Goal: Task Accomplishment & Management: Use online tool/utility

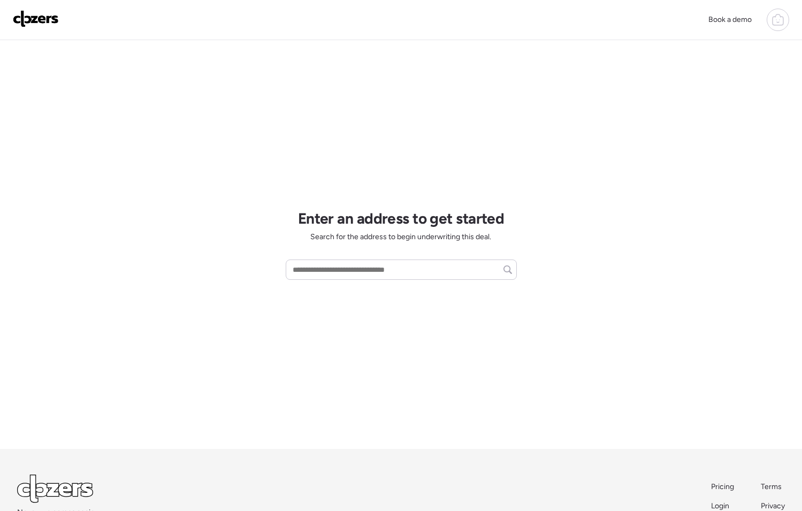
click at [788, 19] on div at bounding box center [778, 20] width 22 height 22
click at [778, 22] on icon at bounding box center [778, 21] width 3 height 3
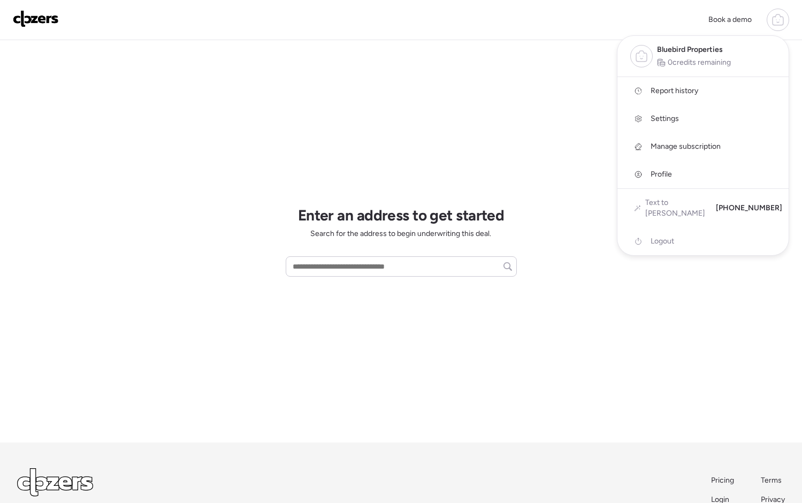
click at [726, 146] on div "Manage subscription" at bounding box center [703, 147] width 171 height 28
click at [692, 149] on span "Manage subscription" at bounding box center [686, 146] width 70 height 11
click at [669, 140] on div "Manage subscription" at bounding box center [703, 147] width 171 height 28
click at [669, 141] on span "Manage subscription" at bounding box center [686, 146] width 70 height 11
click at [667, 120] on span "Settings" at bounding box center [665, 118] width 28 height 11
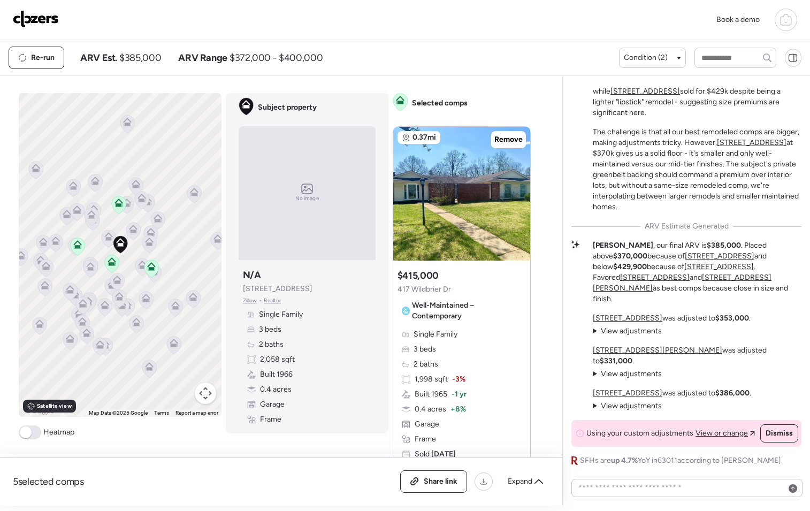
click at [47, 22] on img at bounding box center [36, 18] width 46 height 17
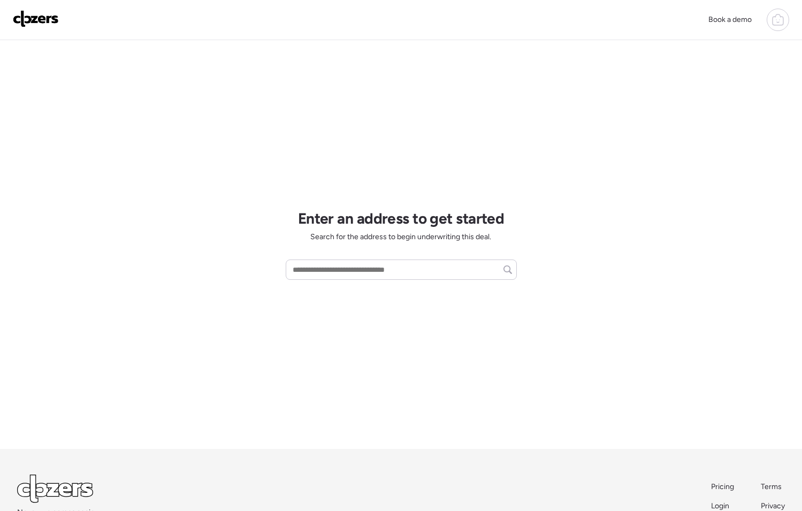
click at [796, 26] on div "Book a demo" at bounding box center [401, 20] width 802 height 40
click at [780, 20] on icon at bounding box center [778, 19] width 13 height 13
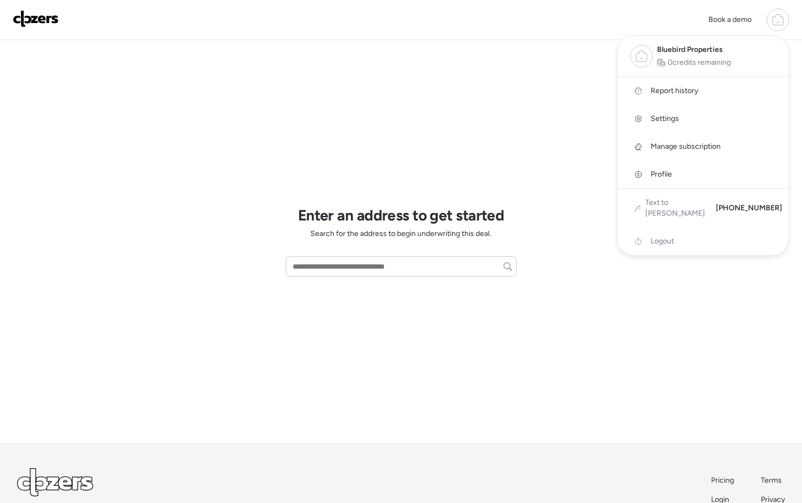
click at [559, 34] on div "Book a demo Bluebird Properties 0 credits remaining Report history Settings Man…" at bounding box center [401, 20] width 802 height 40
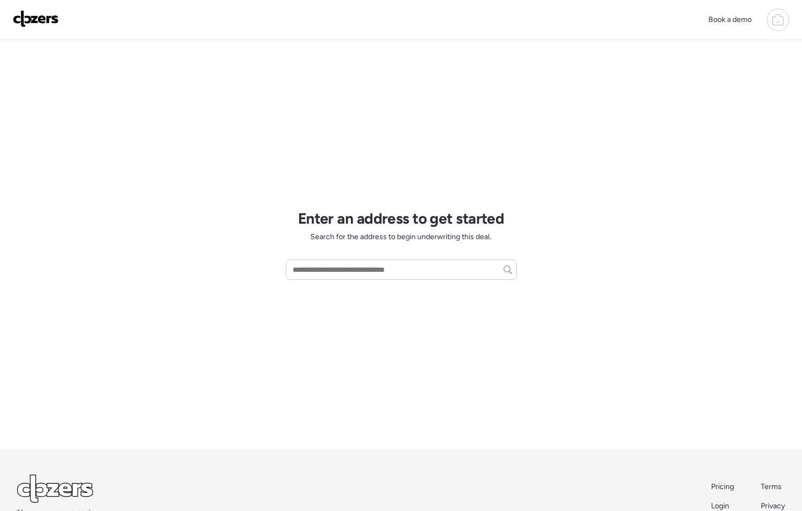
click at [773, 20] on icon at bounding box center [778, 19] width 13 height 13
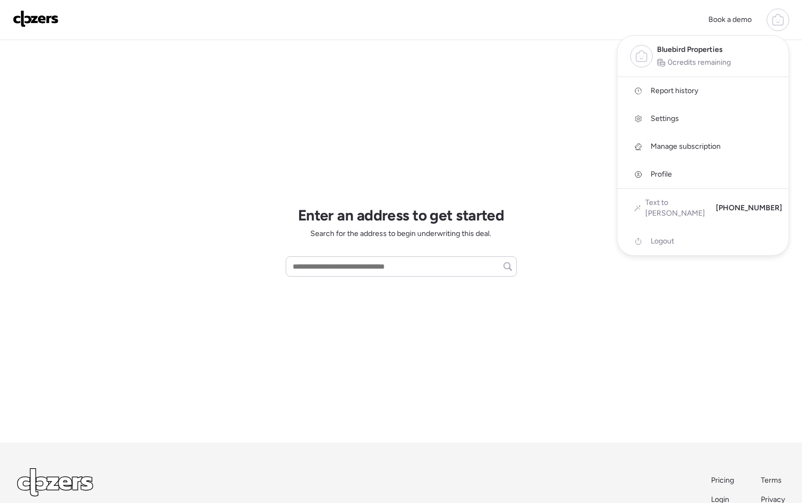
click at [672, 145] on span "Manage subscription" at bounding box center [686, 146] width 70 height 11
click at [664, 151] on span "Manage subscription" at bounding box center [686, 146] width 70 height 11
click at [664, 146] on span "Manage subscription" at bounding box center [686, 146] width 70 height 11
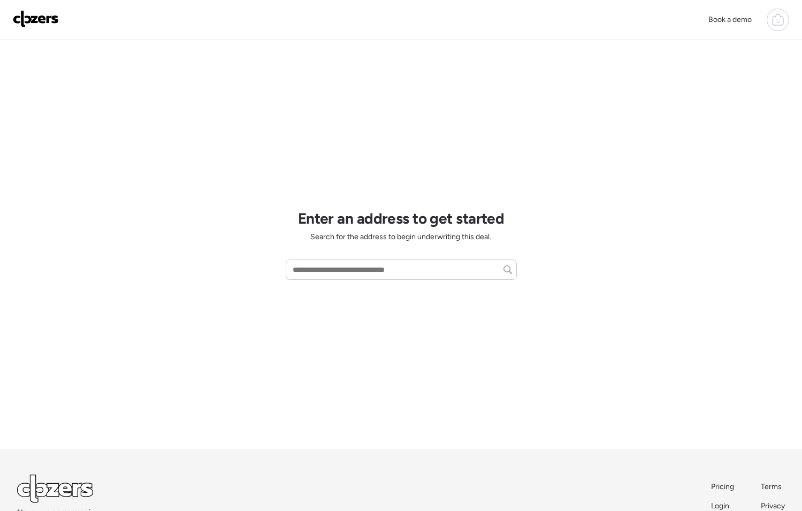
click at [772, 28] on div at bounding box center [778, 20] width 22 height 22
click at [768, 15] on div at bounding box center [778, 20] width 22 height 22
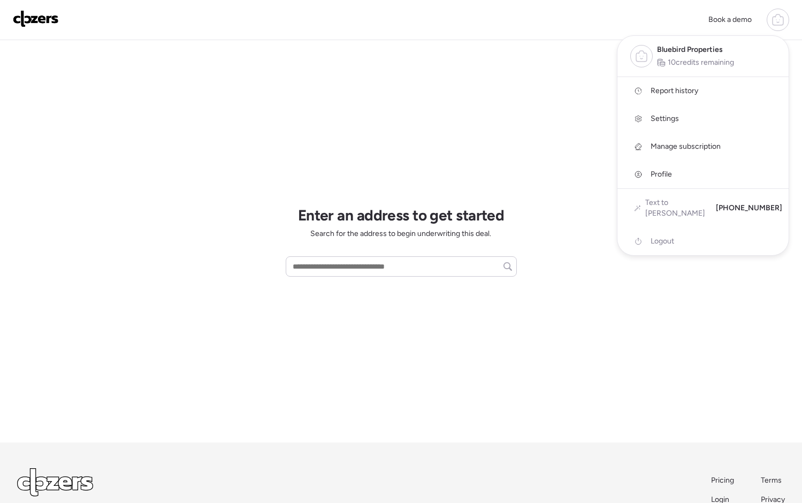
click at [394, 278] on div at bounding box center [401, 221] width 802 height 503
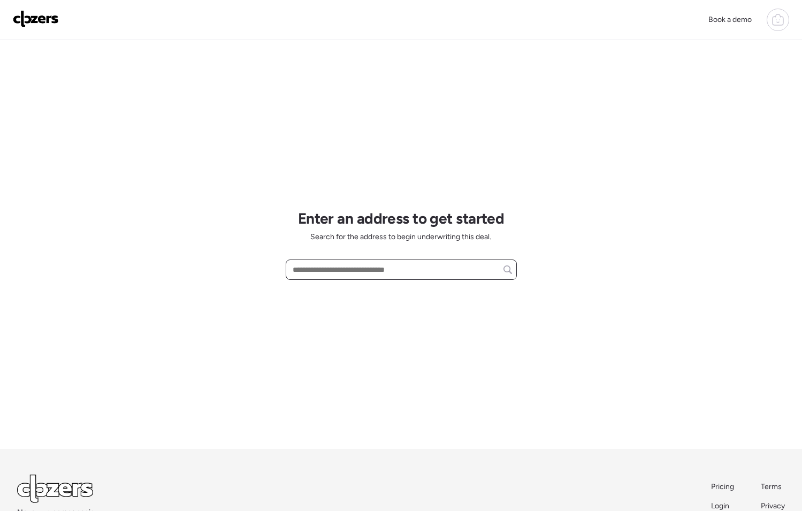
click at [393, 274] on input "text" at bounding box center [402, 269] width 222 height 15
paste input "**********"
click at [462, 273] on input "**********" at bounding box center [402, 269] width 222 height 15
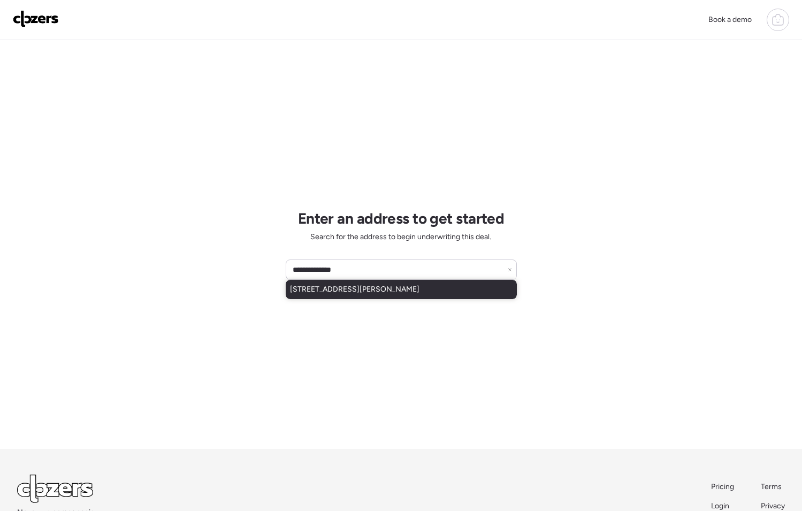
click at [444, 297] on div "[STREET_ADDRESS][PERSON_NAME]" at bounding box center [401, 289] width 231 height 19
type input "**********"
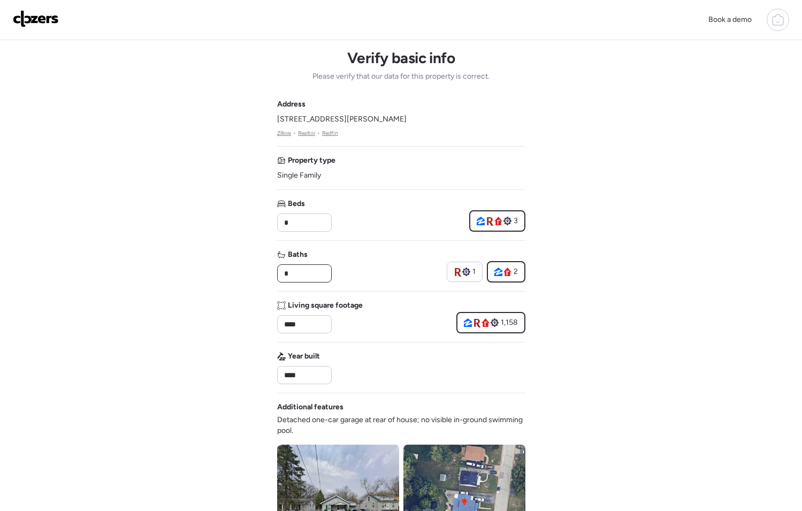
click at [299, 280] on input "*" at bounding box center [304, 273] width 45 height 15
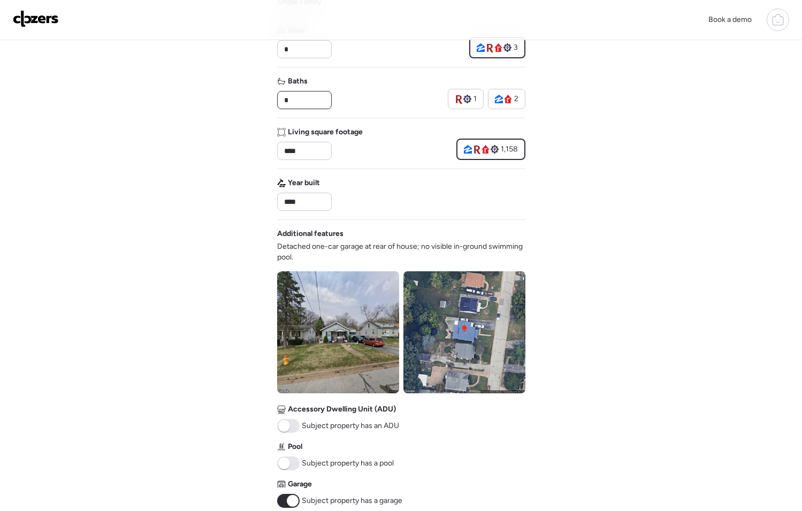
scroll to position [2, 0]
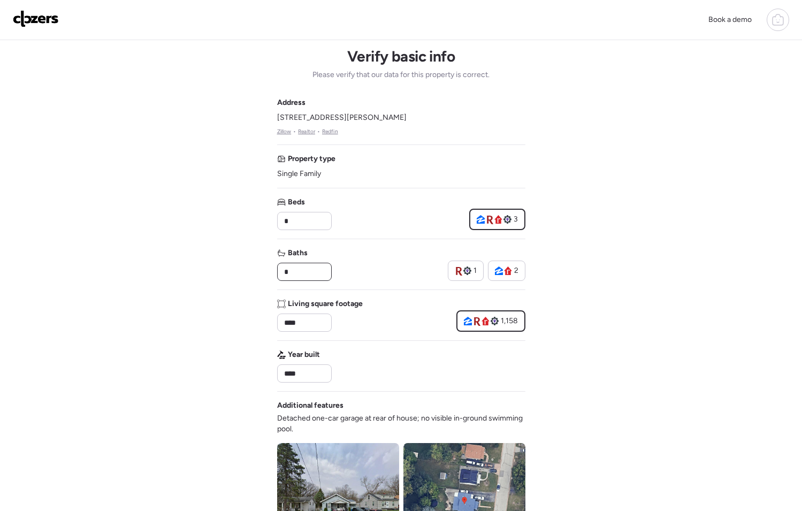
type input "*"
drag, startPoint x: 374, startPoint y: 114, endPoint x: 277, endPoint y: 116, distance: 96.9
click at [277, 116] on div "Address [STREET_ADDRESS][PERSON_NAME] • Realtor • Redfin" at bounding box center [401, 116] width 248 height 39
copy span "[STREET_ADDRESS][PERSON_NAME]"
click at [287, 133] on link "Zillow" at bounding box center [284, 131] width 14 height 9
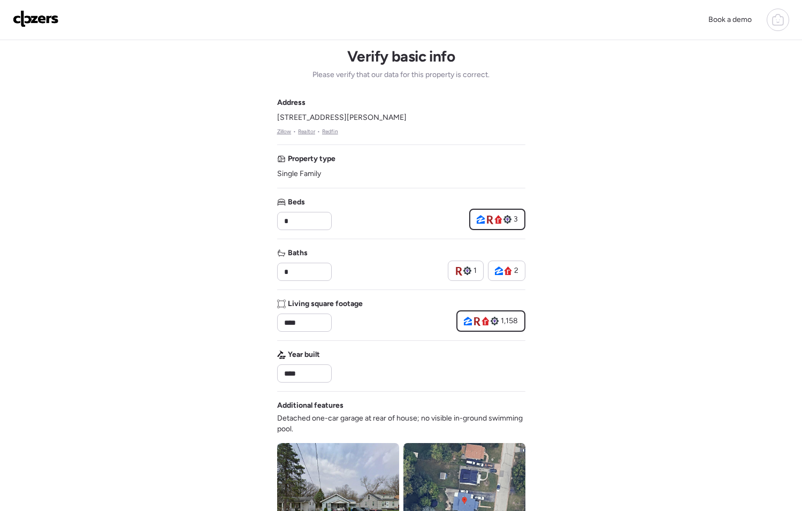
click at [310, 131] on link "Realtor" at bounding box center [306, 131] width 17 height 9
click at [331, 128] on link "Redfin" at bounding box center [330, 131] width 16 height 9
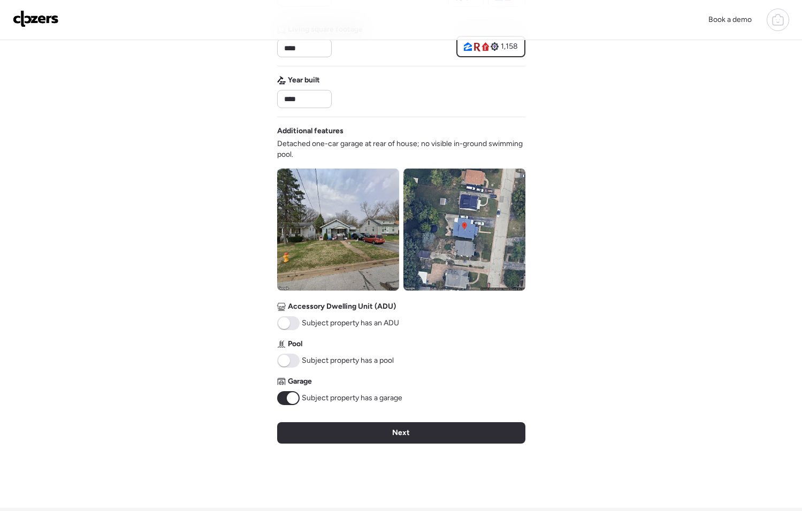
scroll to position [283, 0]
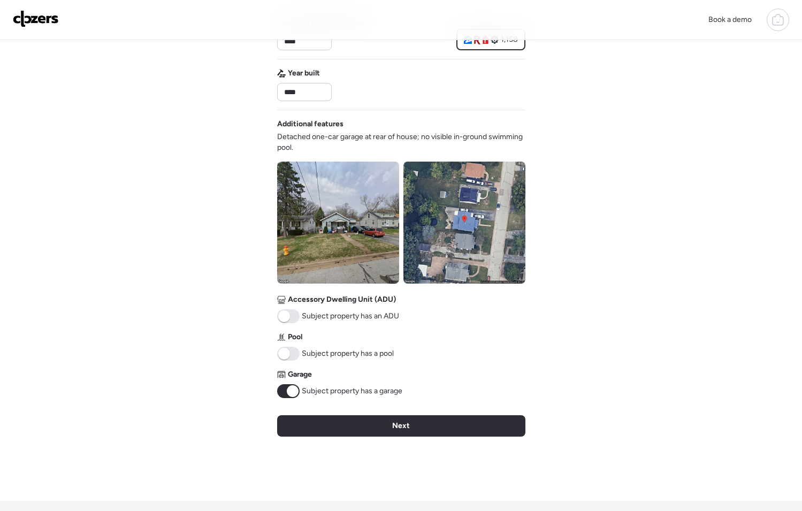
click at [355, 225] on img at bounding box center [338, 223] width 122 height 122
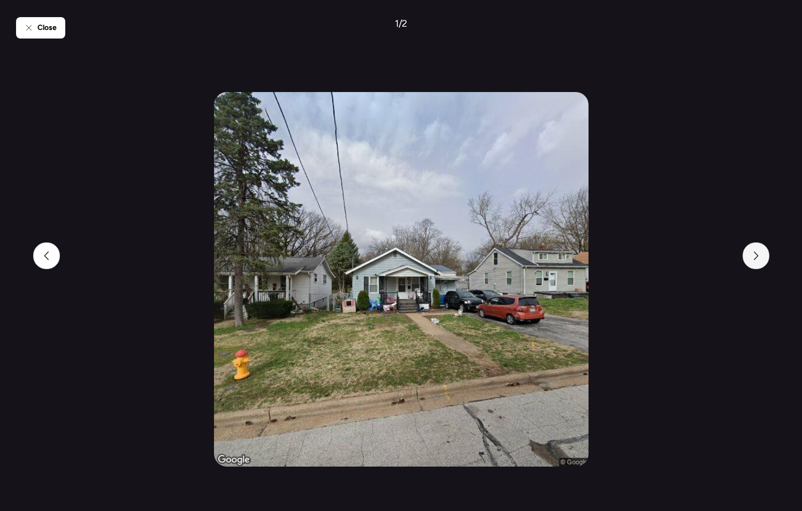
click at [758, 251] on div at bounding box center [756, 255] width 27 height 27
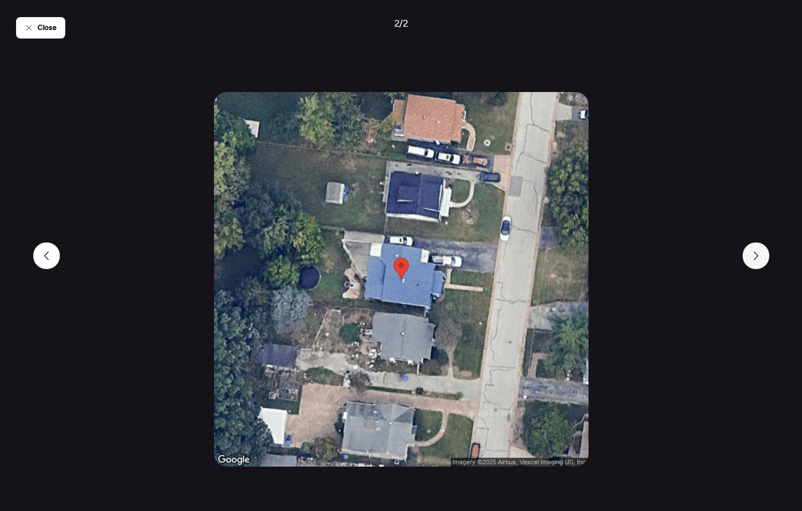
click at [758, 251] on div at bounding box center [756, 255] width 27 height 27
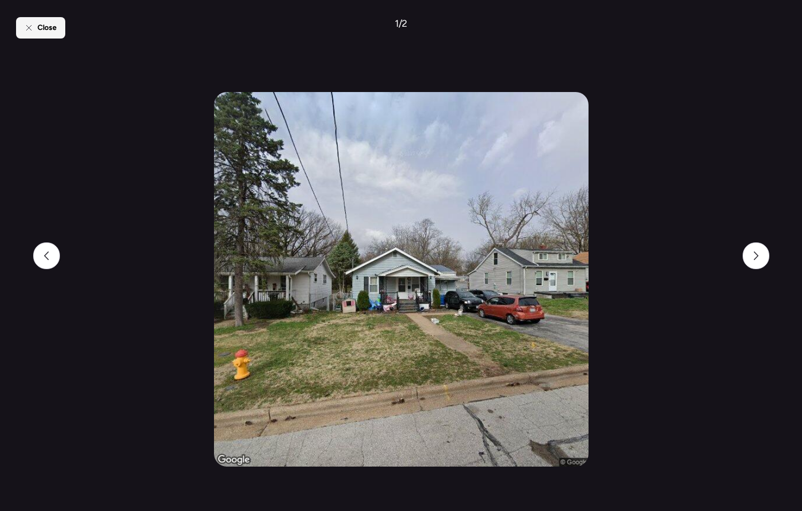
click at [36, 37] on div "Close" at bounding box center [40, 27] width 49 height 21
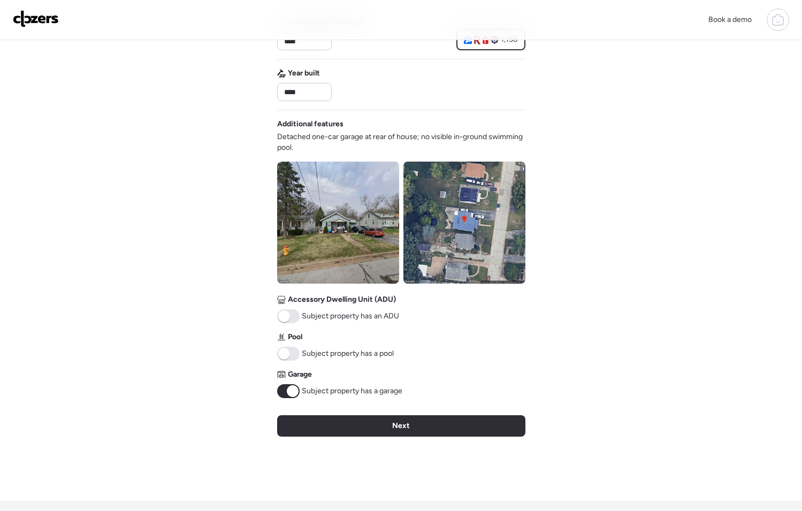
drag, startPoint x: 300, startPoint y: 384, endPoint x: 295, endPoint y: 389, distance: 7.2
click at [299, 385] on div "Subject property has a garage" at bounding box center [339, 391] width 125 height 14
click at [294, 390] on span at bounding box center [293, 391] width 12 height 12
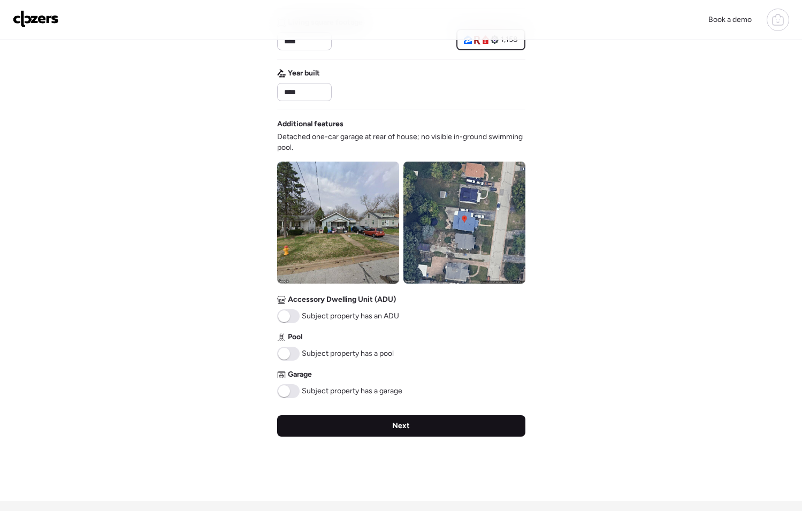
click at [394, 430] on span "Next" at bounding box center [401, 426] width 18 height 11
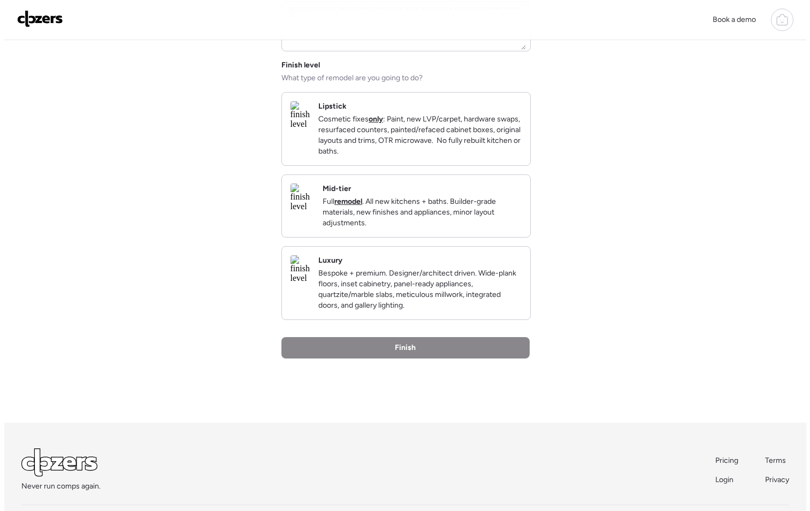
scroll to position [0, 0]
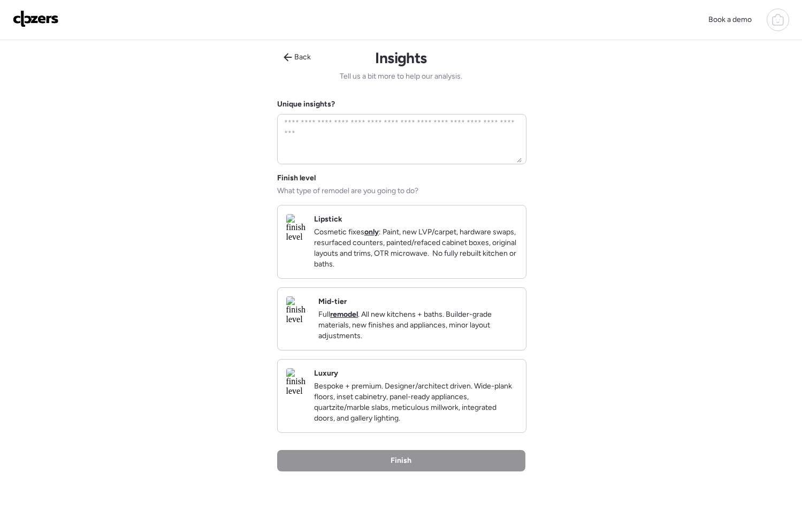
click at [414, 339] on p "Full remodel . All new kitchens + baths. Builder-grade materials, new finishes …" at bounding box center [417, 325] width 199 height 32
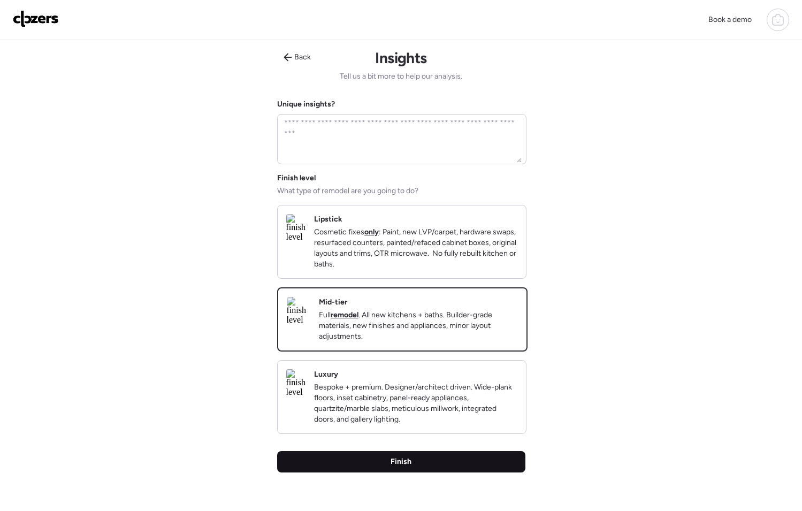
click at [453, 473] on div "Finish" at bounding box center [401, 461] width 248 height 21
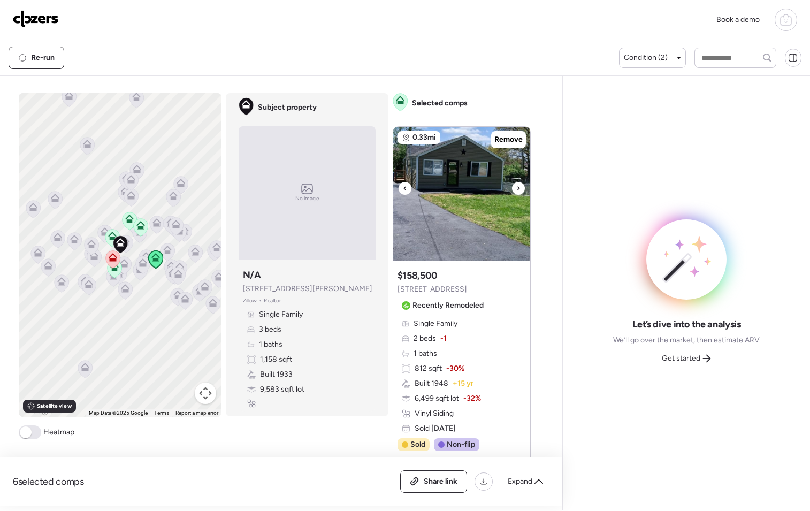
click at [507, 192] on img at bounding box center [461, 194] width 137 height 134
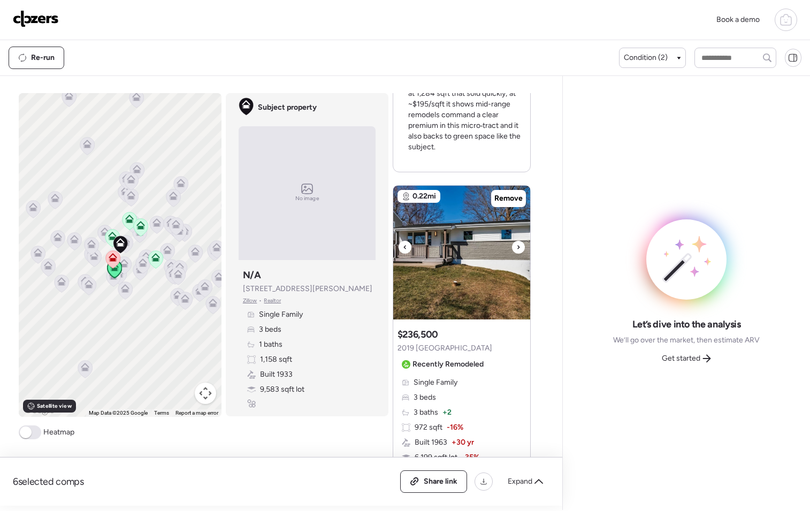
scroll to position [417, 0]
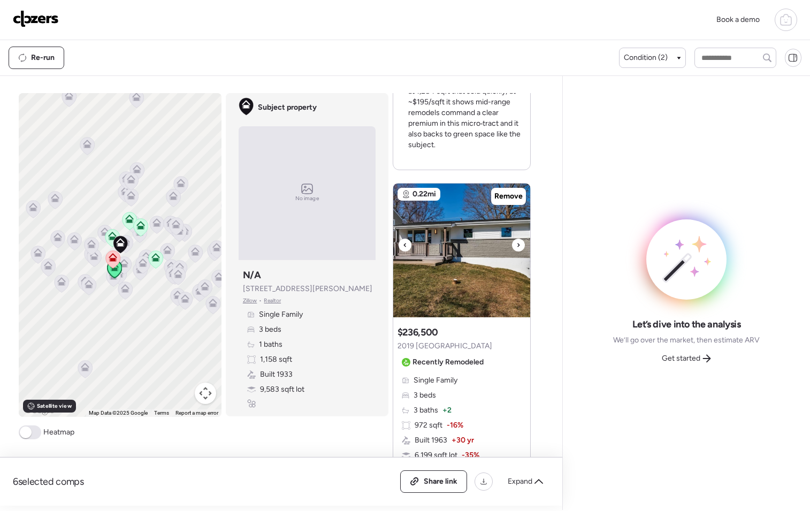
click at [517, 244] on icon at bounding box center [519, 245] width 4 height 13
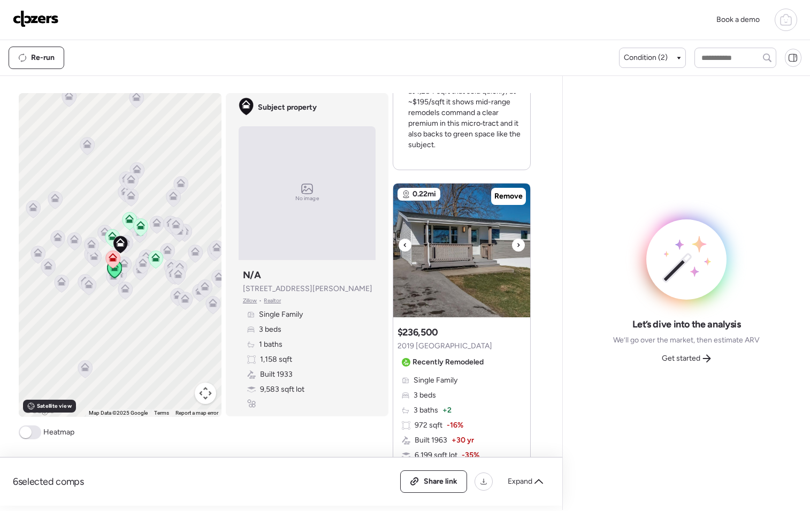
click at [517, 244] on icon at bounding box center [519, 245] width 4 height 13
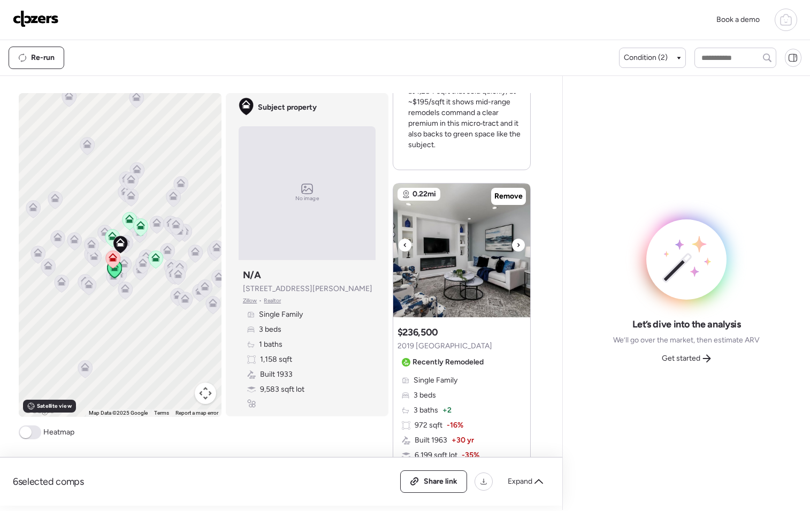
click at [517, 245] on icon at bounding box center [519, 245] width 4 height 13
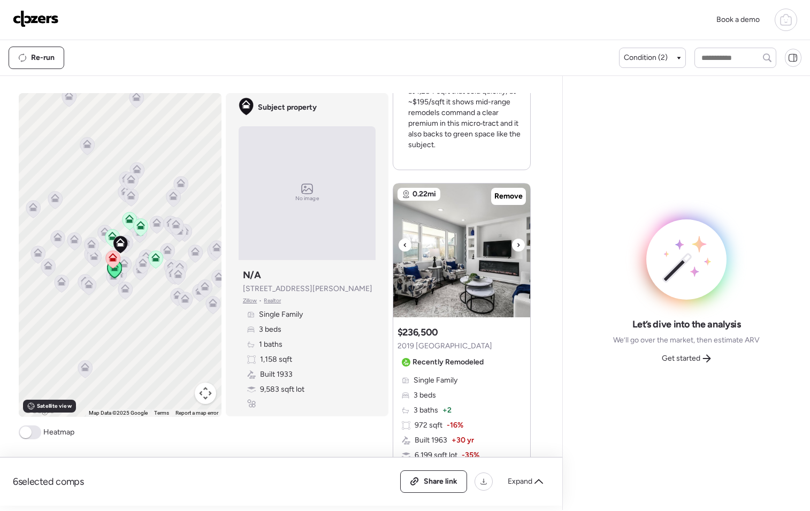
click at [517, 245] on icon at bounding box center [519, 245] width 4 height 13
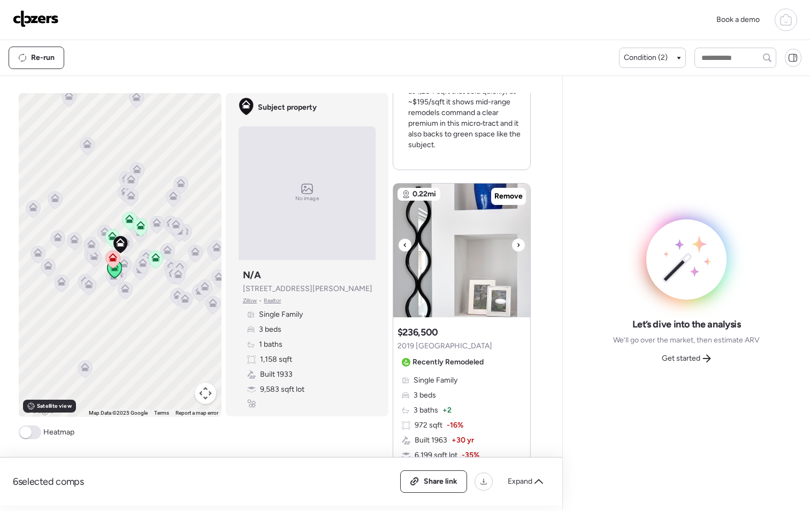
click at [517, 245] on icon at bounding box center [519, 245] width 4 height 13
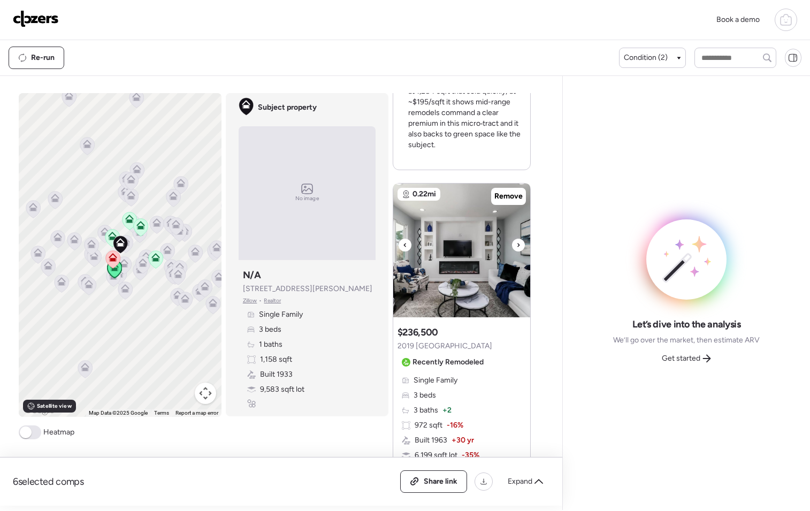
click at [518, 245] on icon at bounding box center [519, 245] width 2 height 4
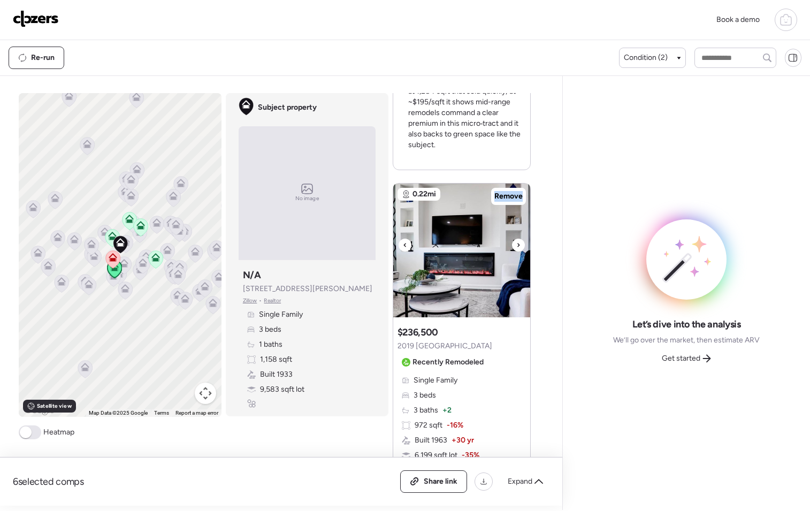
click at [518, 245] on icon at bounding box center [519, 245] width 2 height 4
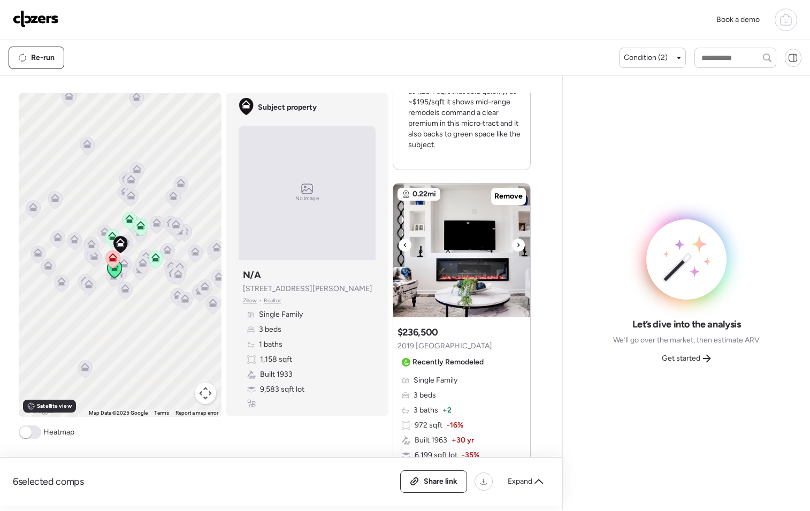
click at [518, 245] on icon at bounding box center [519, 245] width 2 height 4
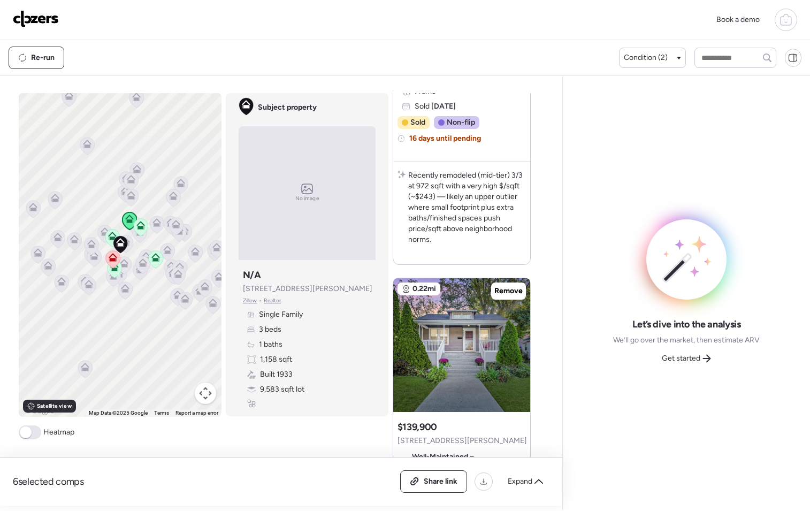
scroll to position [893, 0]
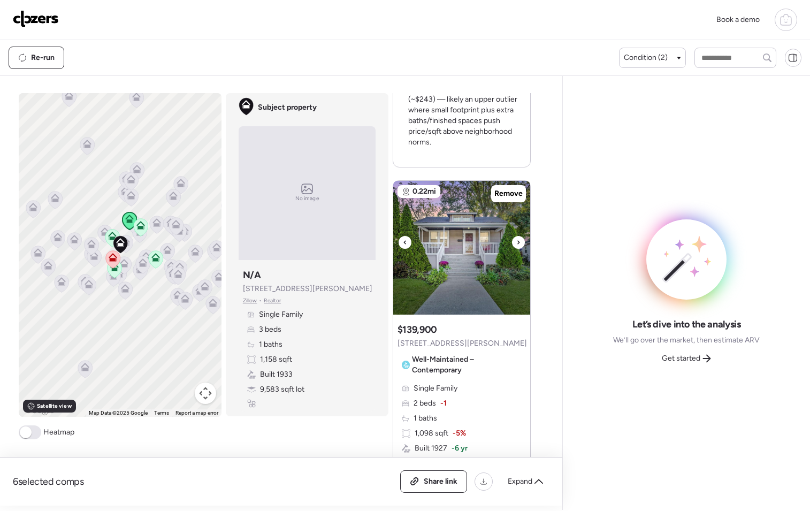
click at [517, 240] on icon at bounding box center [519, 242] width 4 height 13
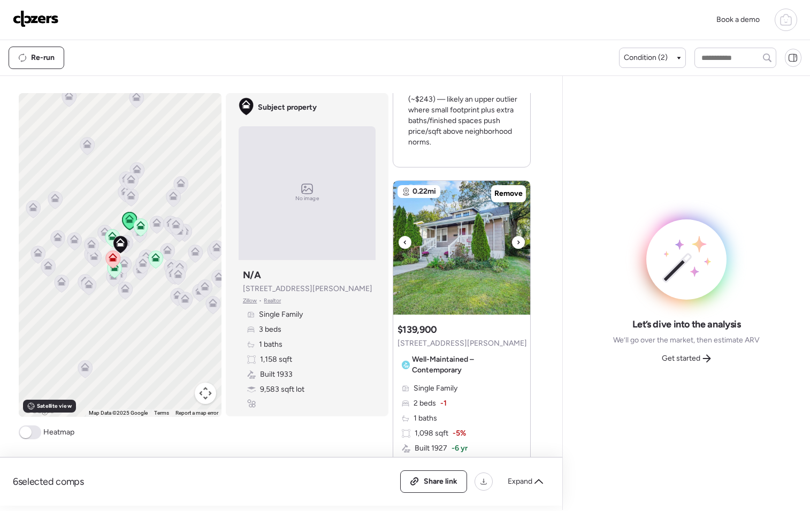
click at [517, 240] on icon at bounding box center [519, 242] width 4 height 13
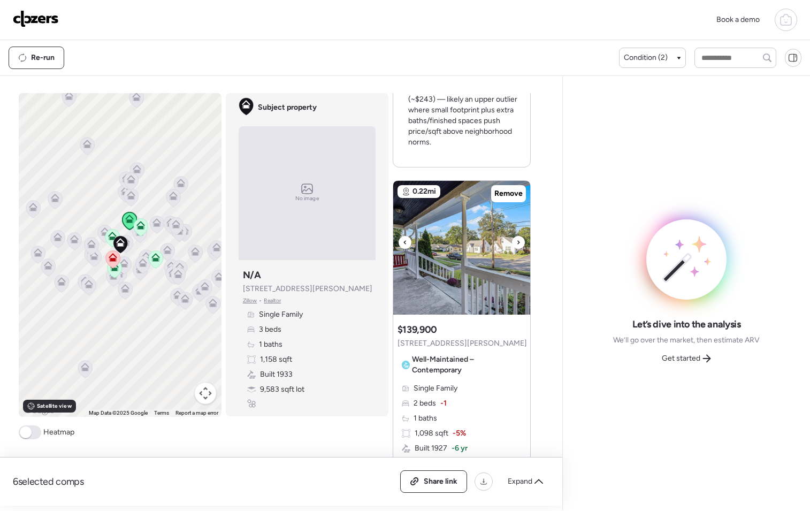
click at [517, 240] on icon at bounding box center [519, 242] width 4 height 13
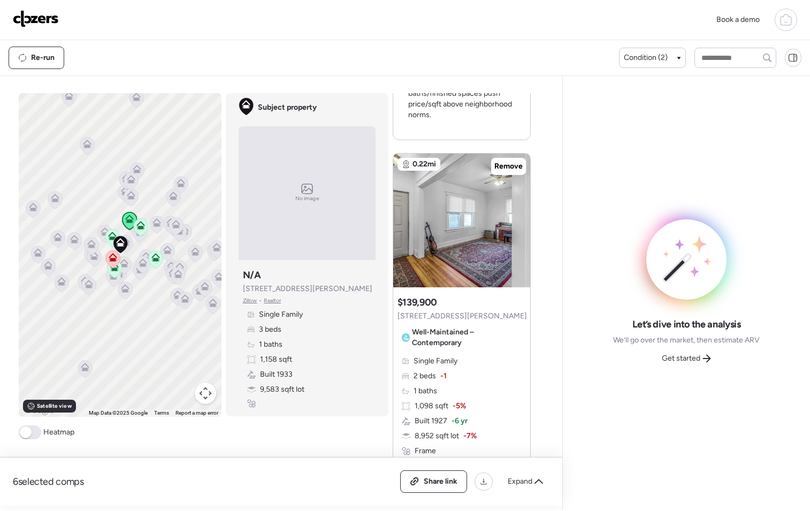
scroll to position [923, 0]
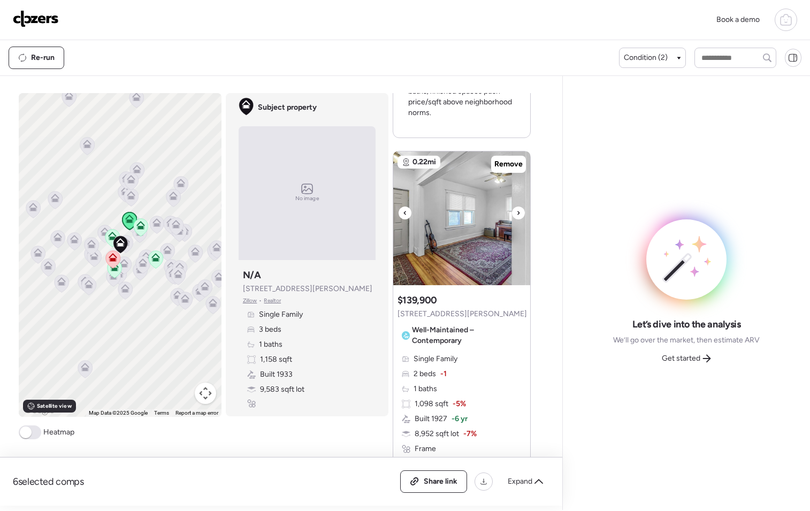
click at [517, 211] on icon at bounding box center [519, 213] width 4 height 13
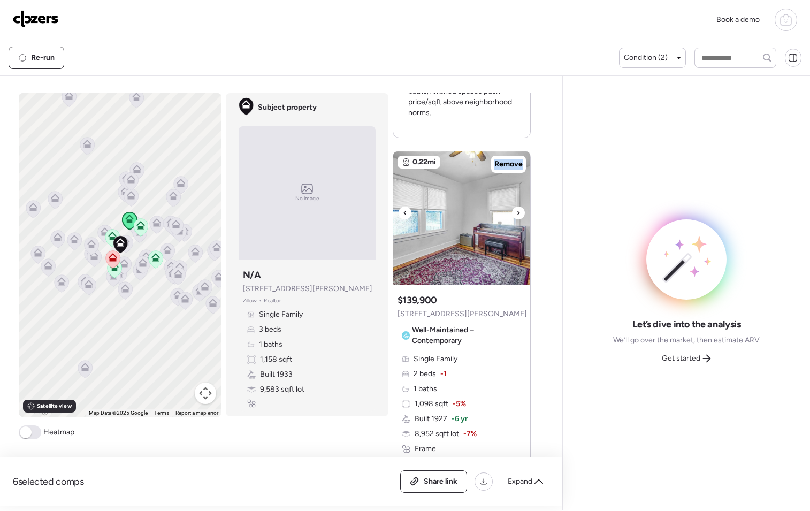
click at [517, 211] on icon at bounding box center [519, 213] width 4 height 13
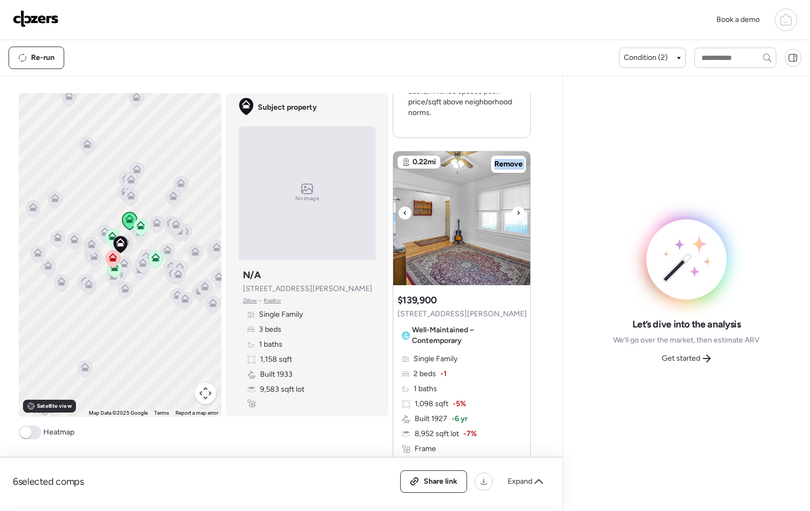
click at [517, 211] on icon at bounding box center [519, 213] width 4 height 13
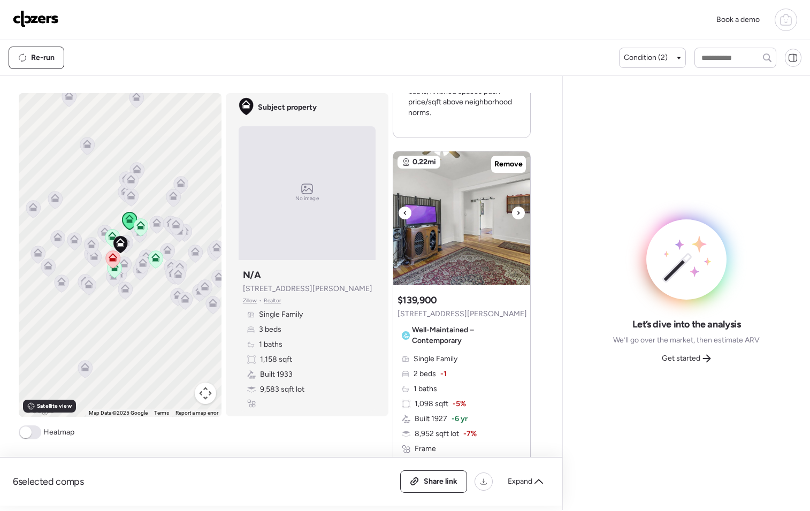
click at [517, 211] on icon at bounding box center [519, 213] width 4 height 13
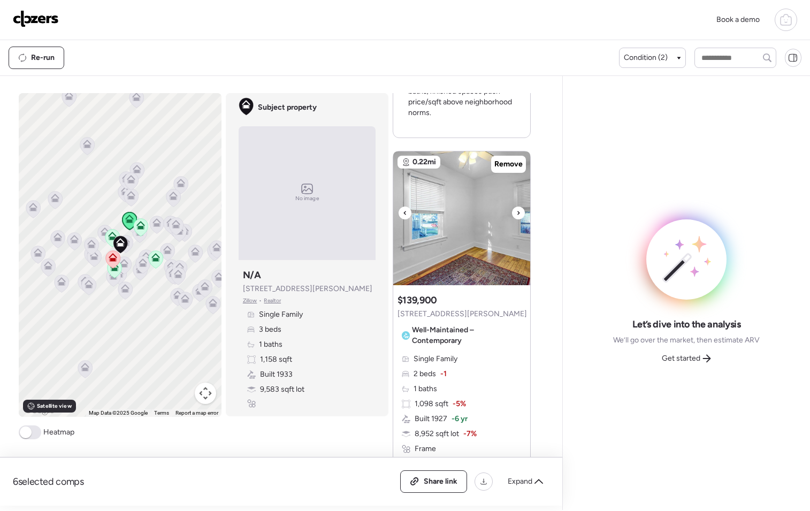
click at [517, 211] on icon at bounding box center [519, 213] width 4 height 13
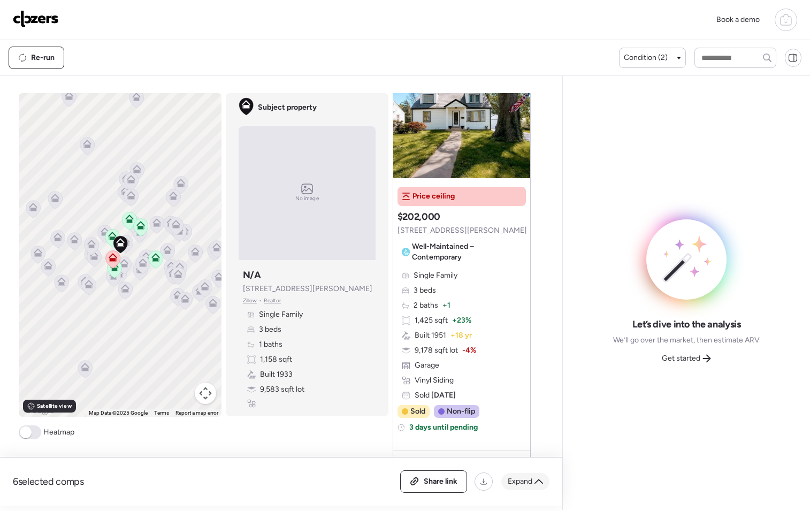
scroll to position [1894, 0]
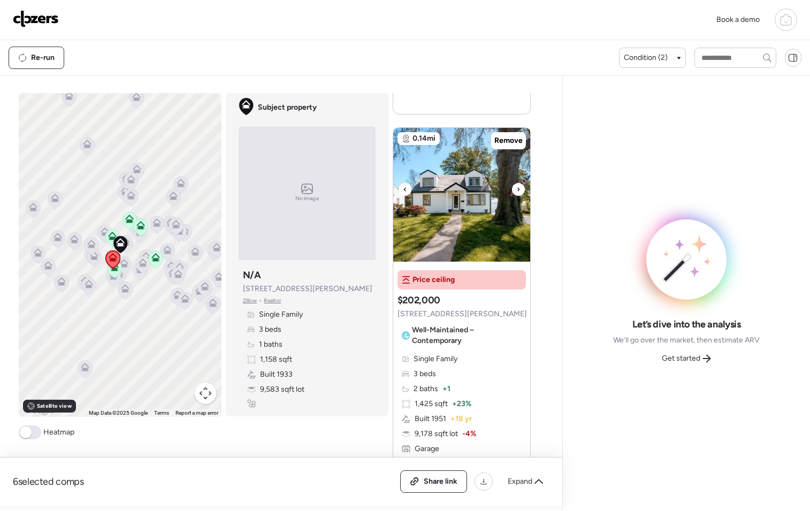
click at [507, 192] on img at bounding box center [461, 195] width 137 height 134
click at [709, 354] on icon at bounding box center [707, 358] width 9 height 9
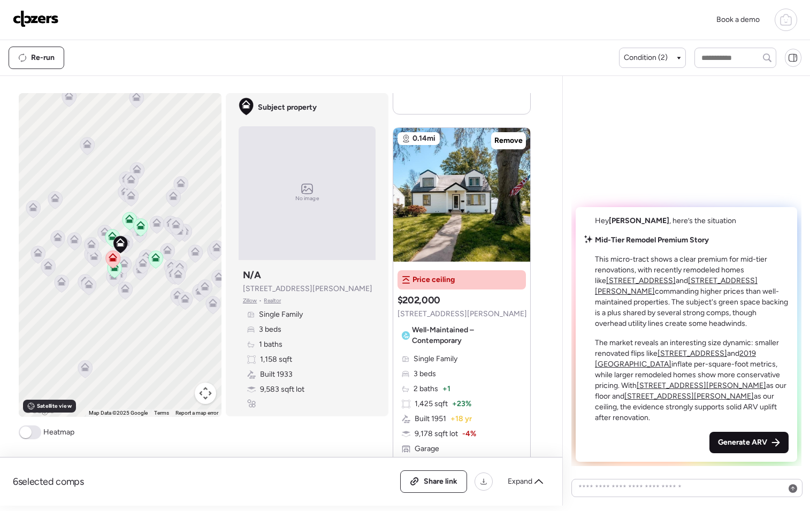
click at [729, 442] on span "Generate ARV" at bounding box center [742, 442] width 49 height 11
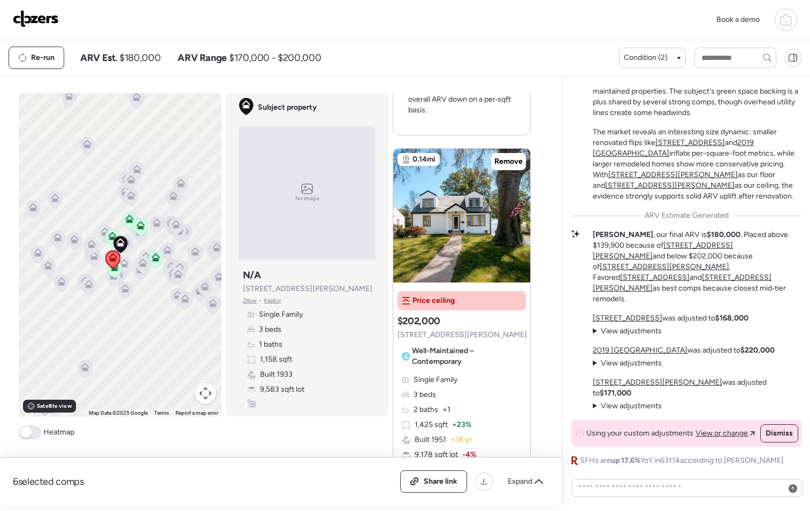
scroll to position [1836, 0]
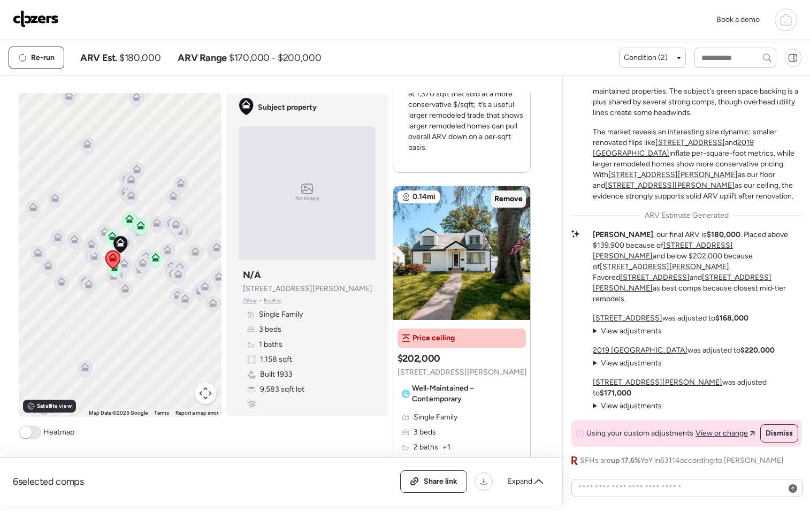
click at [498, 193] on div "Remove" at bounding box center [508, 199] width 35 height 17
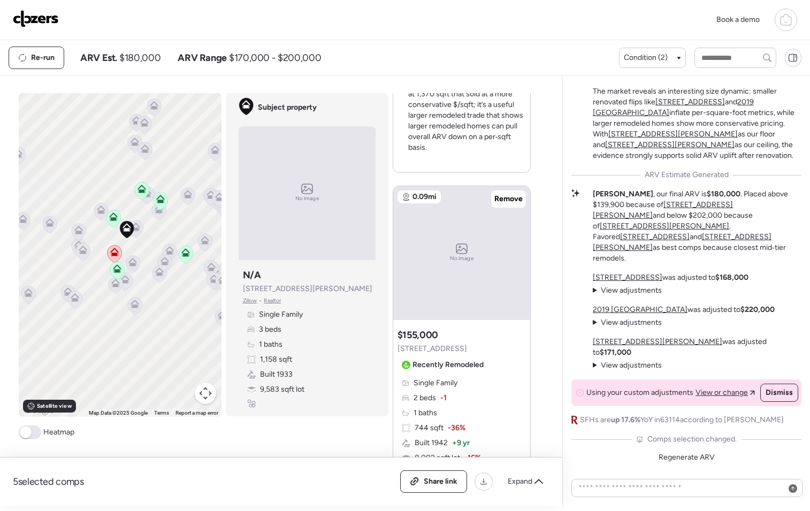
drag, startPoint x: 124, startPoint y: 246, endPoint x: 169, endPoint y: 254, distance: 46.2
click at [169, 254] on div "To activate drag with keyboard, press Alt + Enter. Once in keyboard drag state,…" at bounding box center [120, 255] width 203 height 324
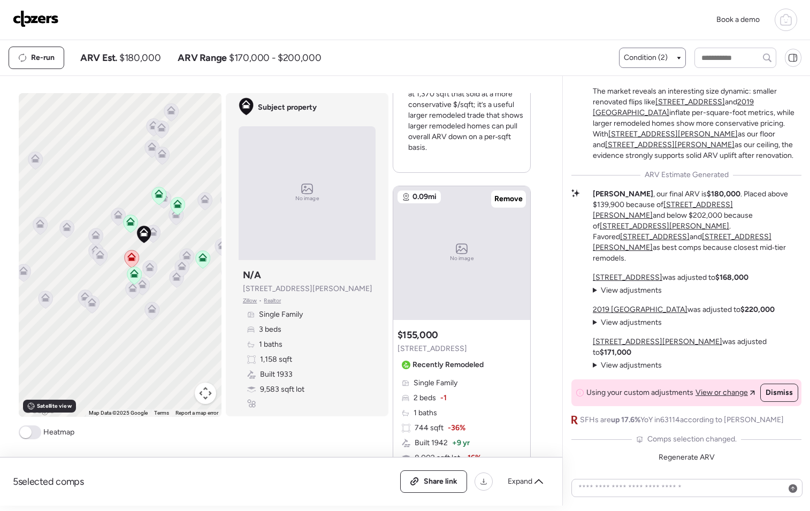
click at [653, 54] on span "Condition (2)" at bounding box center [646, 57] width 44 height 11
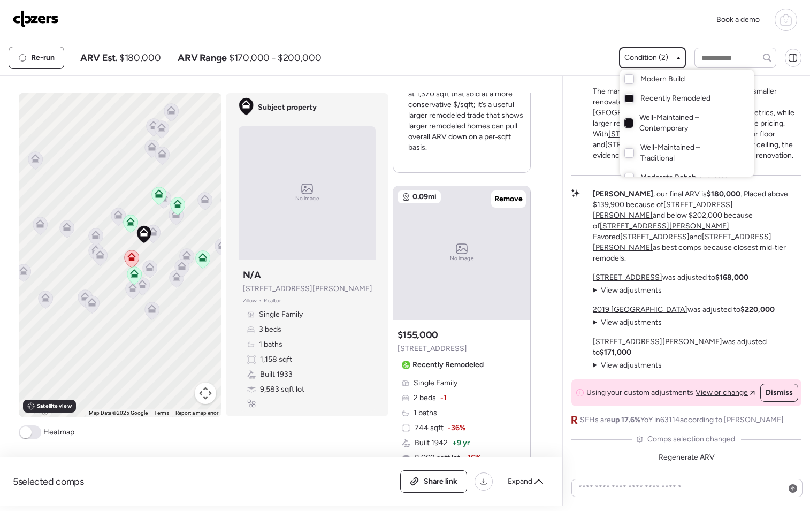
click at [629, 124] on div at bounding box center [629, 122] width 7 height 7
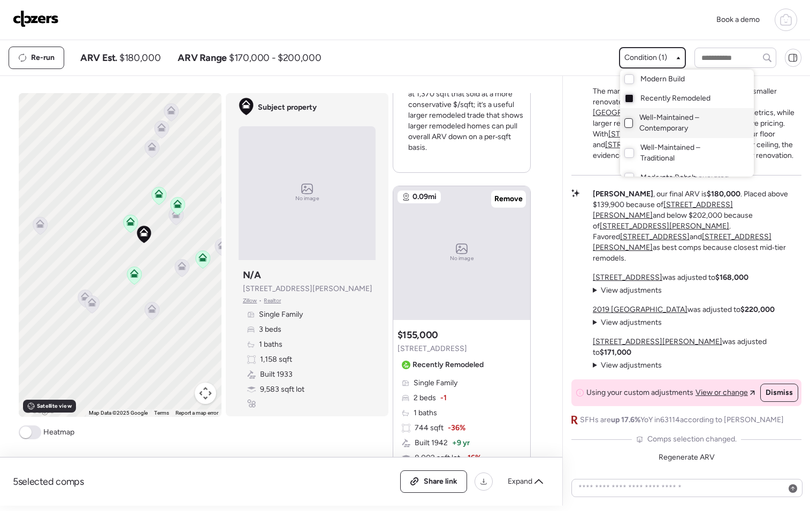
click at [533, 63] on div at bounding box center [405, 225] width 810 height 511
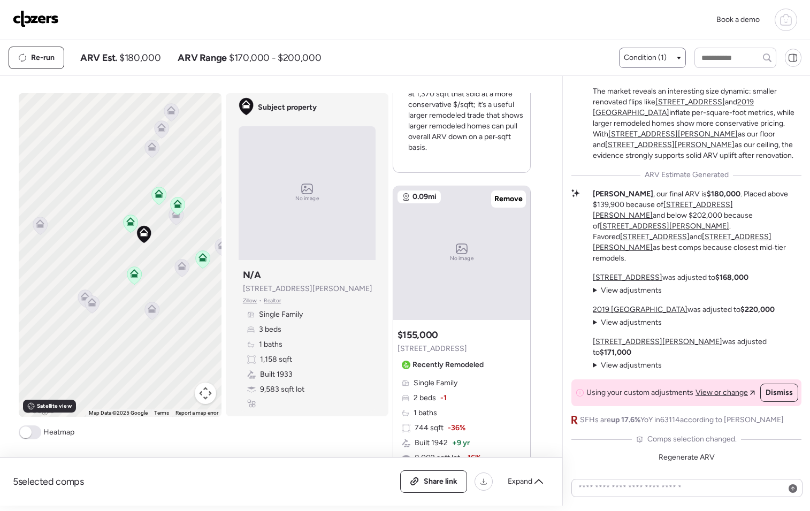
click at [172, 218] on icon at bounding box center [175, 216] width 7 height 3
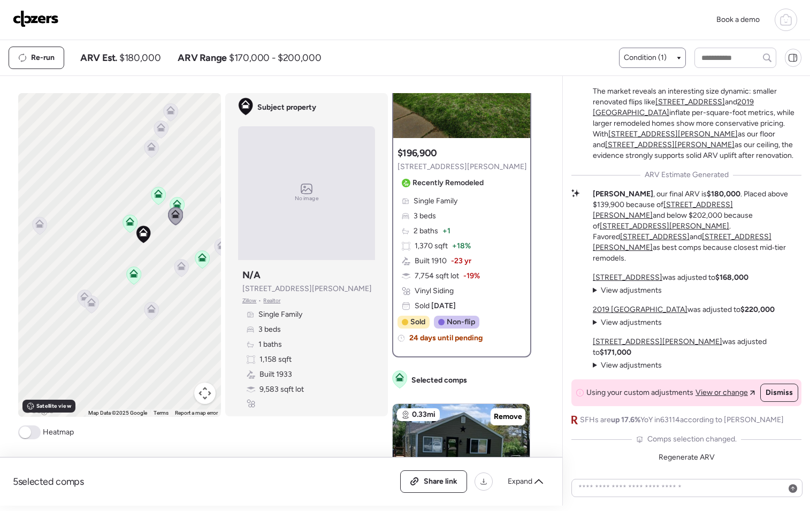
scroll to position [0, 0]
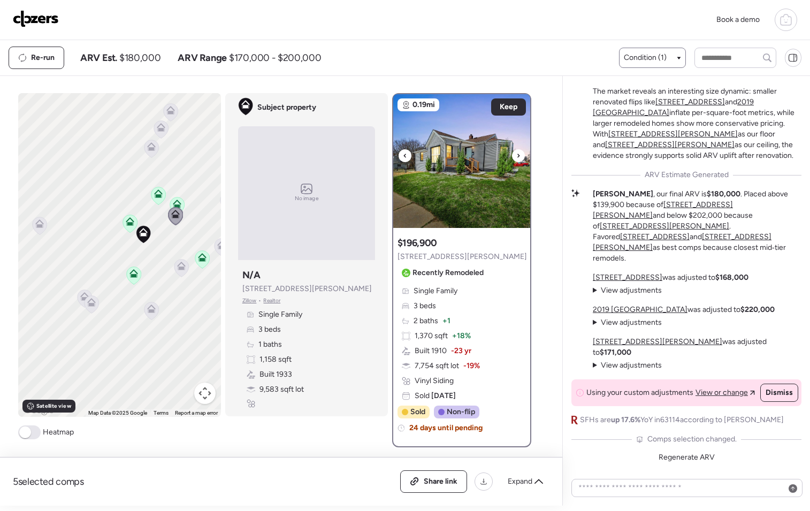
click at [512, 152] on div at bounding box center [518, 155] width 13 height 13
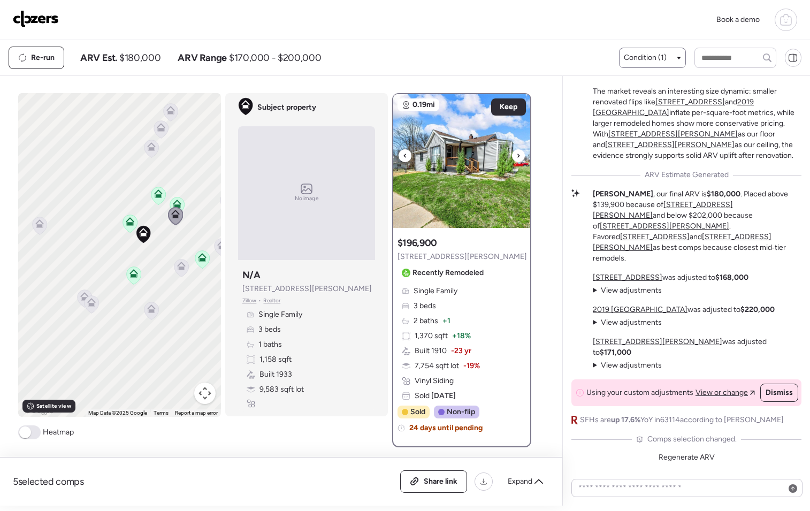
click at [512, 152] on div at bounding box center [518, 155] width 13 height 13
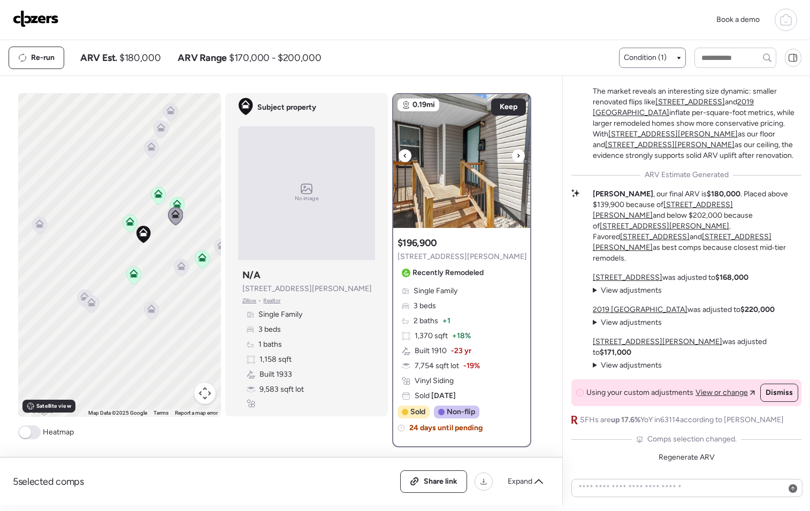
click at [512, 152] on div at bounding box center [518, 155] width 13 height 13
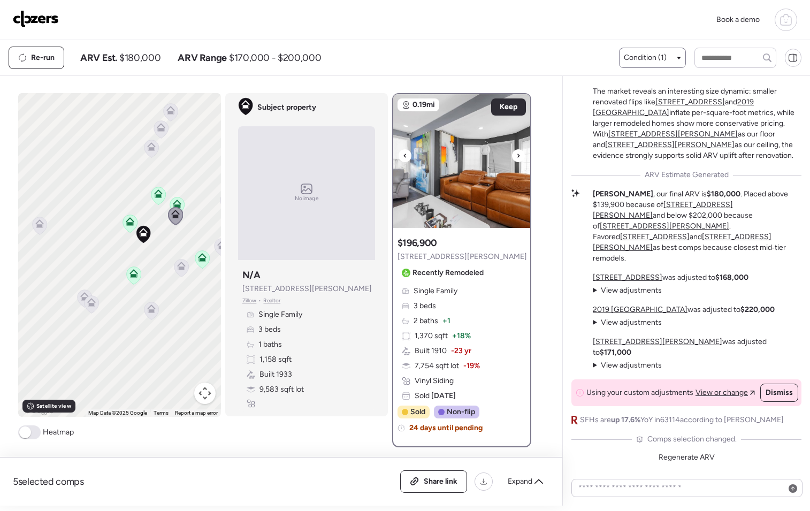
click at [512, 153] on div at bounding box center [518, 155] width 13 height 13
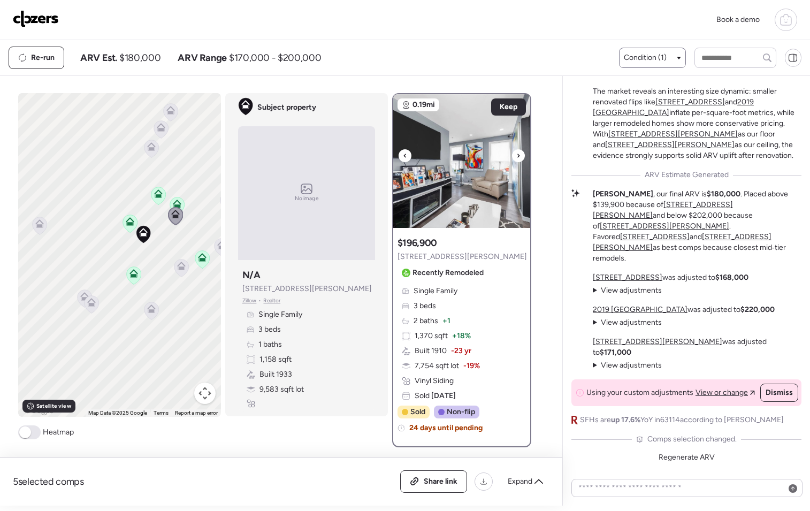
click at [512, 153] on div at bounding box center [518, 155] width 13 height 13
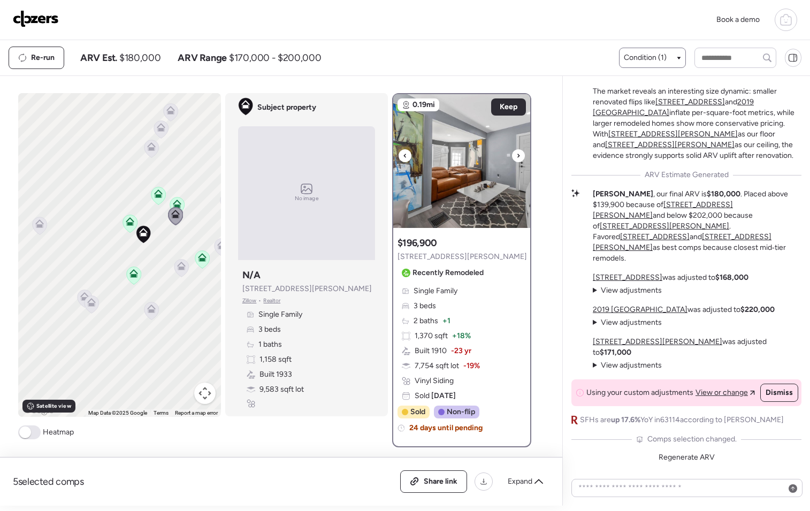
click at [512, 153] on div at bounding box center [518, 155] width 13 height 13
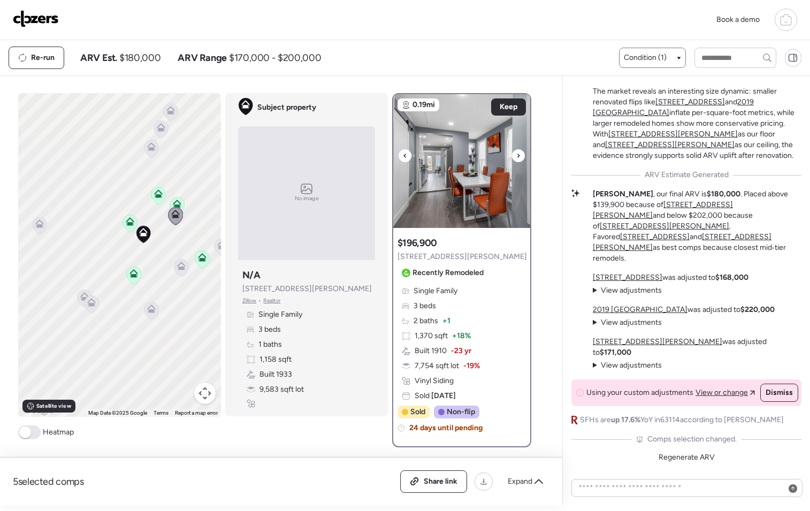
click at [512, 153] on div at bounding box center [518, 155] width 13 height 13
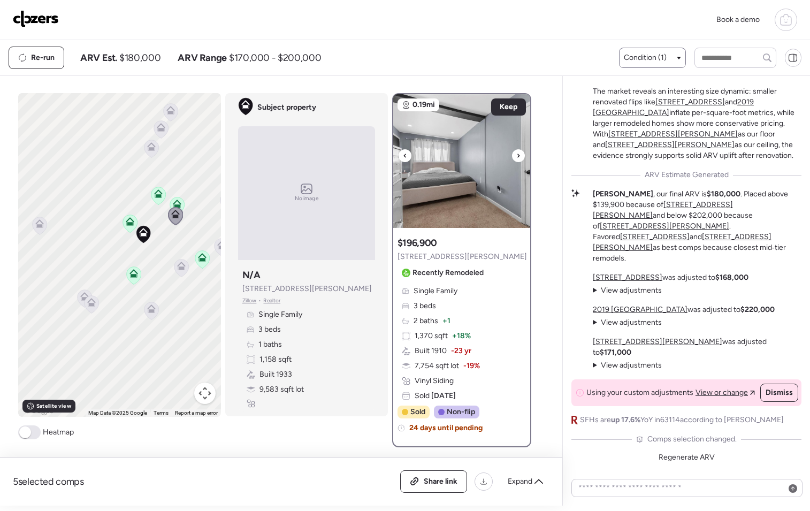
click at [512, 153] on div at bounding box center [518, 155] width 13 height 13
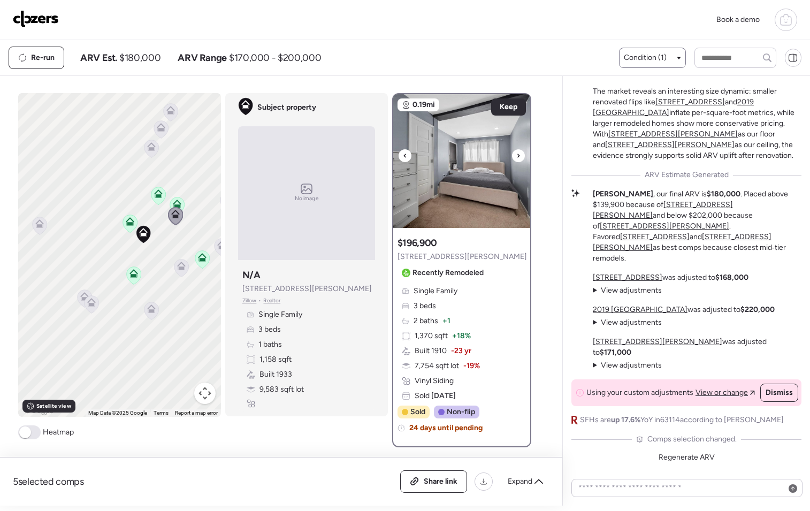
click at [512, 153] on div at bounding box center [518, 155] width 13 height 13
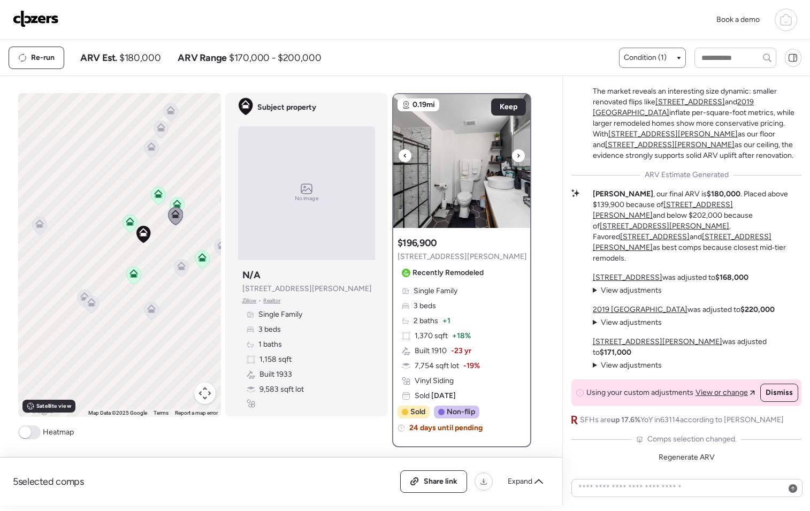
click at [512, 153] on div at bounding box center [518, 155] width 13 height 13
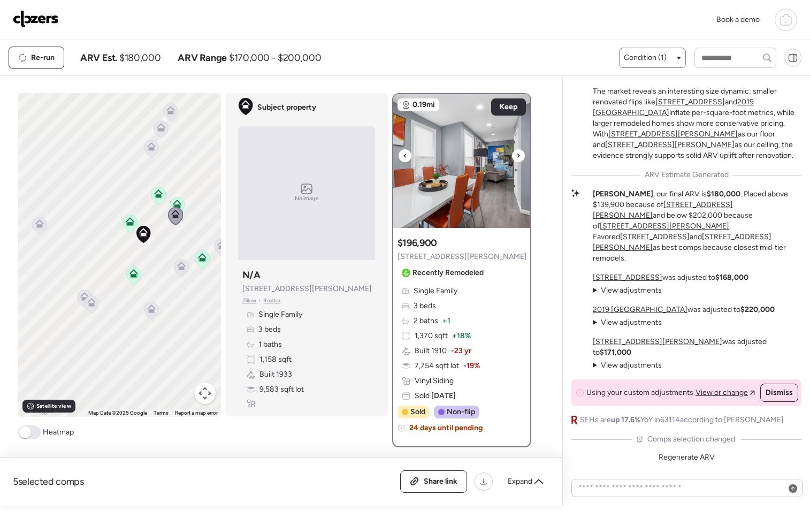
click at [517, 161] on div at bounding box center [518, 155] width 13 height 13
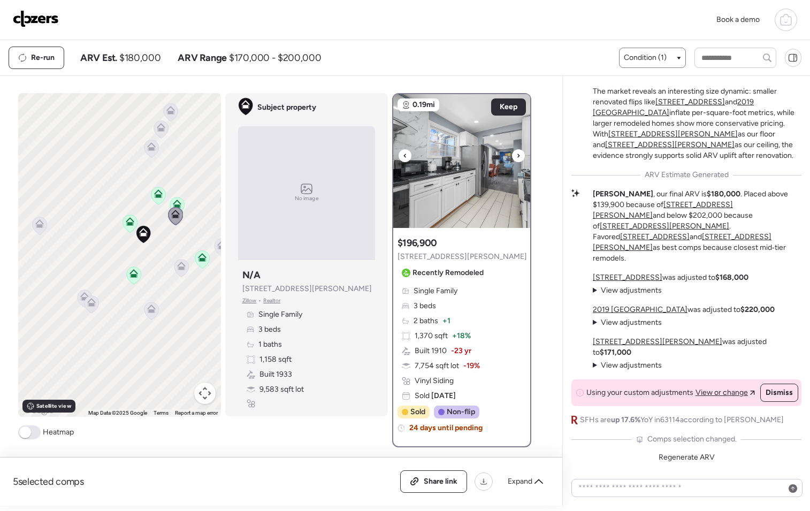
click at [517, 161] on div at bounding box center [518, 155] width 13 height 13
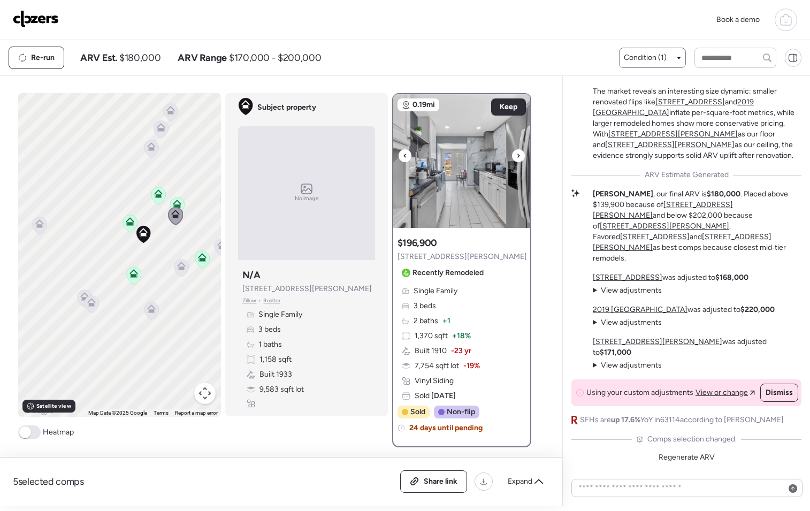
click at [517, 161] on div at bounding box center [518, 155] width 13 height 13
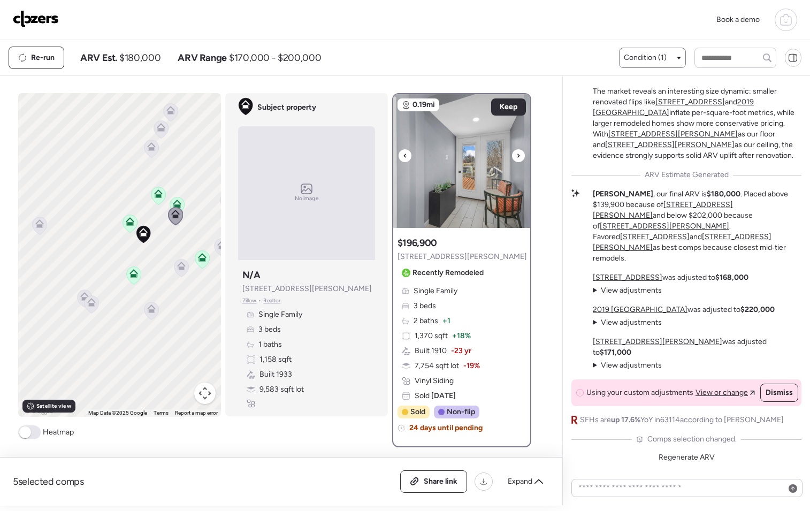
click at [517, 161] on div at bounding box center [518, 155] width 13 height 13
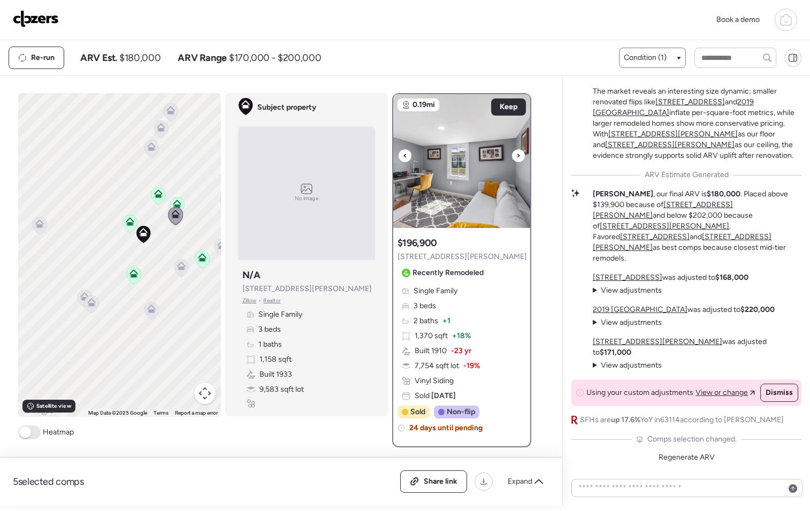
click at [517, 162] on img at bounding box center [461, 161] width 137 height 134
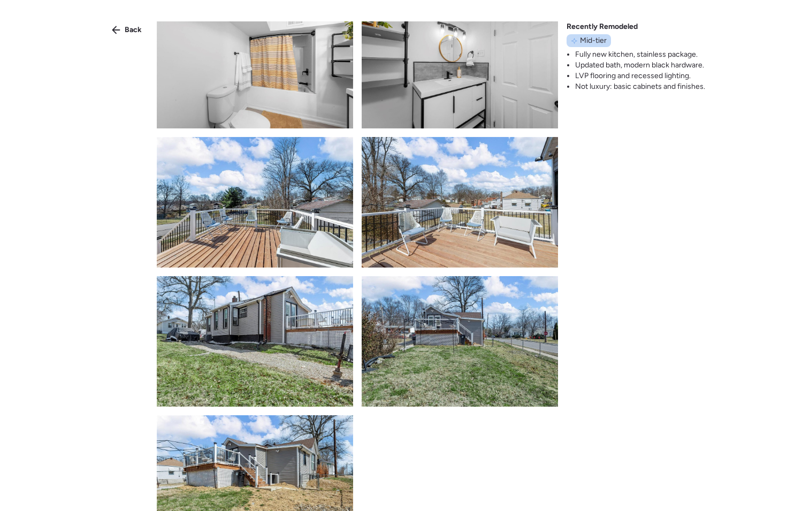
scroll to position [1275, 0]
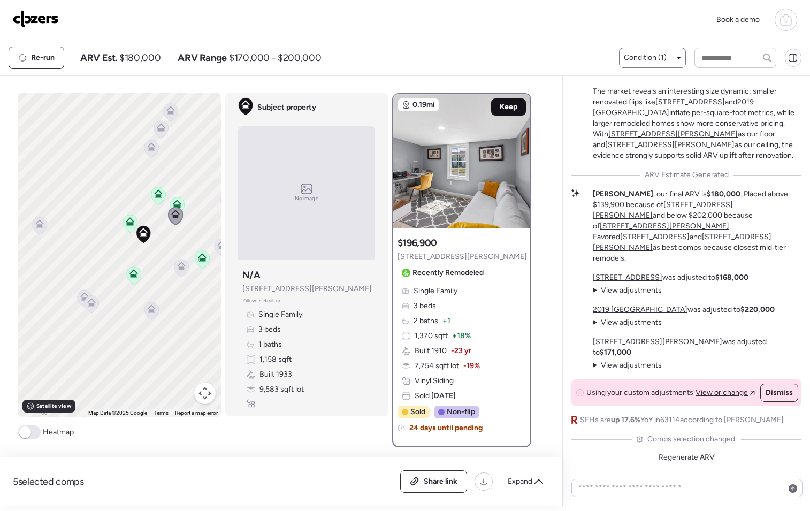
click at [500, 108] on span "Keep" at bounding box center [509, 107] width 18 height 11
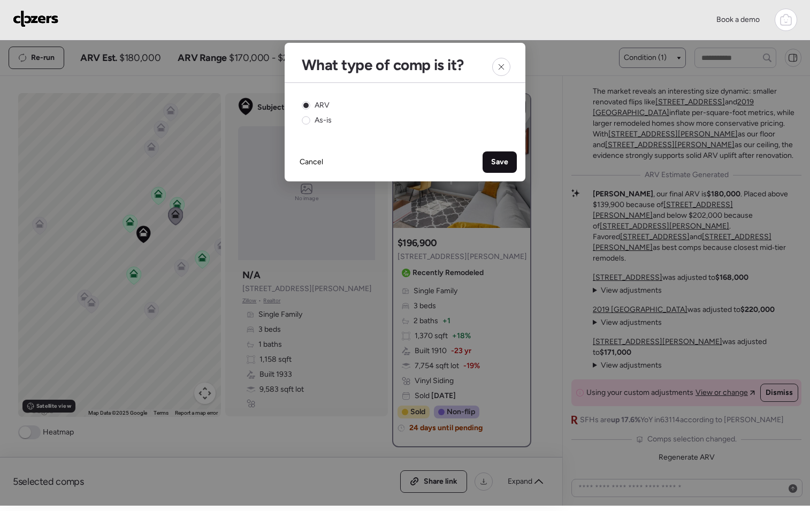
click at [500, 162] on span "Save" at bounding box center [499, 162] width 17 height 11
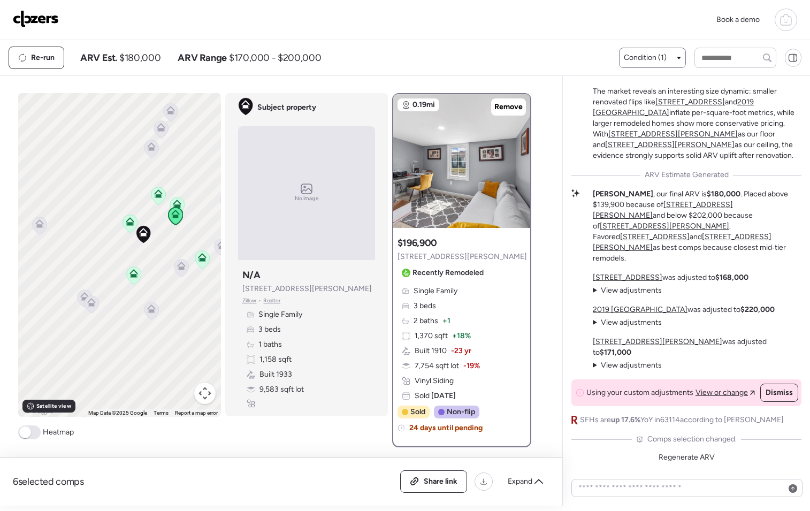
click at [178, 267] on icon at bounding box center [181, 268] width 7 height 3
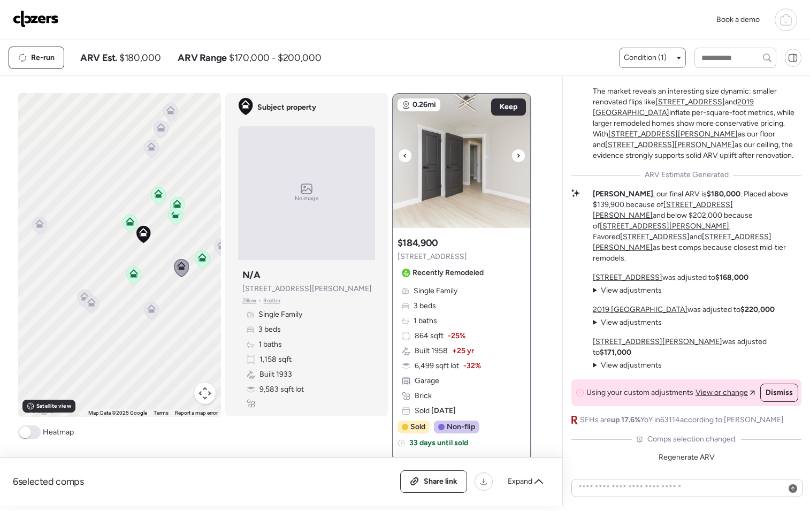
click at [467, 193] on img at bounding box center [461, 161] width 137 height 134
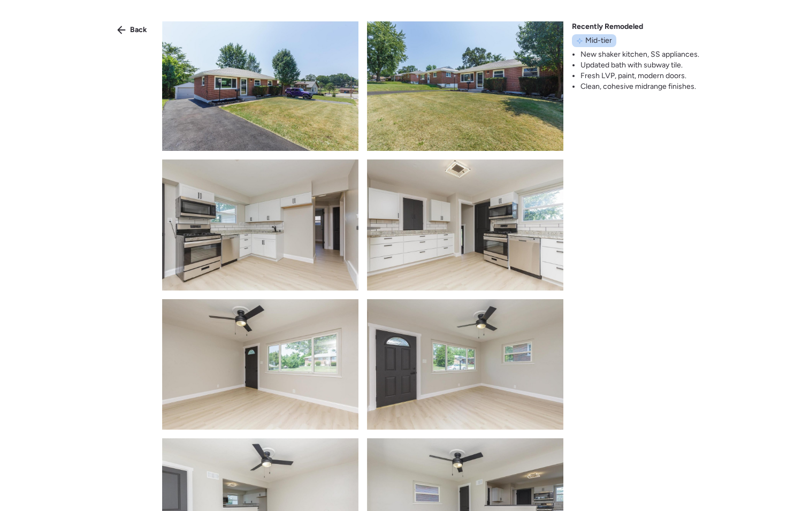
scroll to position [0, 0]
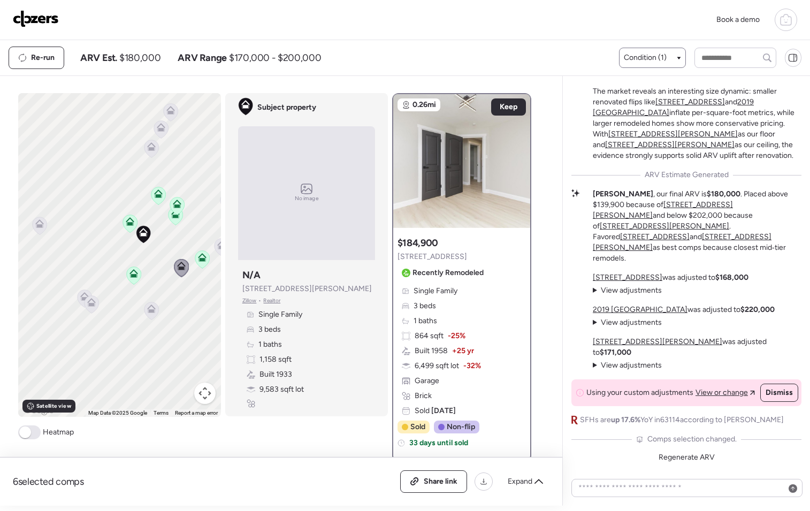
click at [39, 228] on icon at bounding box center [39, 226] width 14 height 18
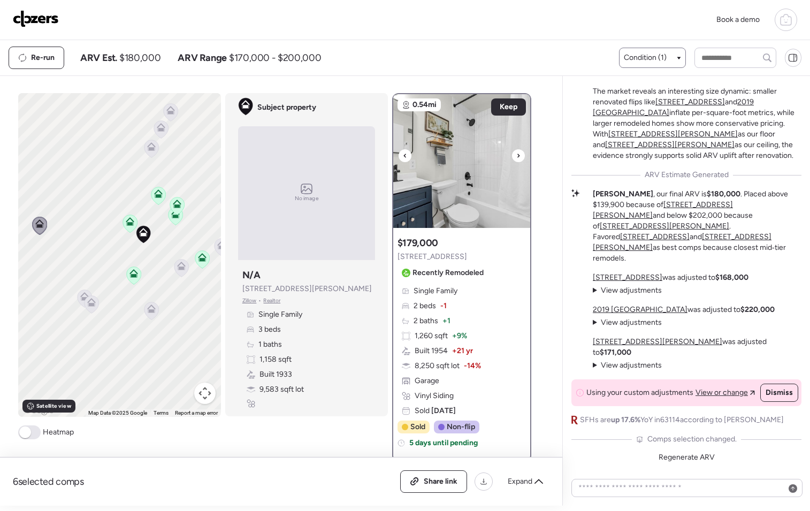
click at [470, 207] on img at bounding box center [461, 161] width 137 height 134
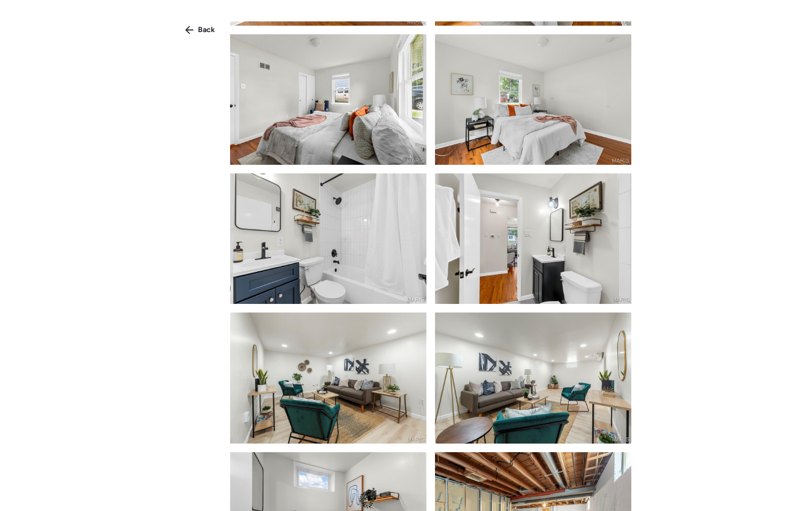
scroll to position [1295, 0]
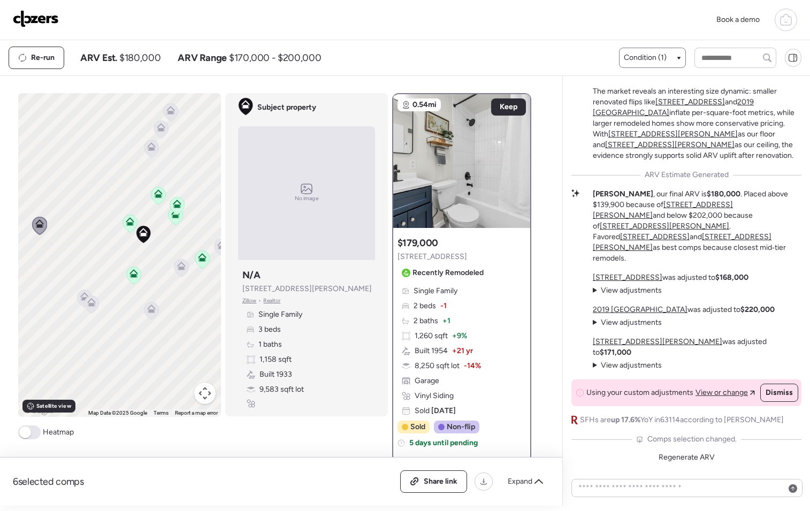
click at [77, 296] on icon at bounding box center [84, 299] width 14 height 18
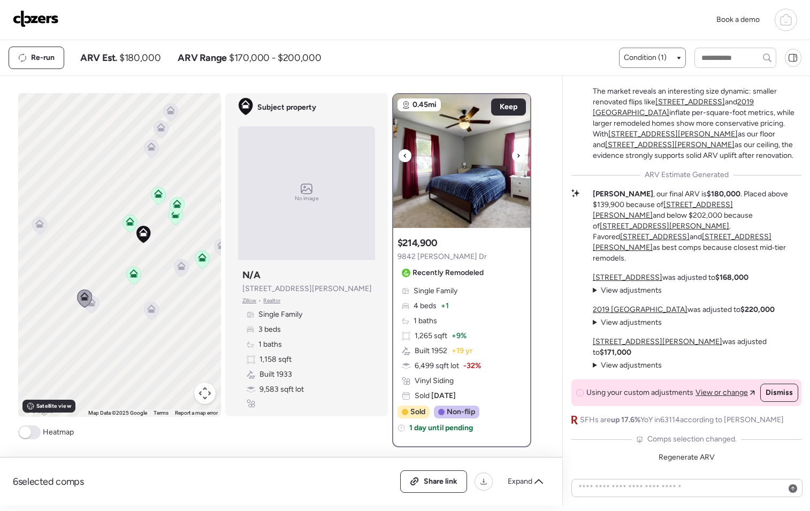
click at [469, 199] on img at bounding box center [461, 161] width 137 height 134
click at [149, 308] on icon at bounding box center [151, 309] width 9 height 9
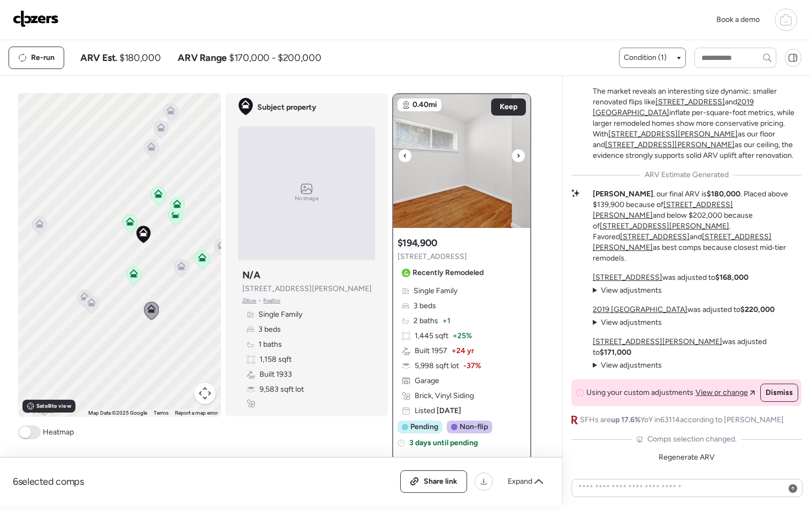
click at [470, 192] on img at bounding box center [461, 161] width 137 height 134
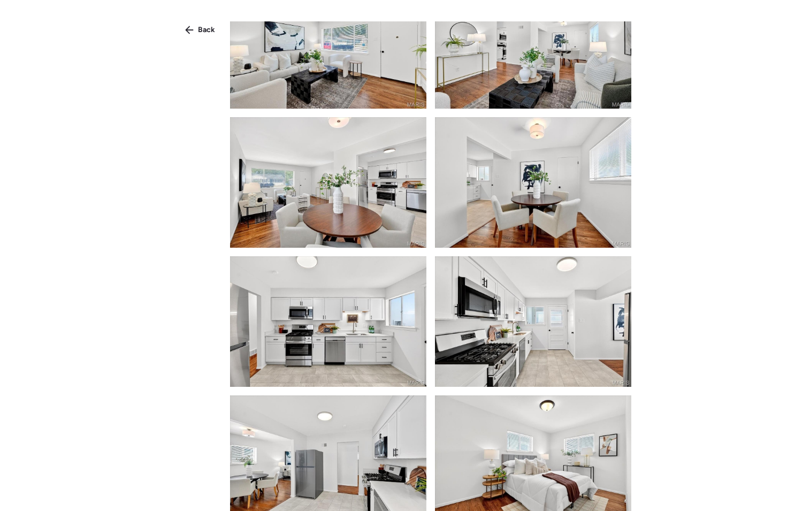
scroll to position [355, 0]
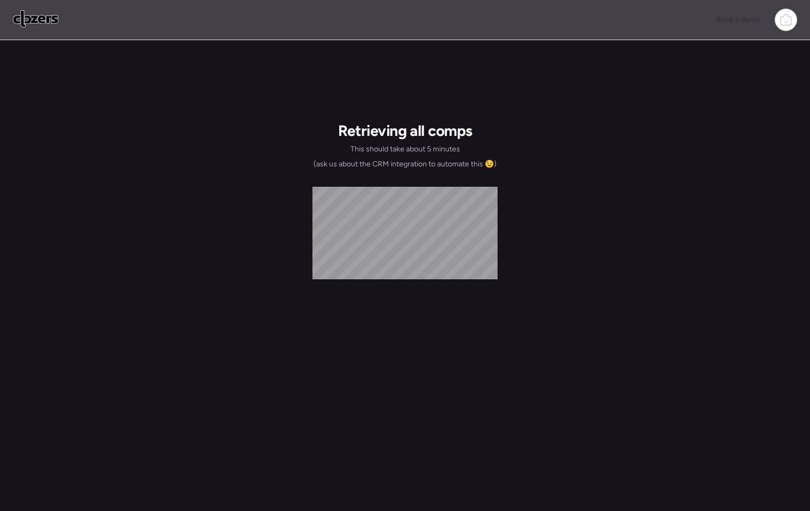
click at [550, 16] on div "Book a demo" at bounding box center [405, 20] width 785 height 22
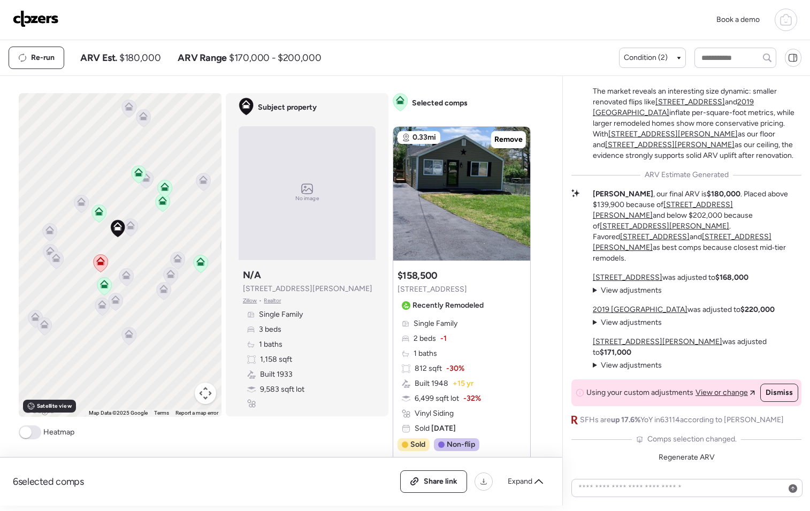
drag, startPoint x: 107, startPoint y: 246, endPoint x: 155, endPoint y: 248, distance: 48.7
click at [155, 248] on div "To activate drag with keyboard, press Alt + Enter. Once in keyboard drag state,…" at bounding box center [120, 255] width 203 height 324
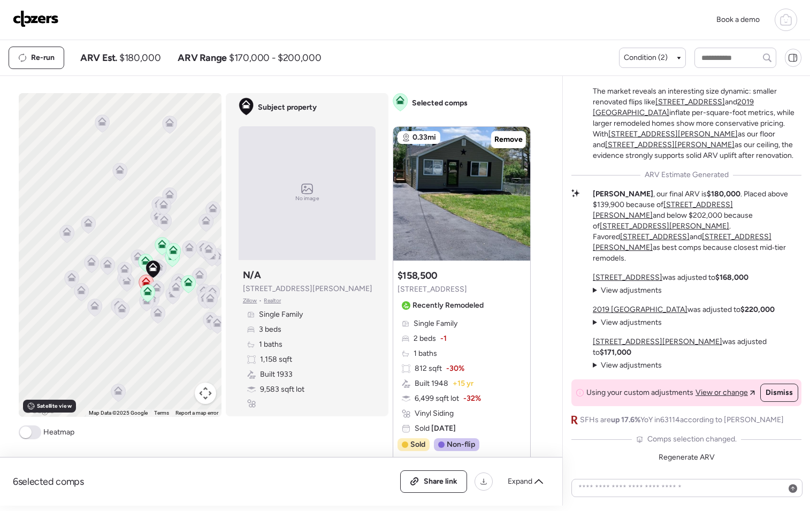
click at [24, 434] on span at bounding box center [26, 433] width 12 height 12
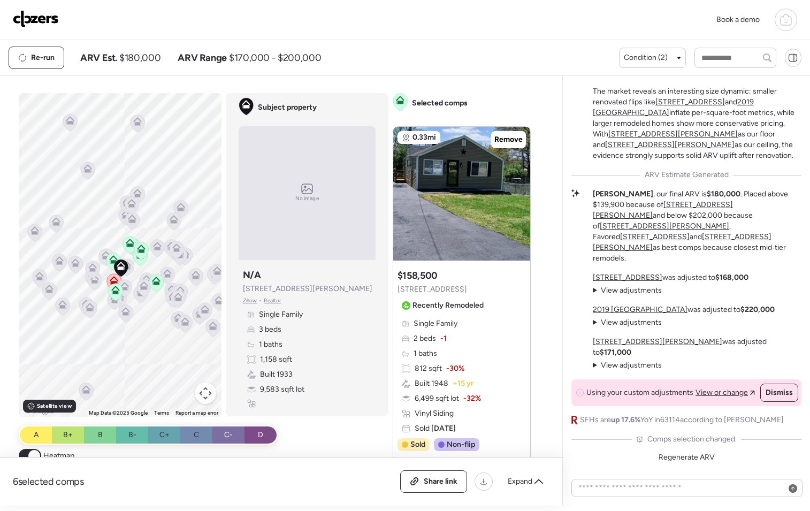
drag, startPoint x: 183, startPoint y: 323, endPoint x: 147, endPoint y: 322, distance: 35.3
click at [147, 322] on div "To activate drag with keyboard, press Alt + Enter. Once in keyboard drag state,…" at bounding box center [120, 255] width 203 height 324
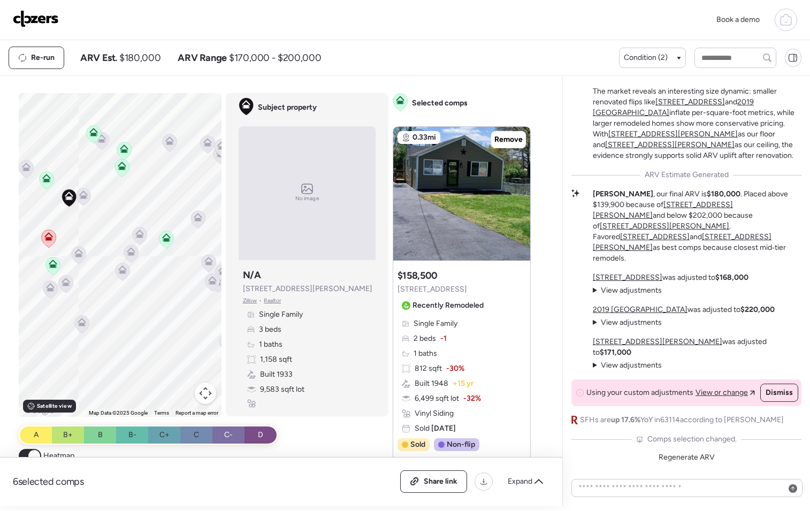
click at [81, 324] on icon at bounding box center [81, 324] width 7 height 3
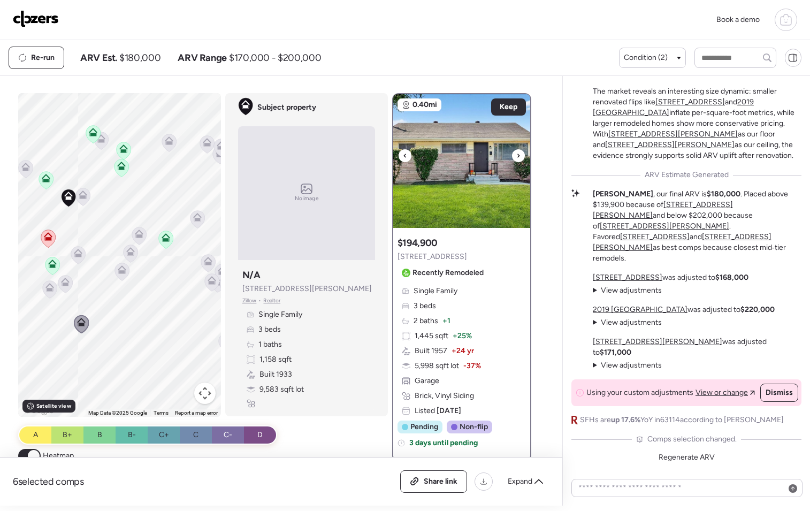
click at [519, 153] on div at bounding box center [518, 155] width 13 height 13
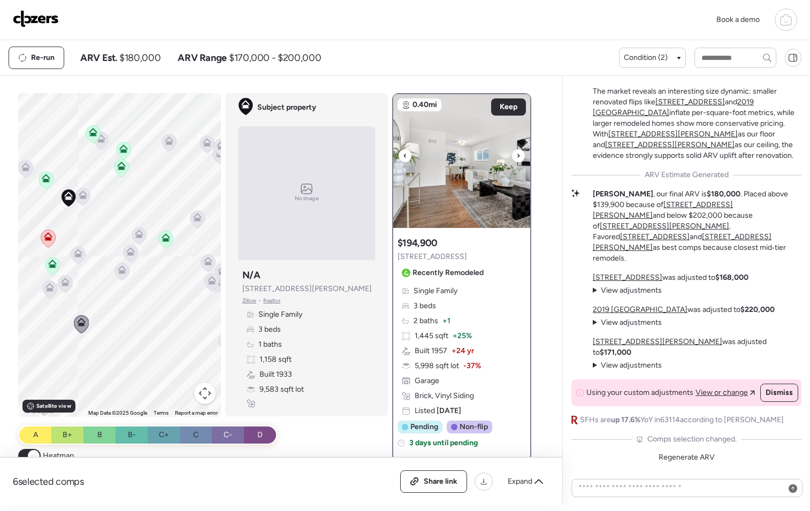
click at [518, 153] on div at bounding box center [518, 155] width 13 height 13
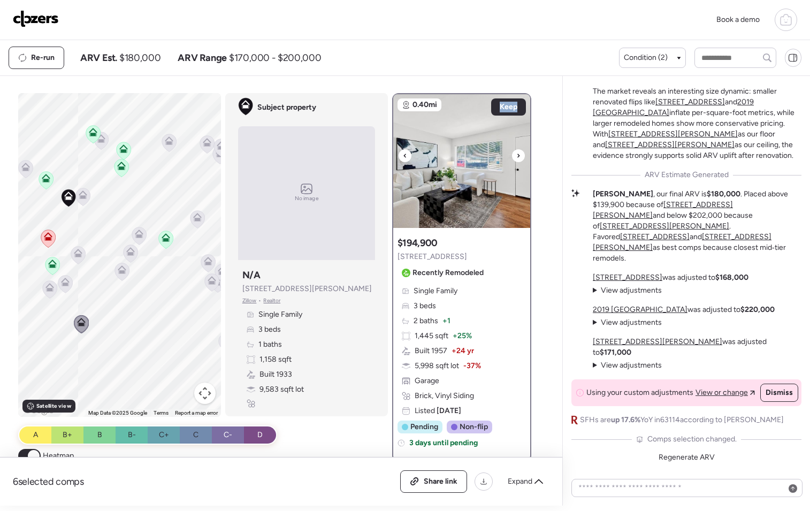
click at [518, 153] on div at bounding box center [518, 155] width 13 height 13
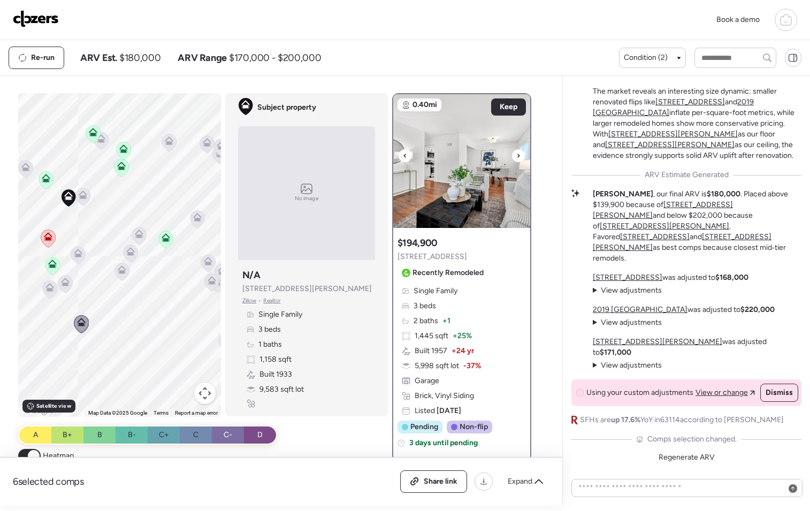
click at [518, 153] on div at bounding box center [518, 155] width 13 height 13
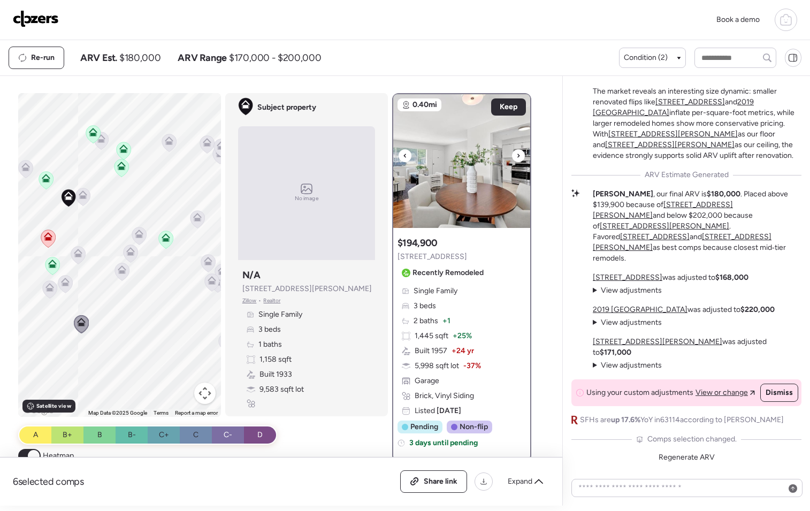
click at [519, 153] on div at bounding box center [518, 155] width 13 height 13
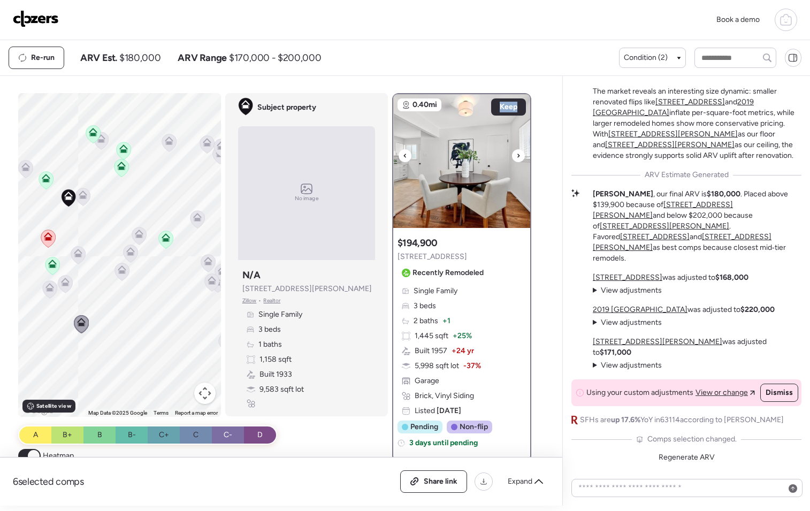
click at [519, 153] on div at bounding box center [518, 155] width 13 height 13
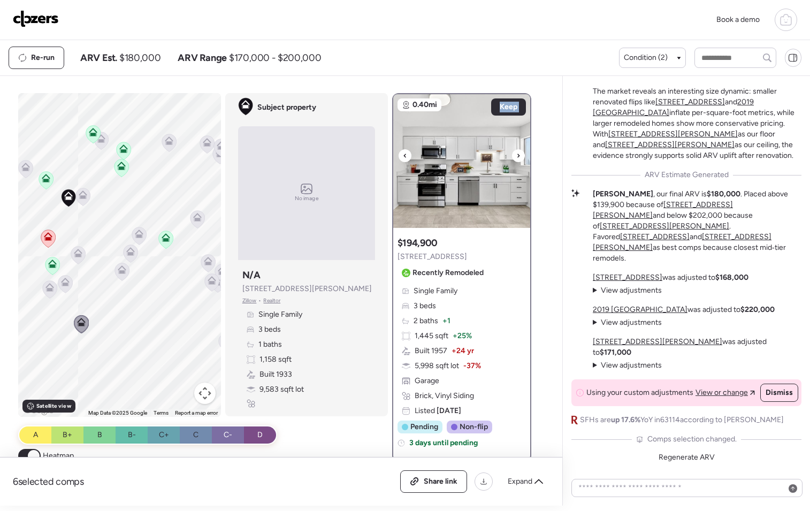
click at [519, 153] on div at bounding box center [518, 155] width 13 height 13
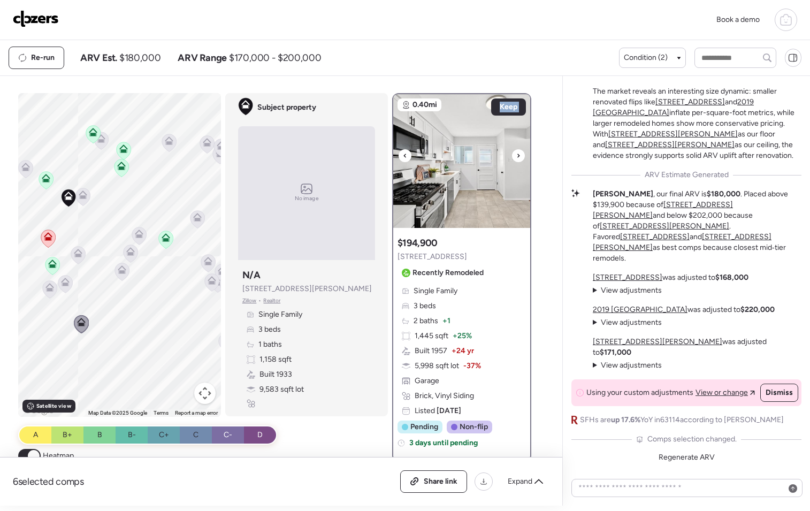
click at [519, 153] on div at bounding box center [518, 155] width 13 height 13
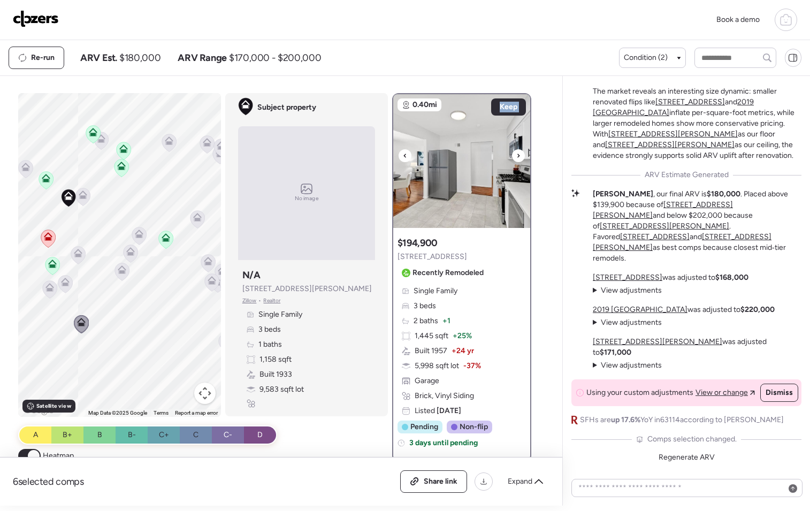
click at [519, 153] on div at bounding box center [518, 155] width 13 height 13
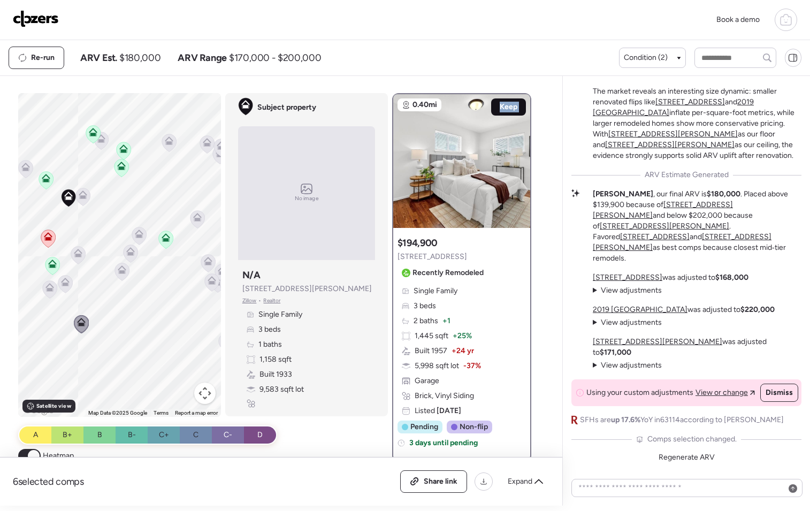
click at [502, 107] on span "Keep" at bounding box center [509, 107] width 18 height 11
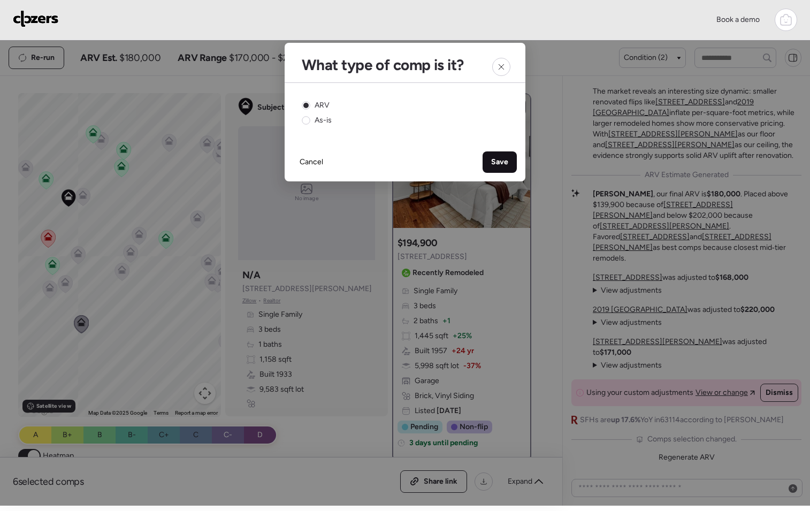
click at [495, 165] on span "Save" at bounding box center [499, 162] width 17 height 11
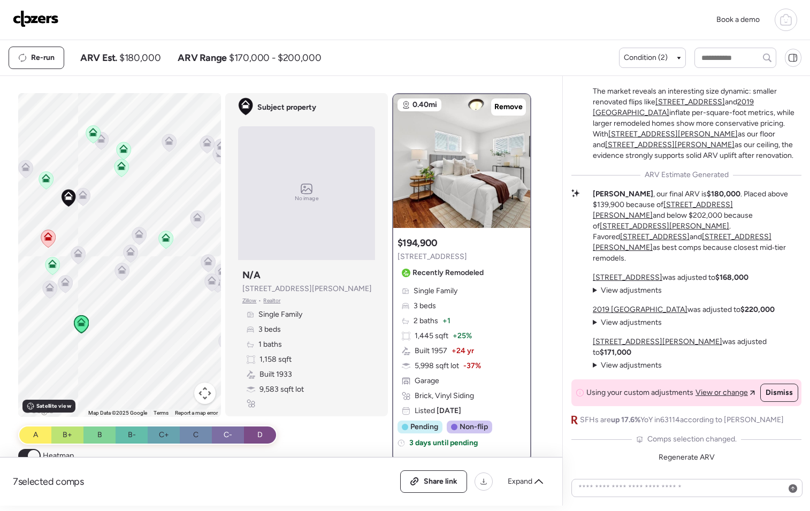
click at [123, 268] on icon at bounding box center [122, 272] width 14 height 18
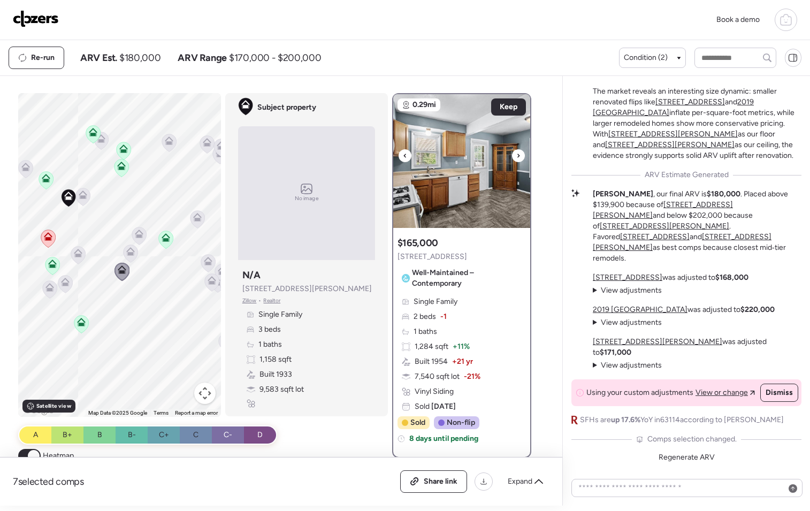
click at [517, 156] on icon at bounding box center [519, 155] width 4 height 13
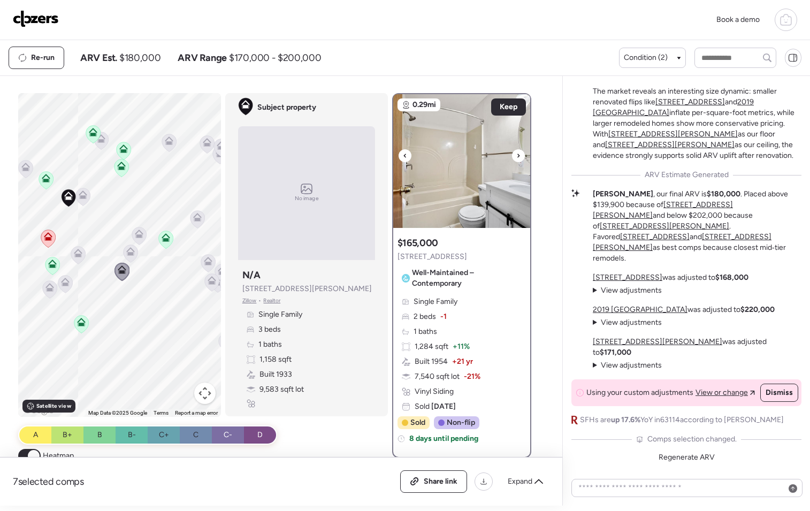
click at [517, 156] on icon at bounding box center [519, 155] width 4 height 13
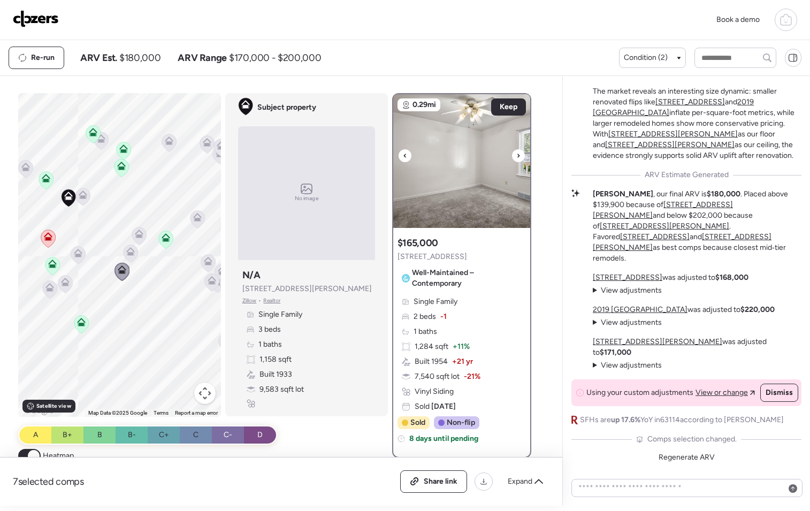
click at [517, 157] on icon at bounding box center [519, 155] width 4 height 13
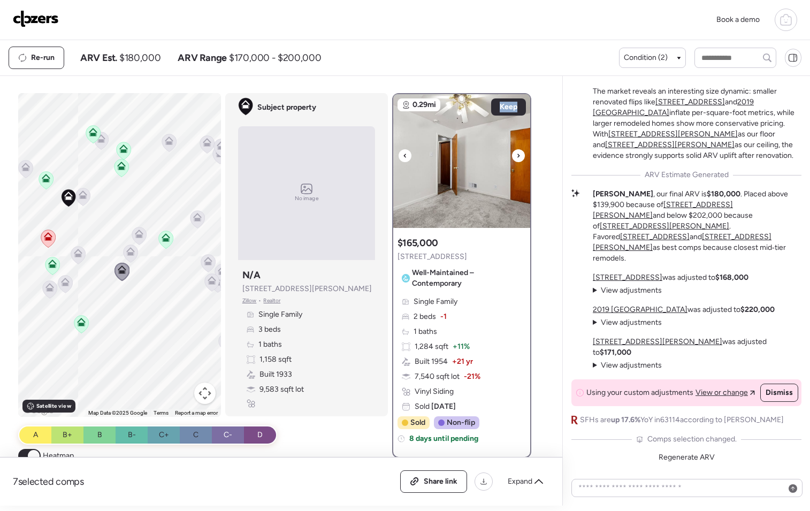
click at [517, 157] on icon at bounding box center [519, 155] width 4 height 13
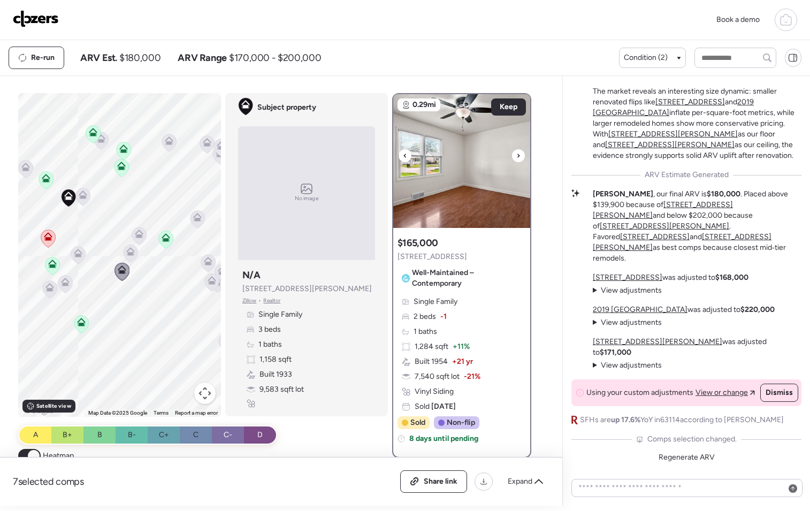
click at [517, 157] on icon at bounding box center [519, 155] width 4 height 13
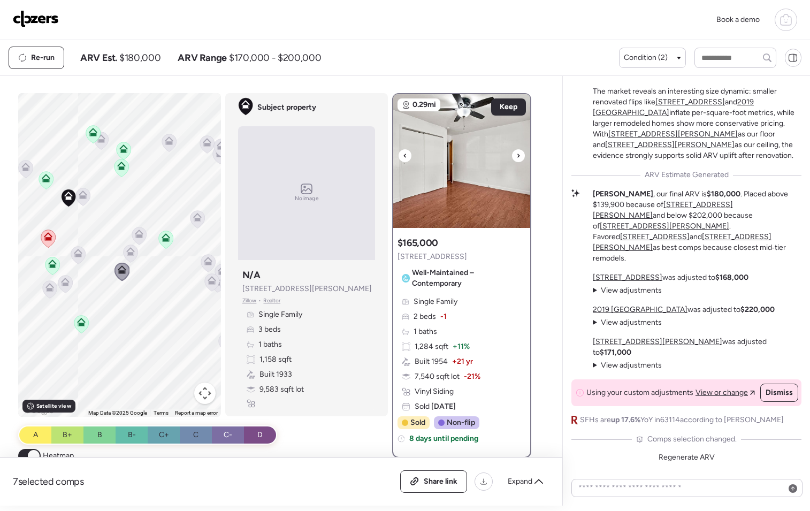
click at [517, 157] on icon at bounding box center [519, 155] width 4 height 13
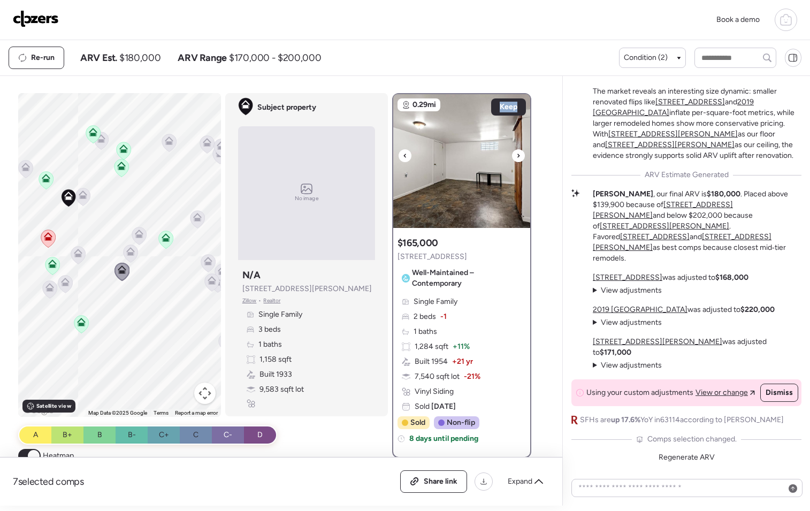
click at [517, 157] on icon at bounding box center [519, 155] width 4 height 13
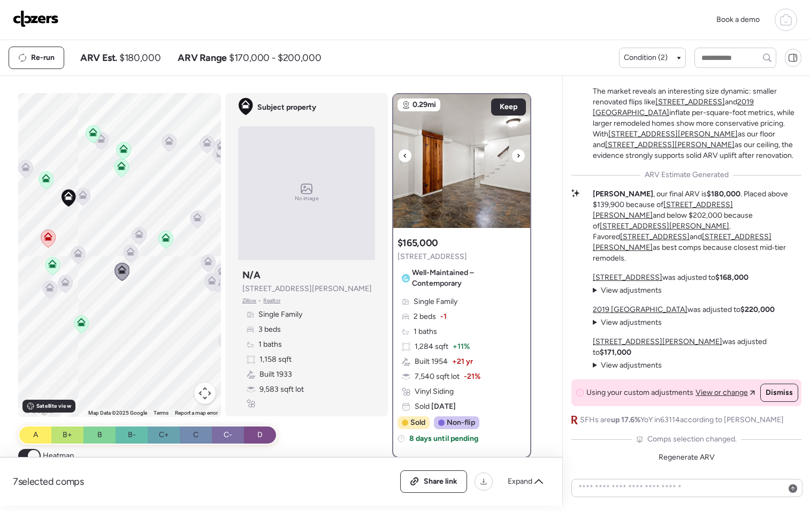
click at [517, 157] on icon at bounding box center [519, 155] width 4 height 13
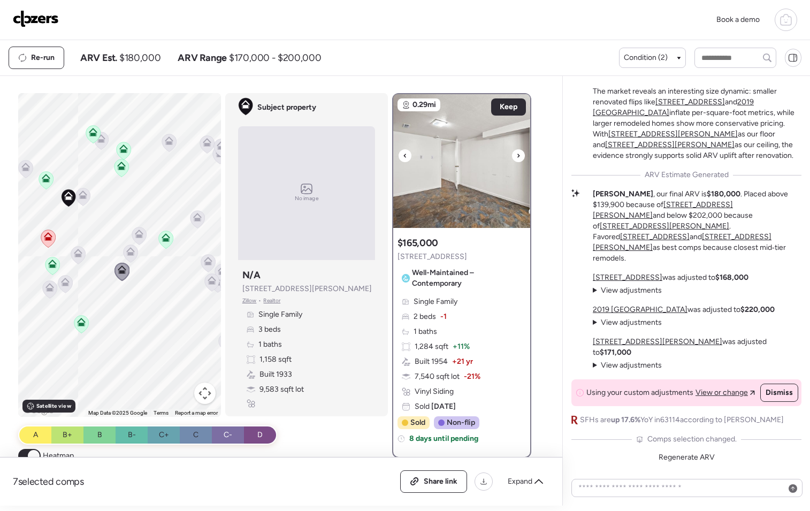
click at [517, 157] on icon at bounding box center [519, 155] width 4 height 13
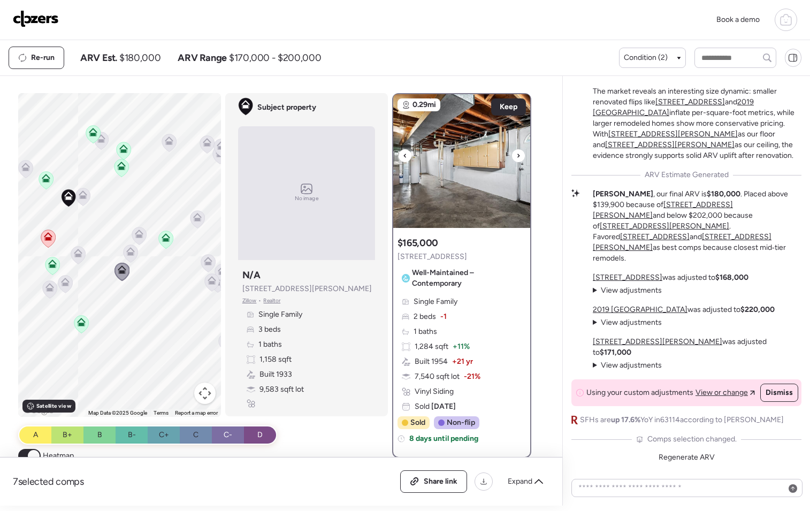
click at [517, 157] on icon at bounding box center [519, 155] width 4 height 13
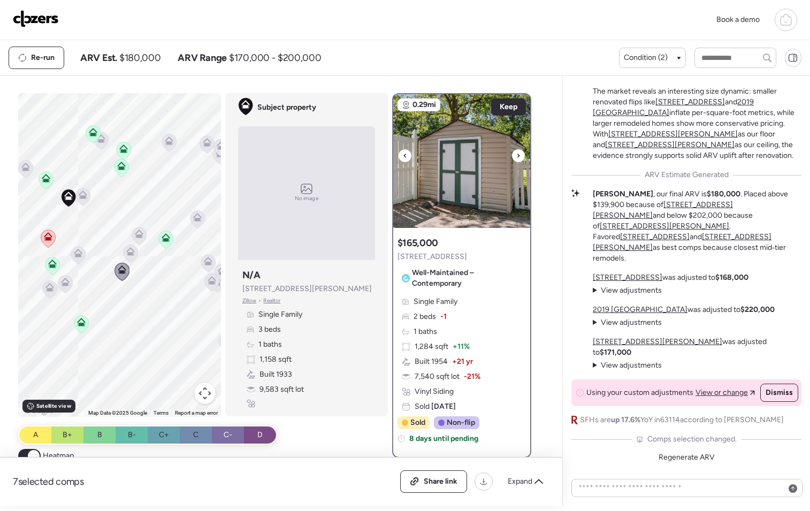
click at [517, 157] on icon at bounding box center [519, 155] width 4 height 13
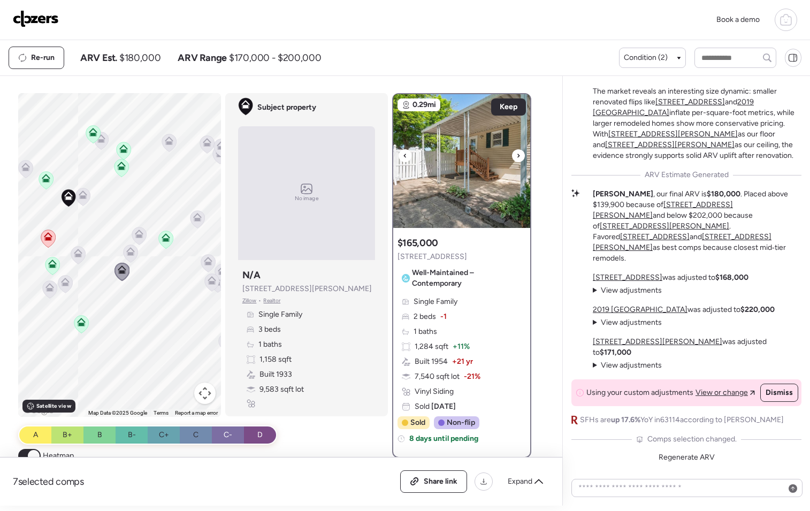
click at [517, 157] on icon at bounding box center [519, 155] width 4 height 13
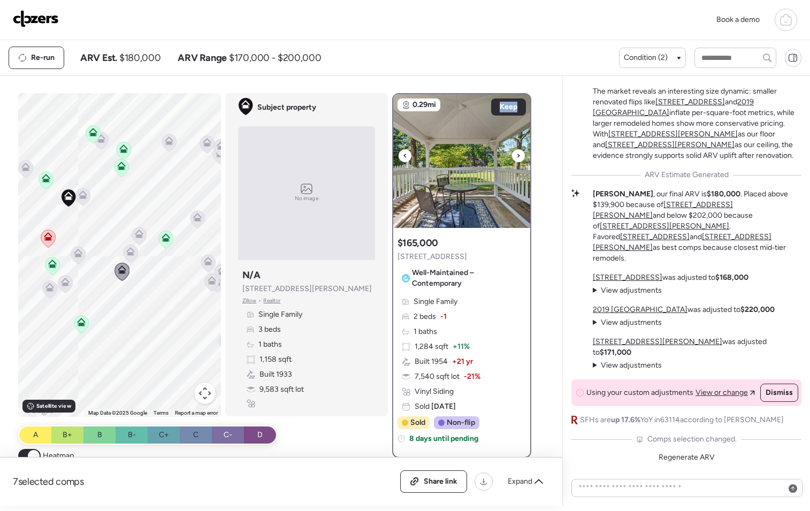
click at [517, 157] on icon at bounding box center [519, 155] width 4 height 13
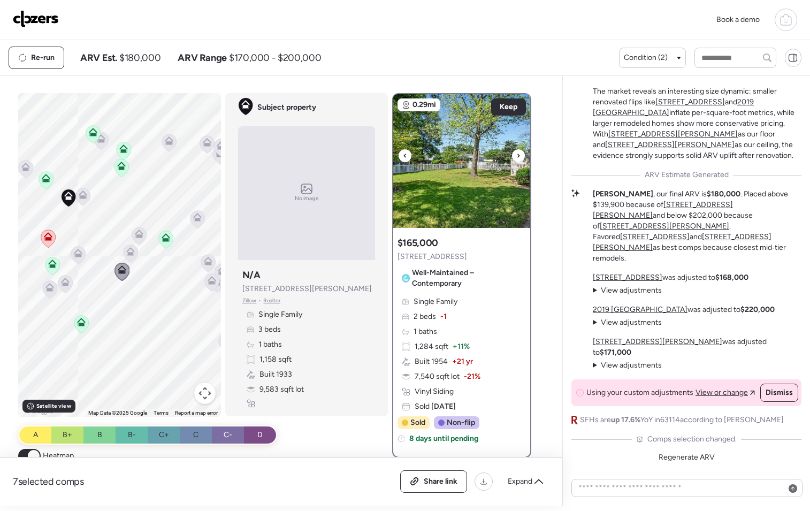
click at [517, 157] on icon at bounding box center [519, 155] width 4 height 13
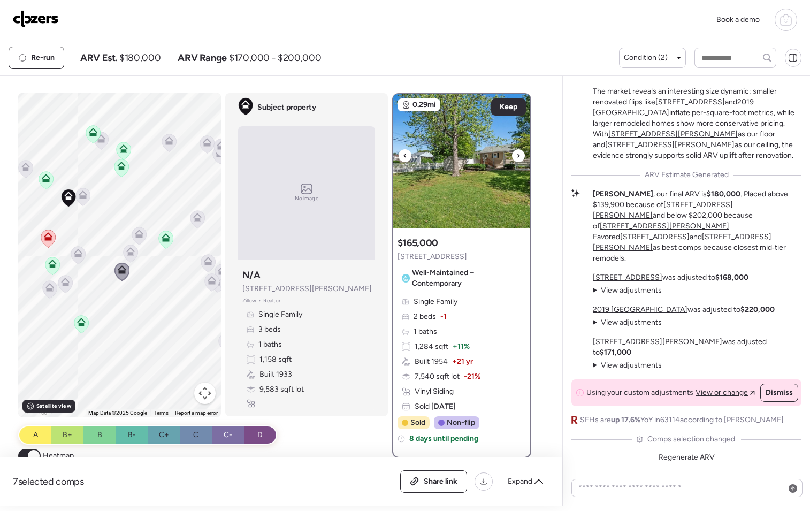
click at [517, 157] on icon at bounding box center [519, 155] width 4 height 13
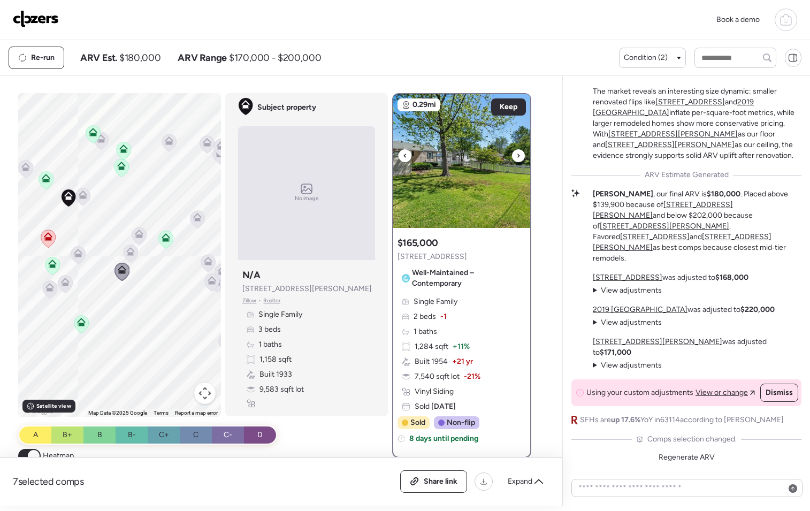
click at [517, 157] on icon at bounding box center [519, 155] width 4 height 13
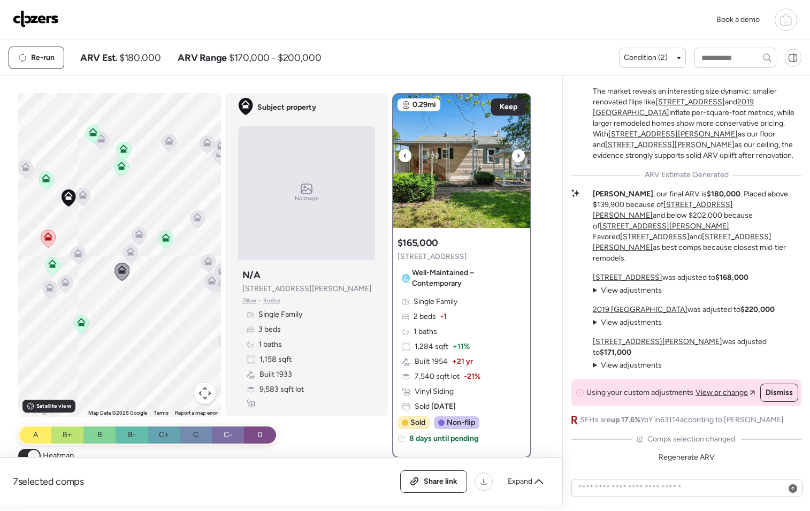
click at [517, 157] on icon at bounding box center [519, 155] width 4 height 13
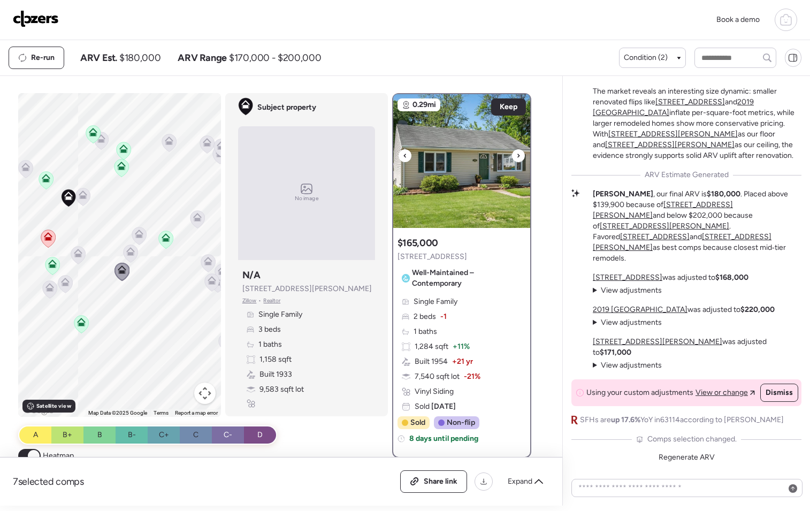
click at [517, 157] on icon at bounding box center [519, 155] width 4 height 13
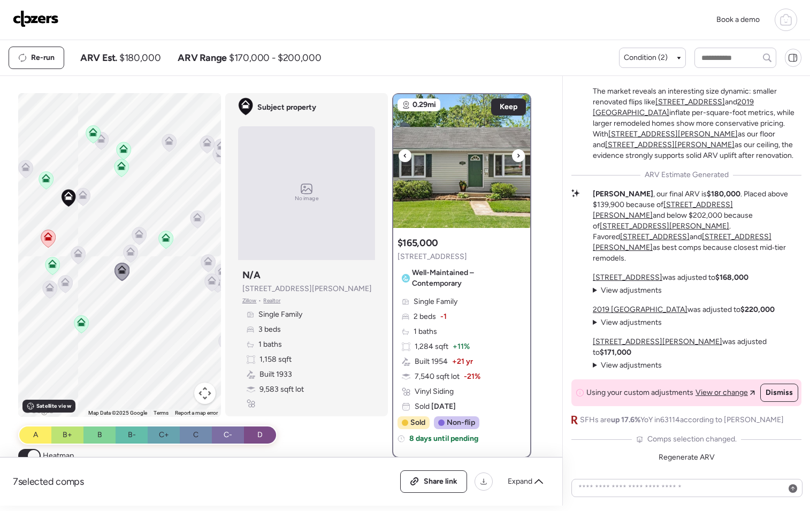
click at [517, 157] on icon at bounding box center [519, 155] width 4 height 13
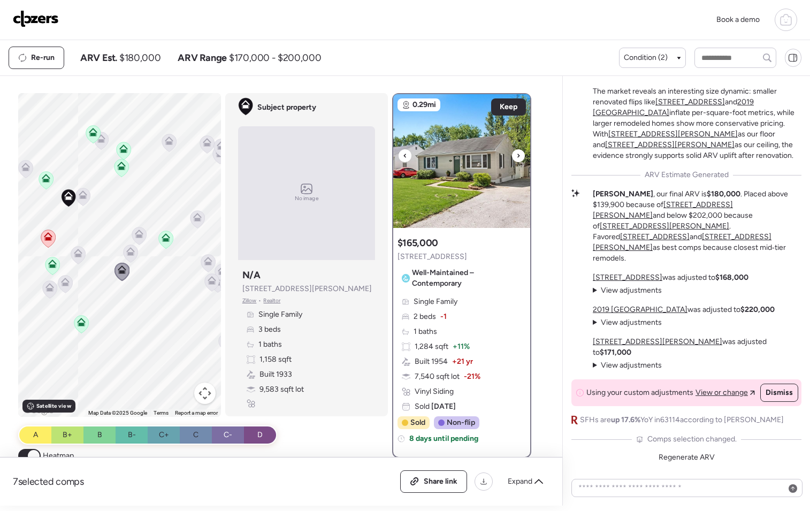
click at [517, 157] on icon at bounding box center [519, 155] width 4 height 13
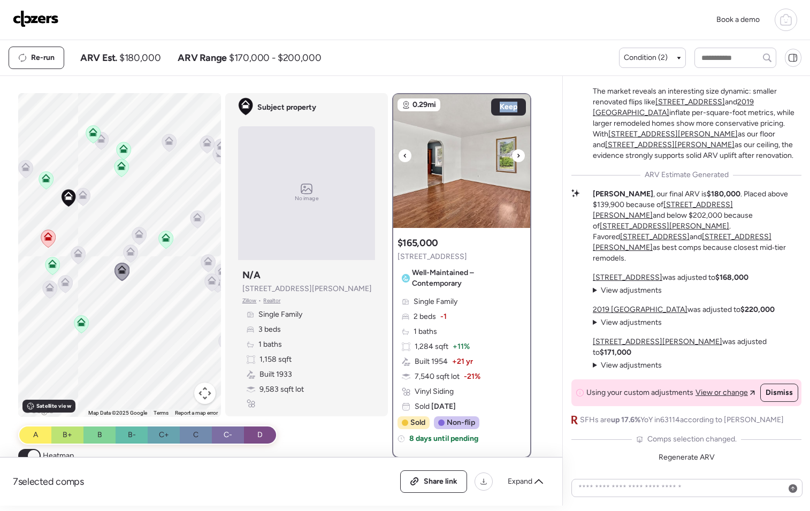
click at [517, 157] on icon at bounding box center [519, 155] width 4 height 13
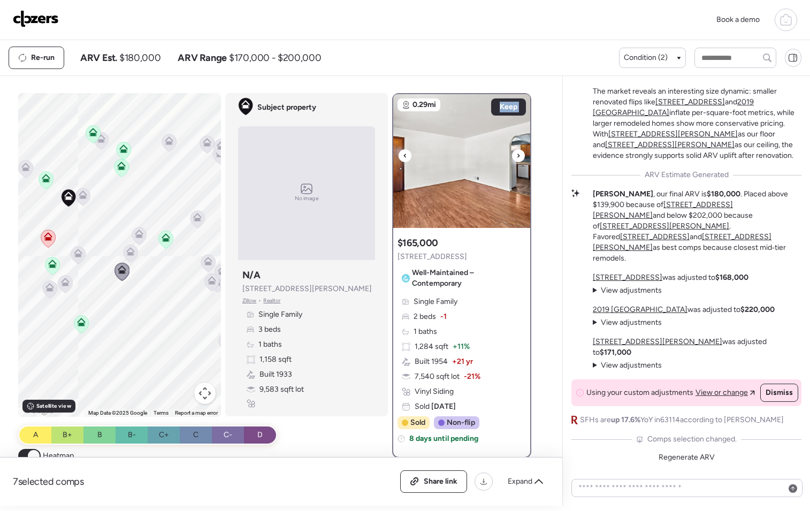
click at [517, 157] on icon at bounding box center [519, 155] width 4 height 13
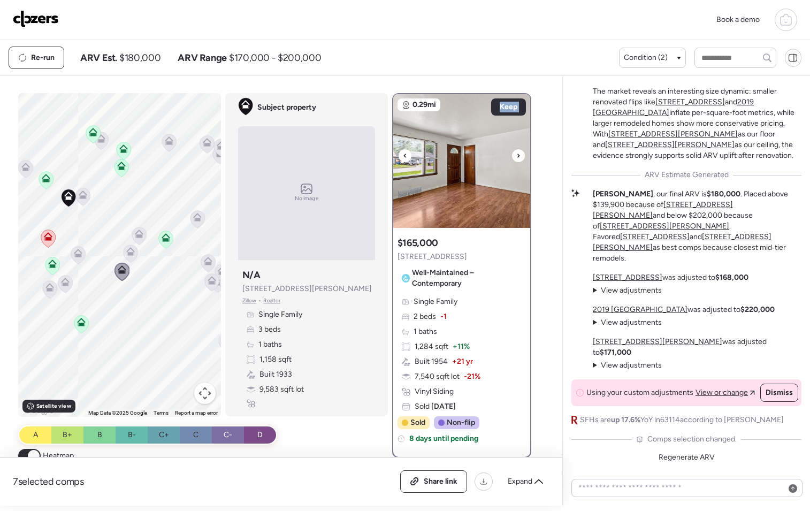
click at [517, 157] on icon at bounding box center [519, 155] width 4 height 13
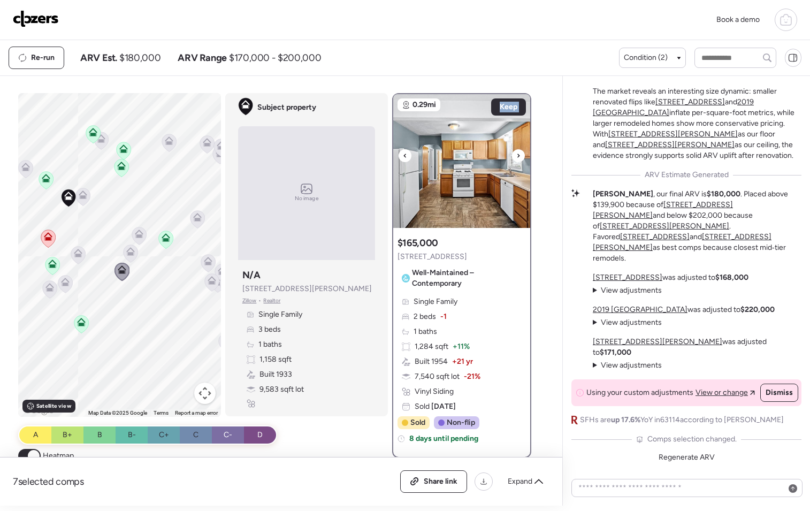
click at [517, 157] on icon at bounding box center [519, 155] width 4 height 13
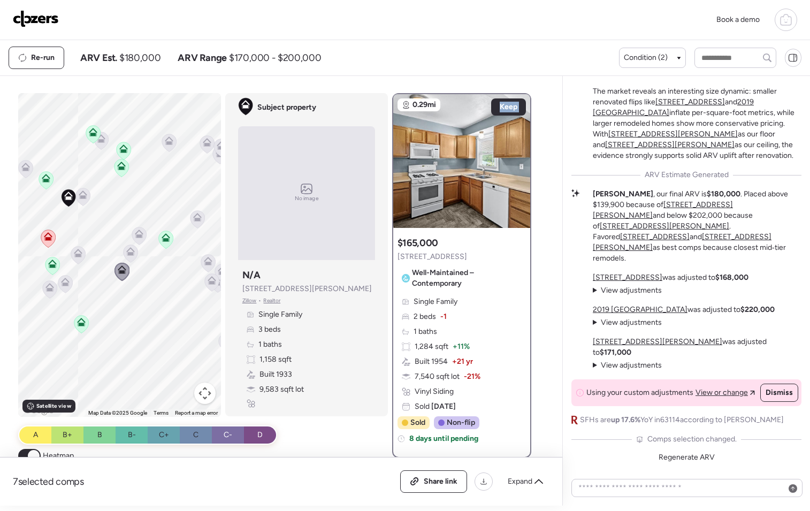
click at [45, 290] on icon at bounding box center [49, 287] width 9 height 9
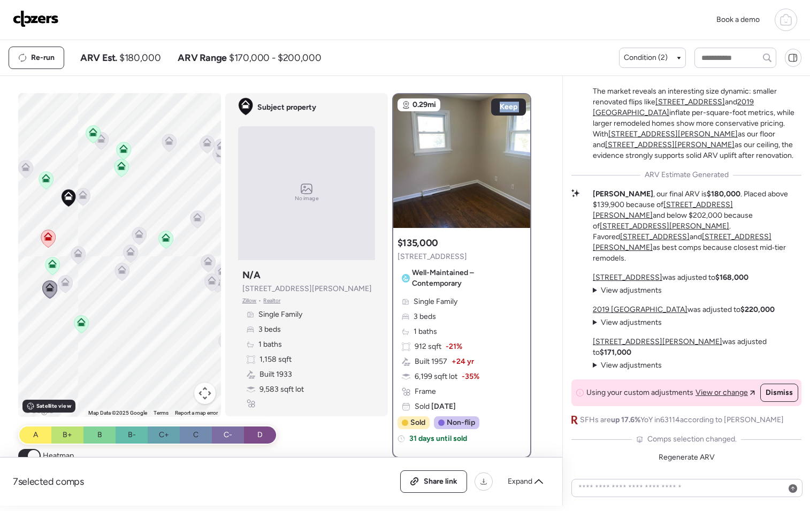
click at [62, 284] on icon at bounding box center [65, 284] width 7 height 3
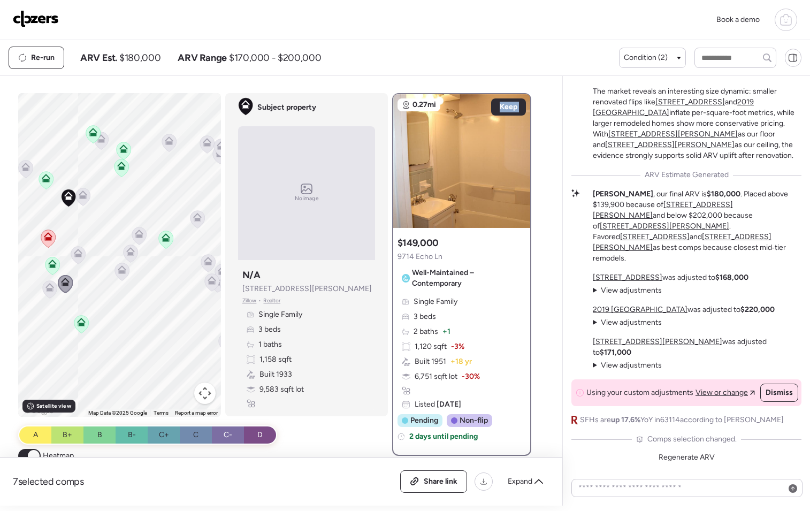
click at [74, 257] on icon at bounding box center [78, 253] width 9 height 9
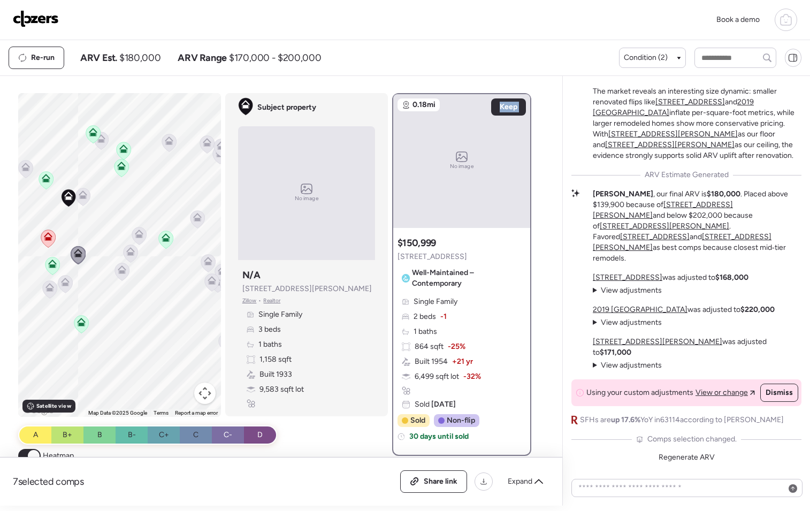
click at [118, 271] on icon at bounding box center [122, 270] width 9 height 9
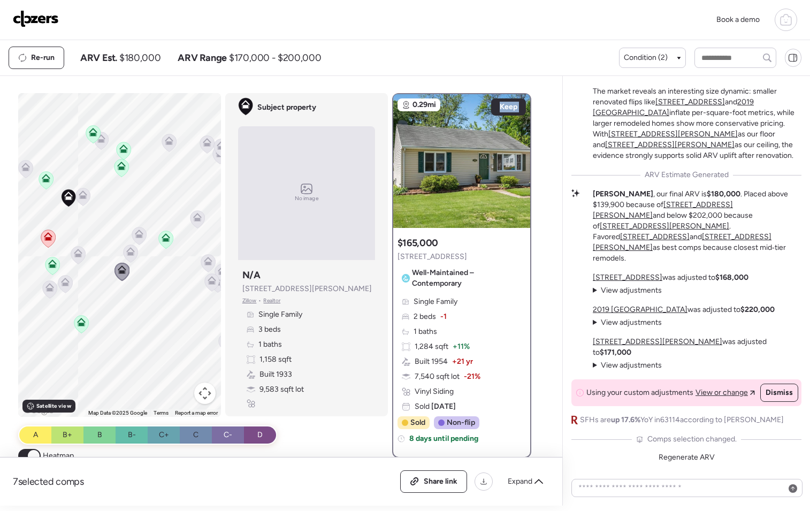
click at [127, 254] on icon at bounding box center [130, 253] width 7 height 3
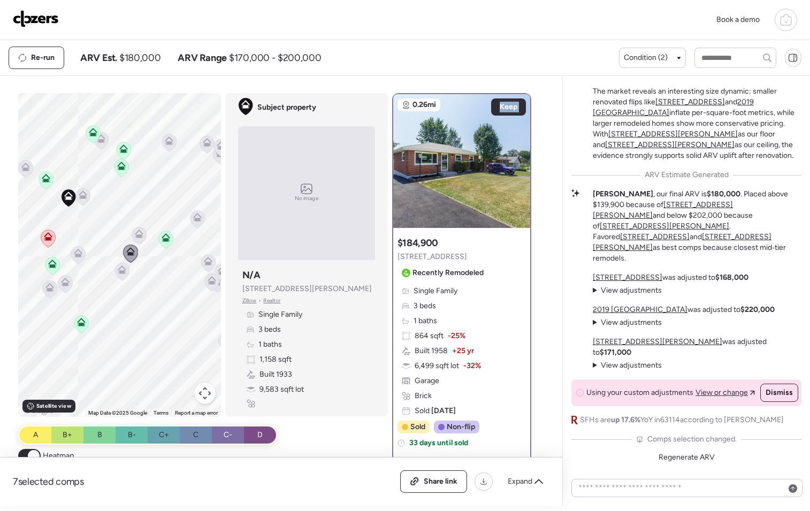
click at [135, 236] on icon at bounding box center [138, 235] width 7 height 3
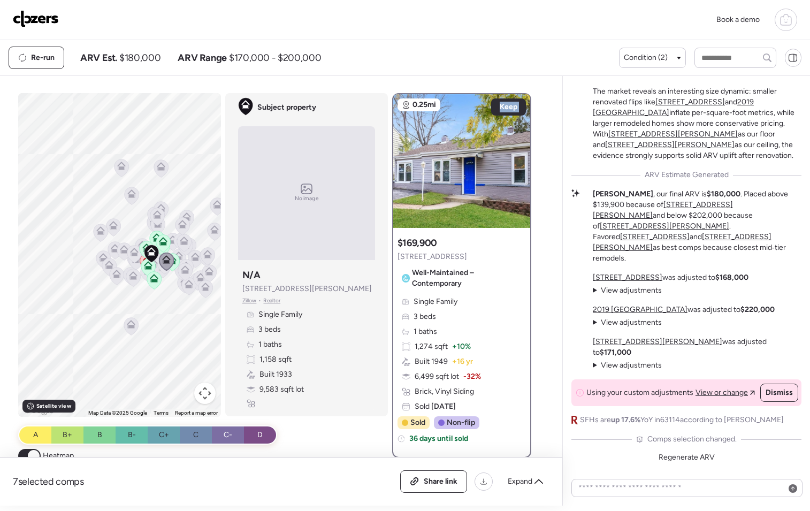
click at [129, 325] on icon at bounding box center [130, 326] width 7 height 3
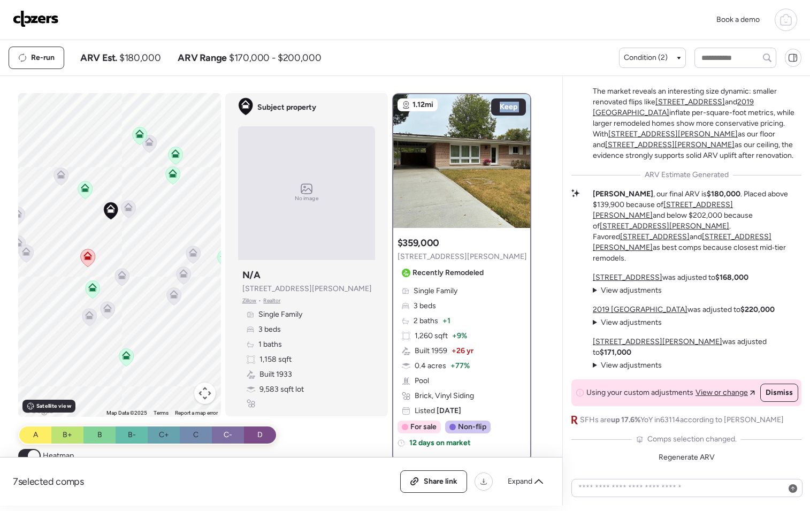
click at [118, 271] on icon at bounding box center [122, 275] width 9 height 9
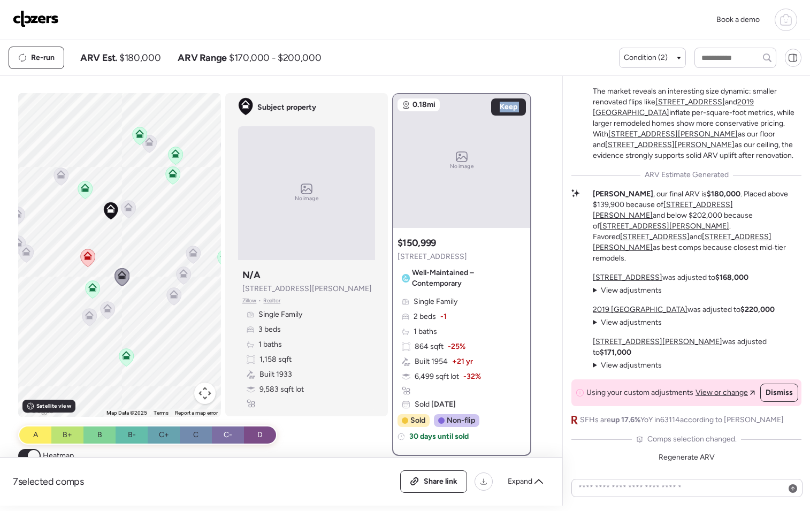
click at [126, 208] on icon at bounding box center [128, 209] width 7 height 3
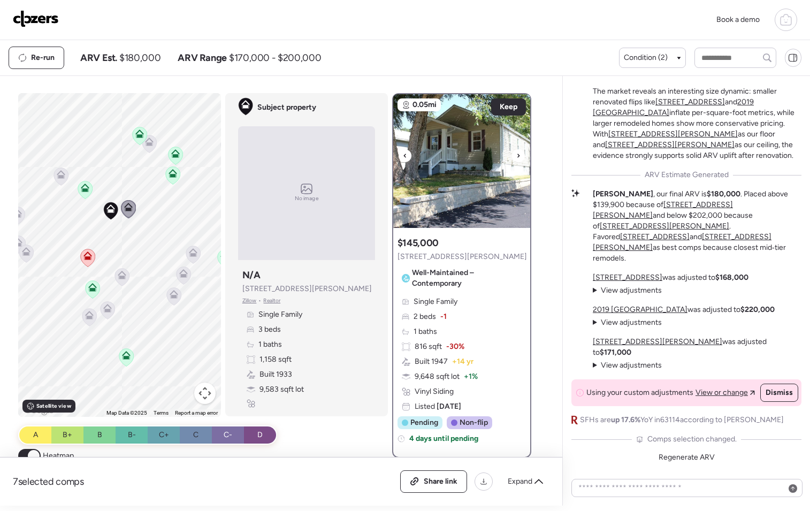
click at [517, 152] on icon at bounding box center [519, 155] width 4 height 13
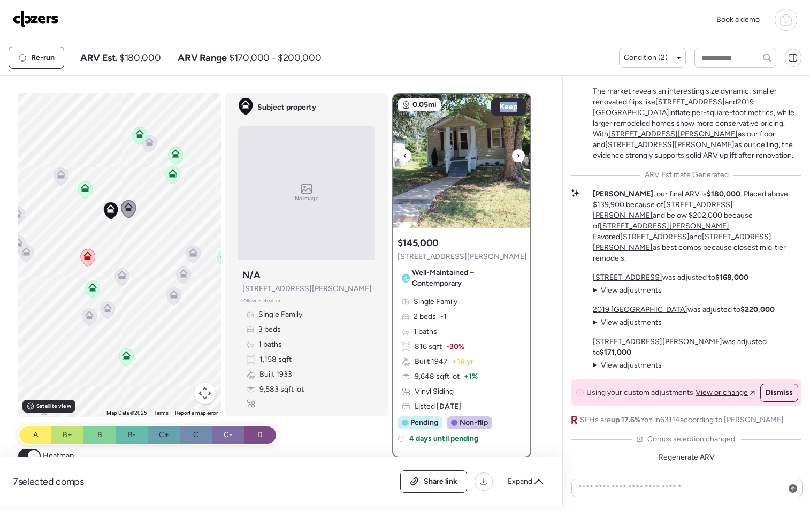
click at [517, 152] on icon at bounding box center [519, 155] width 4 height 13
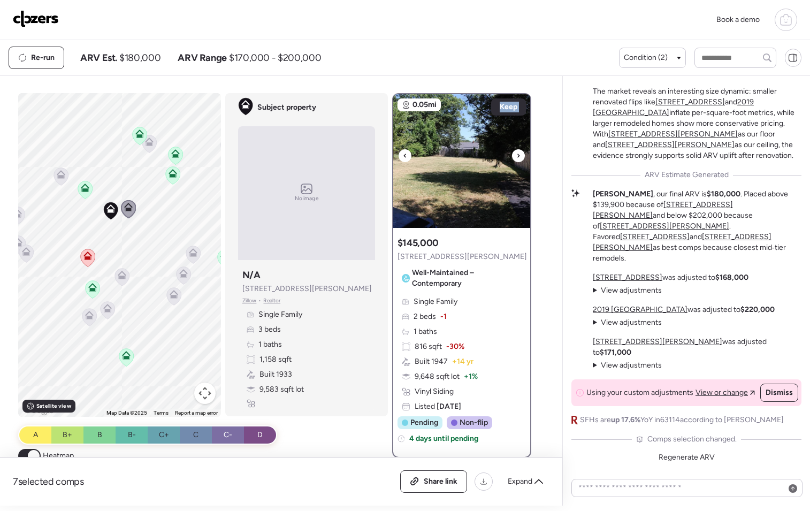
click at [517, 152] on icon at bounding box center [519, 155] width 4 height 13
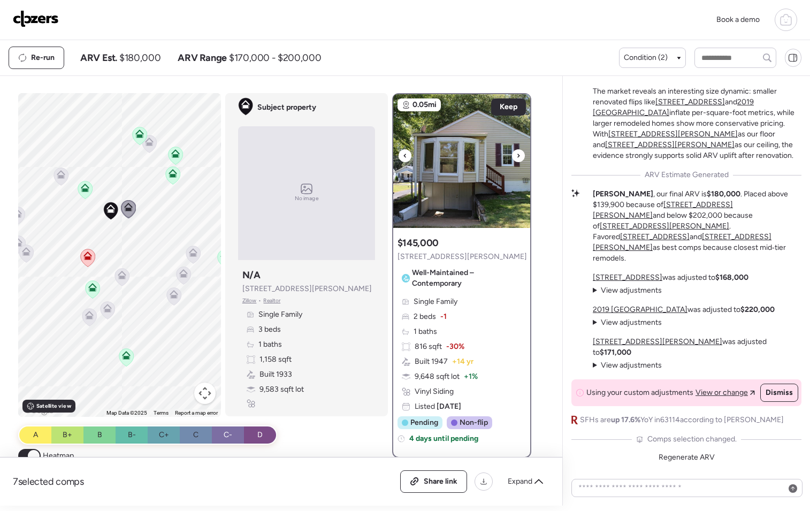
click at [517, 153] on icon at bounding box center [519, 155] width 4 height 13
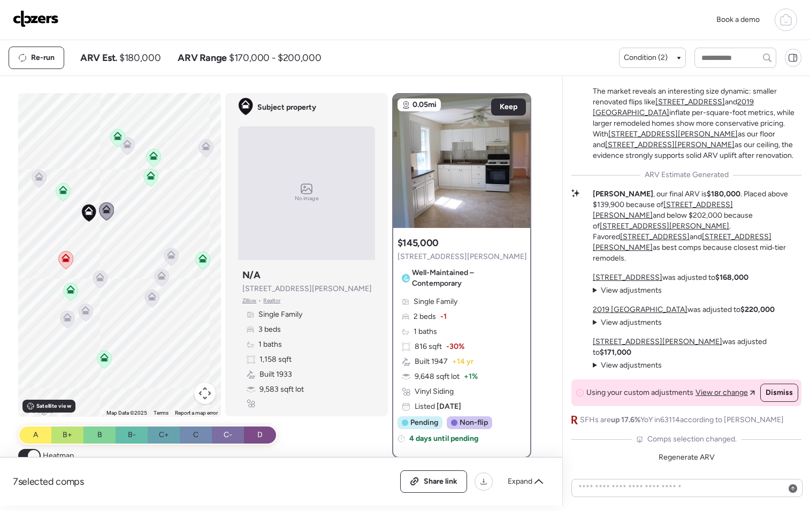
drag, startPoint x: 148, startPoint y: 294, endPoint x: 126, endPoint y: 296, distance: 22.1
click at [126, 296] on div "To activate drag with keyboard, press Alt + Enter. Once in keyboard drag state,…" at bounding box center [119, 255] width 203 height 324
click at [124, 146] on icon at bounding box center [127, 146] width 7 height 3
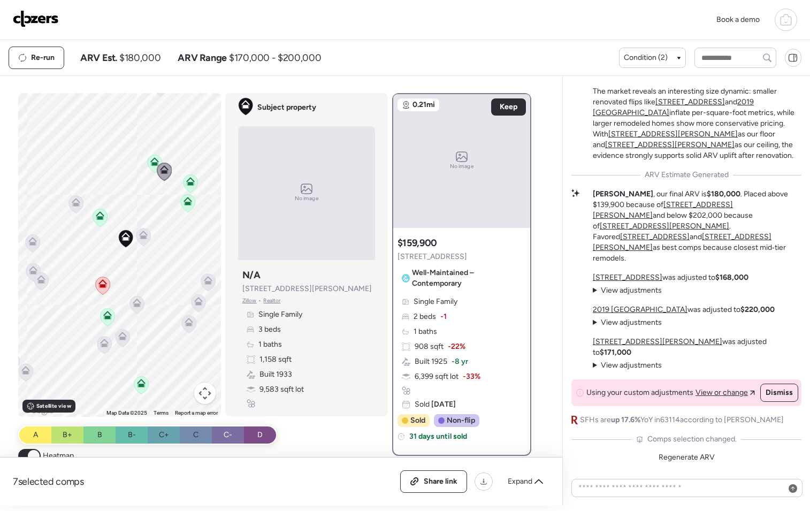
drag, startPoint x: 126, startPoint y: 283, endPoint x: 158, endPoint y: 304, distance: 37.9
click at [158, 304] on div "To activate drag with keyboard, press Alt + Enter. Once in keyboard drag state,…" at bounding box center [119, 255] width 203 height 324
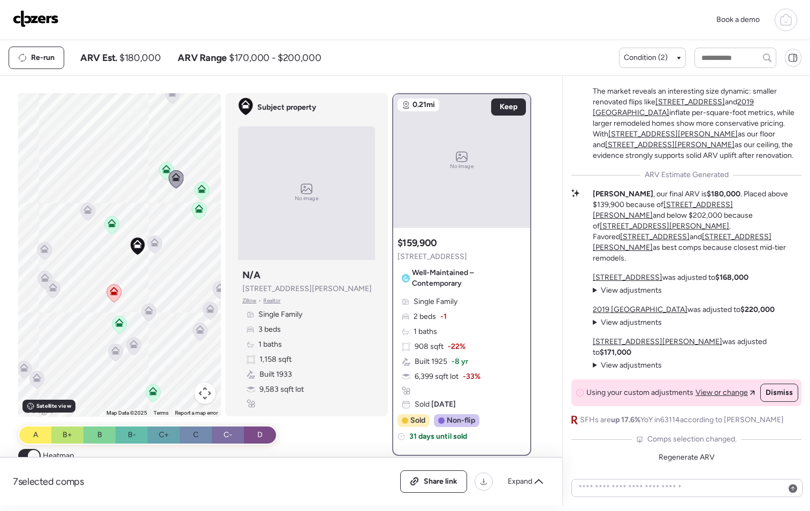
click at [84, 210] on icon at bounding box center [88, 208] width 8 height 5
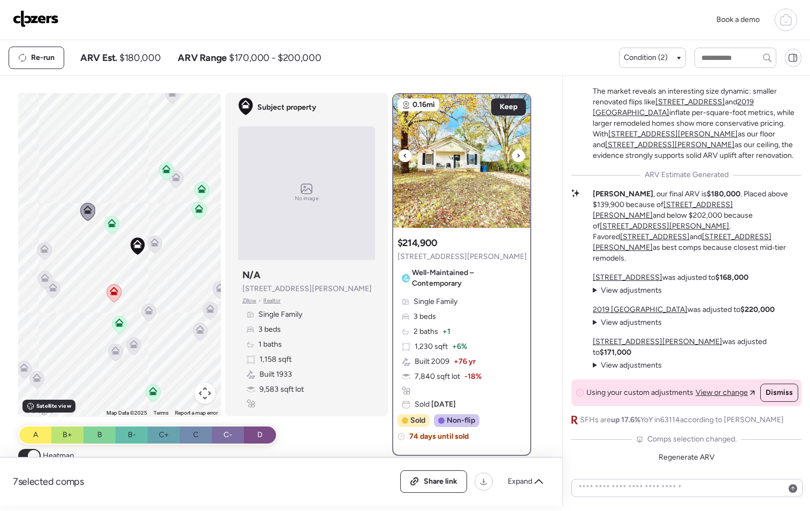
click at [517, 160] on icon at bounding box center [519, 155] width 4 height 13
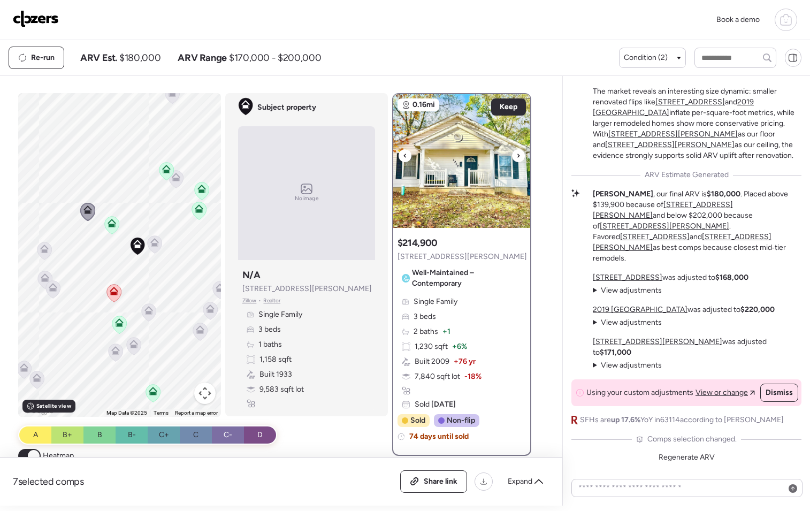
click at [517, 160] on icon at bounding box center [519, 155] width 4 height 13
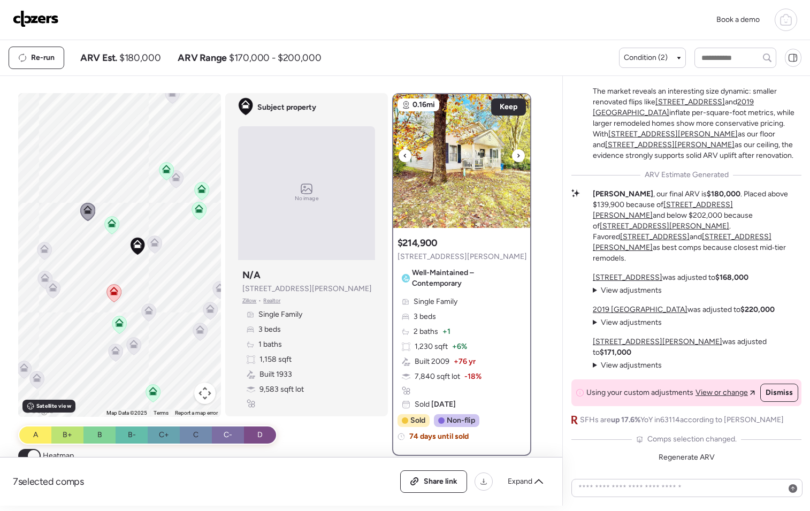
click at [517, 160] on icon at bounding box center [519, 155] width 4 height 13
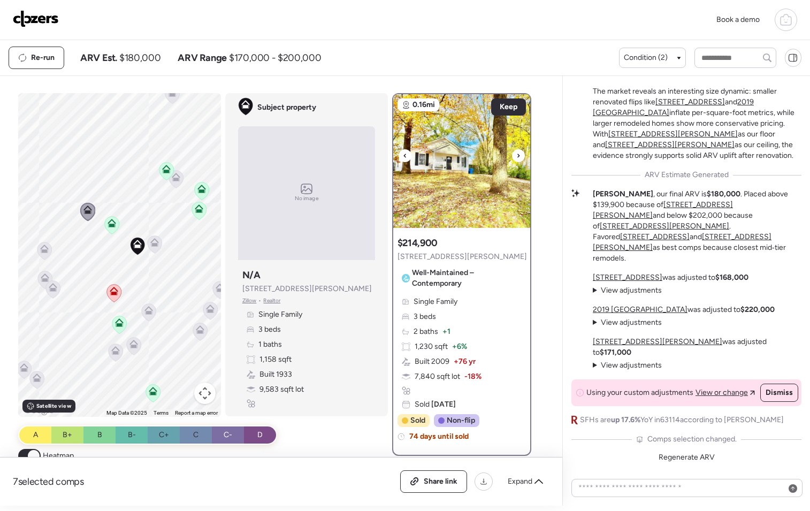
click at [517, 160] on icon at bounding box center [519, 155] width 4 height 13
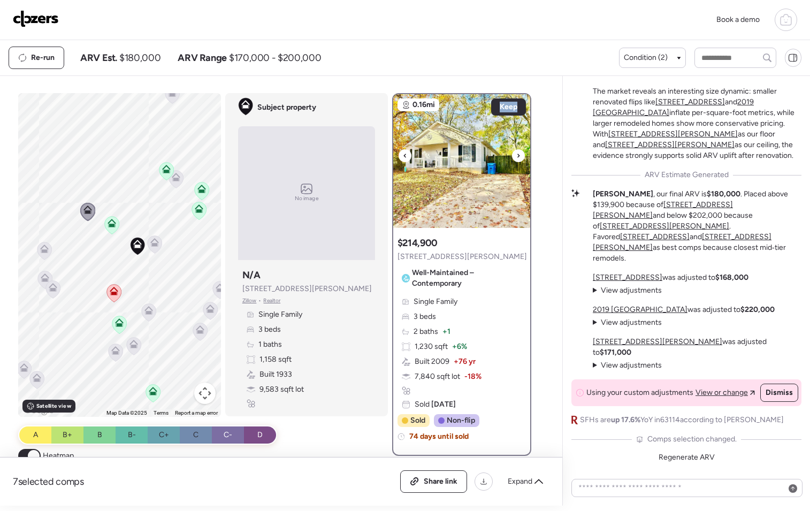
click at [517, 160] on icon at bounding box center [519, 155] width 4 height 13
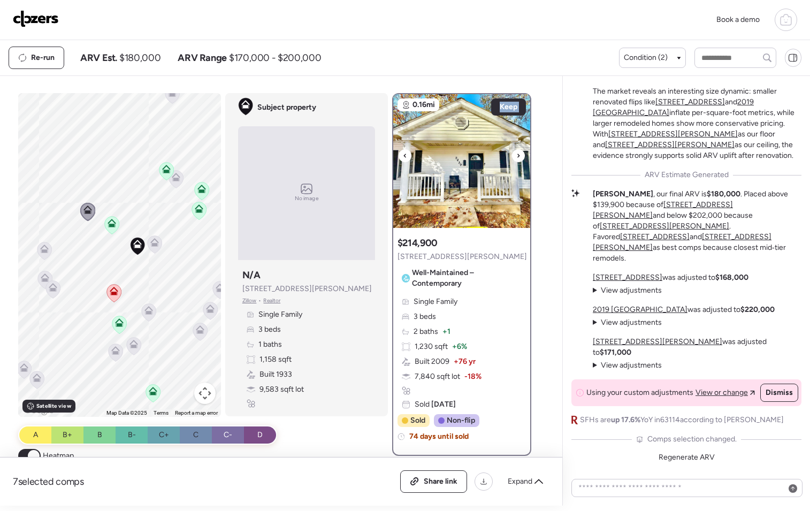
click at [517, 160] on icon at bounding box center [519, 155] width 4 height 13
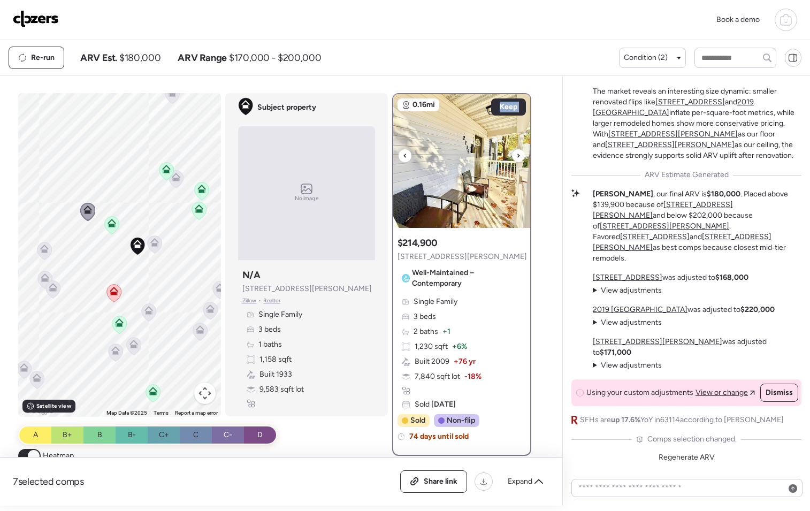
click at [517, 160] on icon at bounding box center [519, 155] width 4 height 13
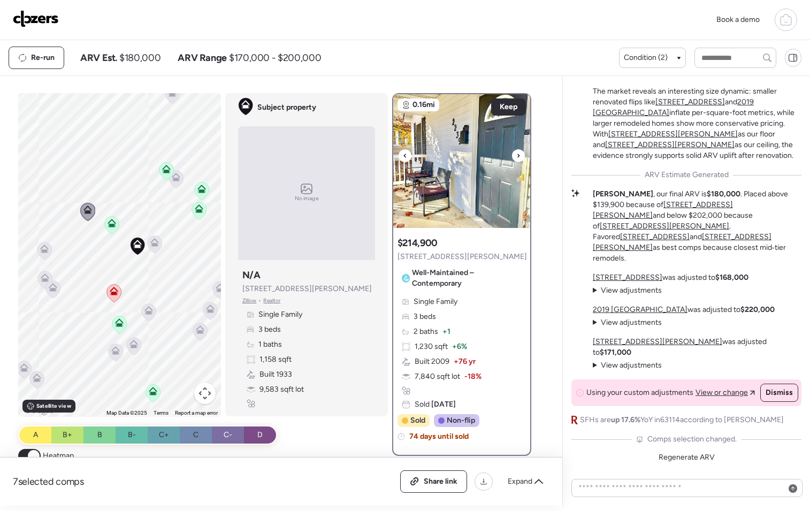
click at [517, 160] on icon at bounding box center [519, 155] width 4 height 13
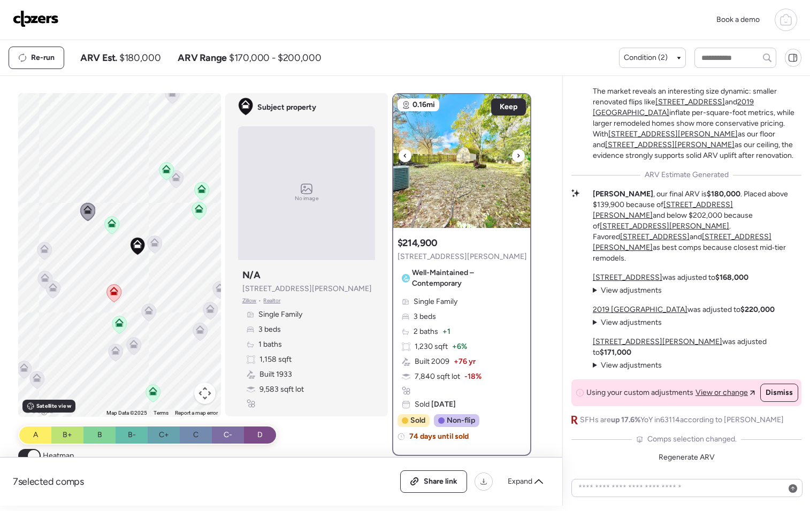
click at [517, 160] on icon at bounding box center [519, 155] width 4 height 13
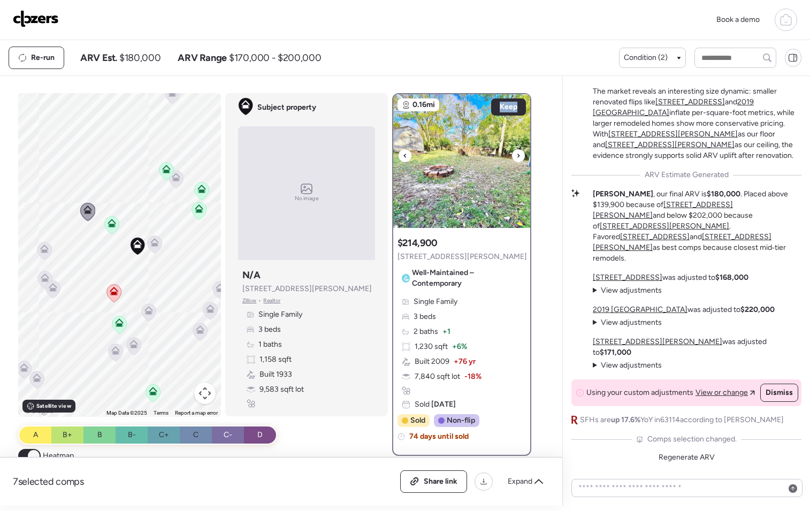
click at [517, 160] on icon at bounding box center [519, 155] width 4 height 13
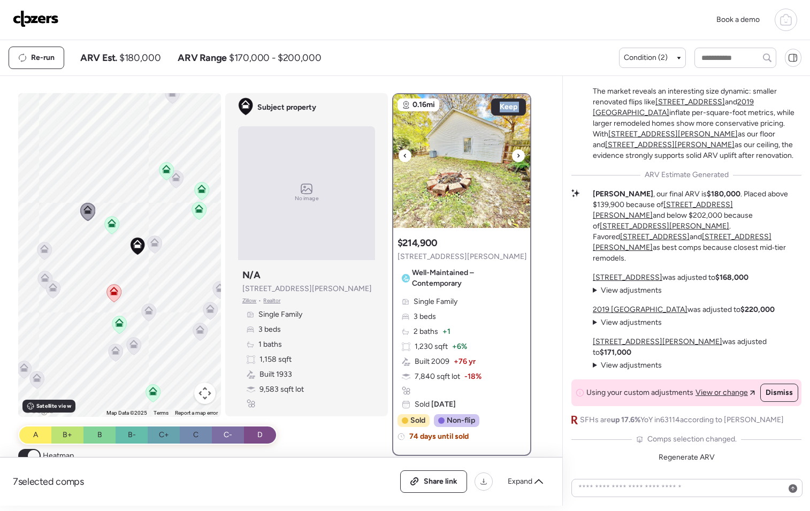
click at [517, 160] on icon at bounding box center [519, 155] width 4 height 13
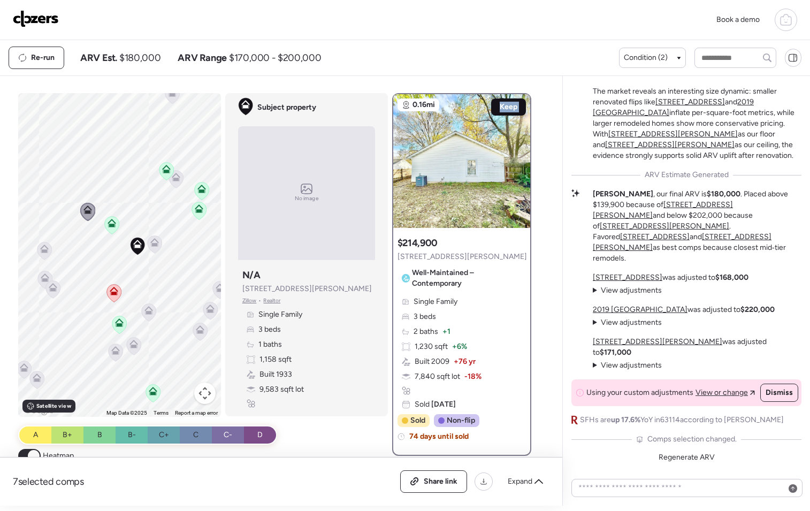
click at [510, 111] on span "Keep" at bounding box center [509, 107] width 18 height 11
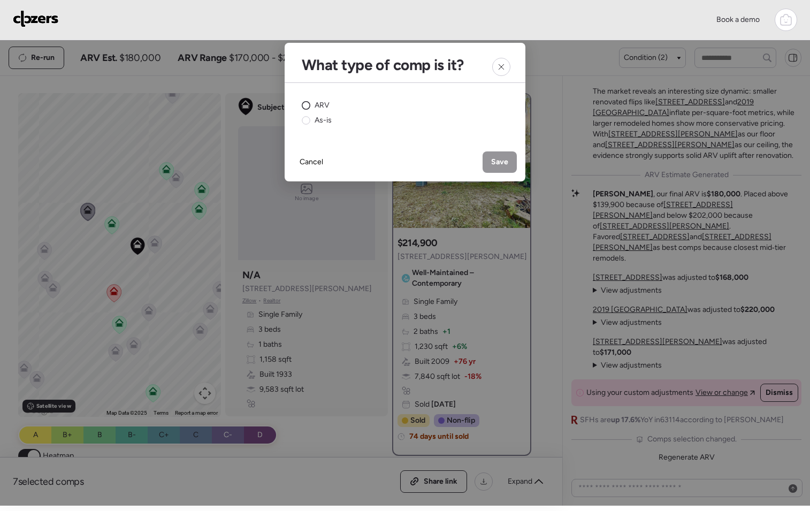
click at [305, 103] on circle at bounding box center [306, 106] width 8 height 8
click at [500, 165] on span "Save" at bounding box center [499, 162] width 17 height 11
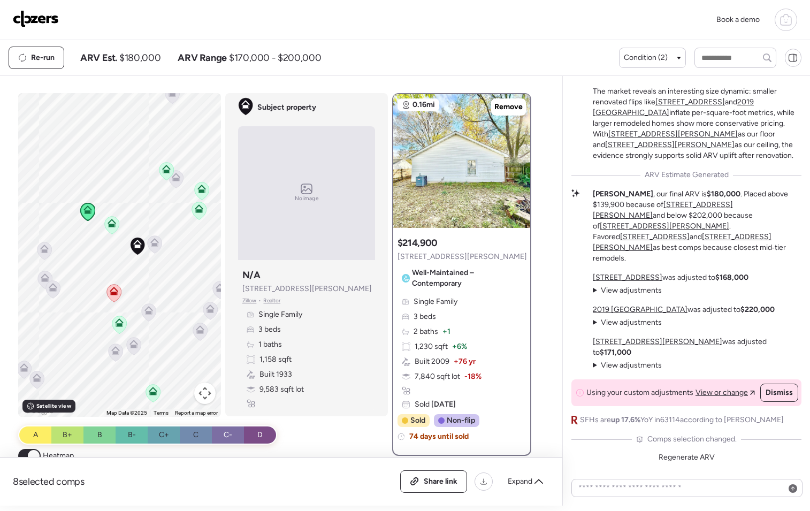
click at [460, 290] on div "Well-Maintained – Contemporary" at bounding box center [463, 278] width 130 height 28
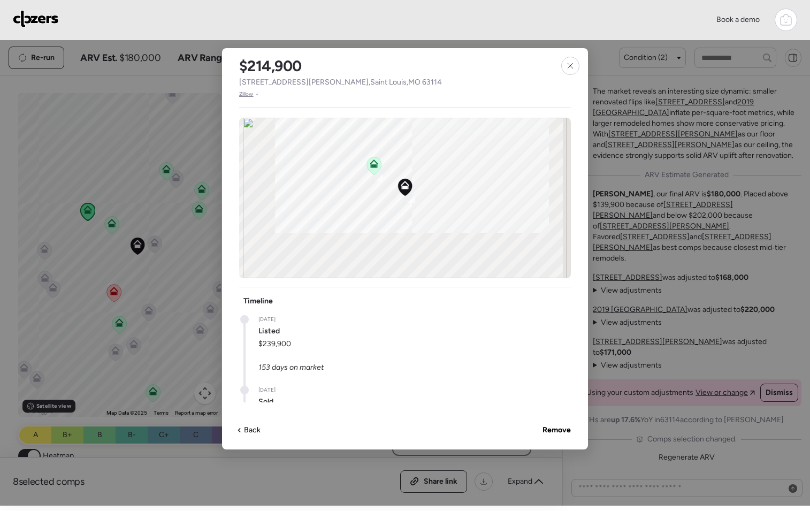
scroll to position [496, 0]
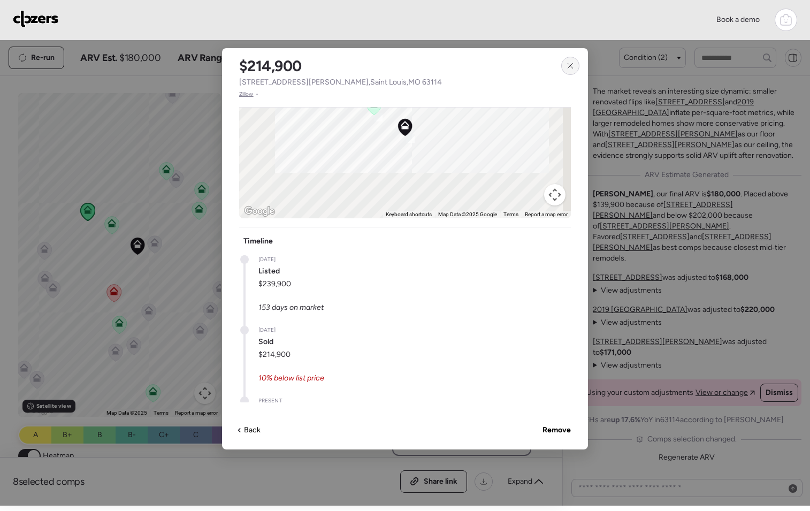
click at [574, 63] on icon at bounding box center [570, 66] width 9 height 9
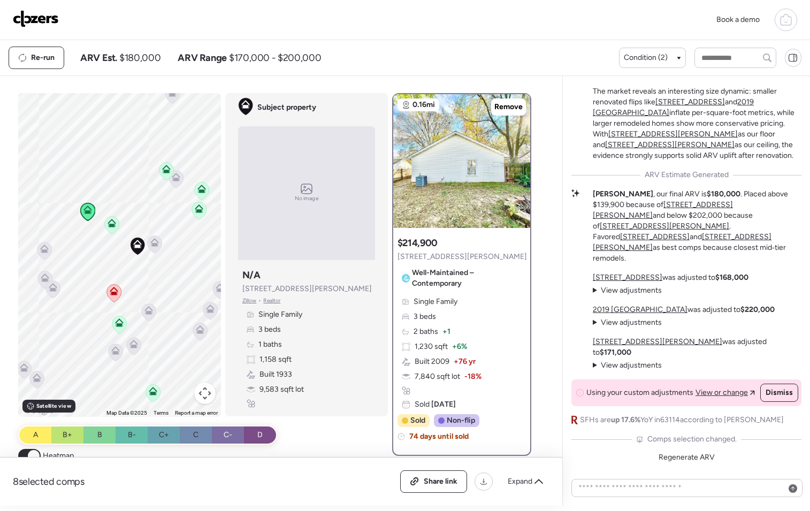
click at [175, 185] on icon at bounding box center [176, 179] width 14 height 18
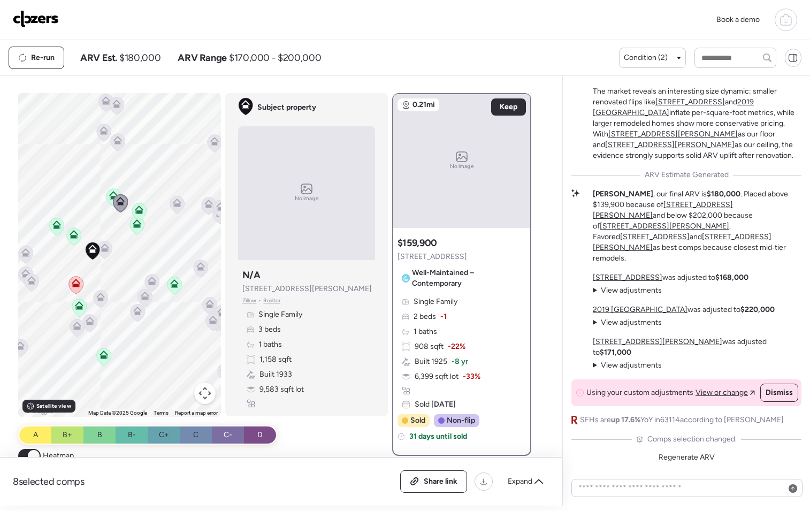
drag, startPoint x: 179, startPoint y: 342, endPoint x: 108, endPoint y: 320, distance: 74.0
click at [108, 320] on div "To activate drag with keyboard, press Alt + Enter. Once in keyboard drag state,…" at bounding box center [119, 255] width 203 height 324
click at [148, 282] on icon at bounding box center [151, 283] width 7 height 3
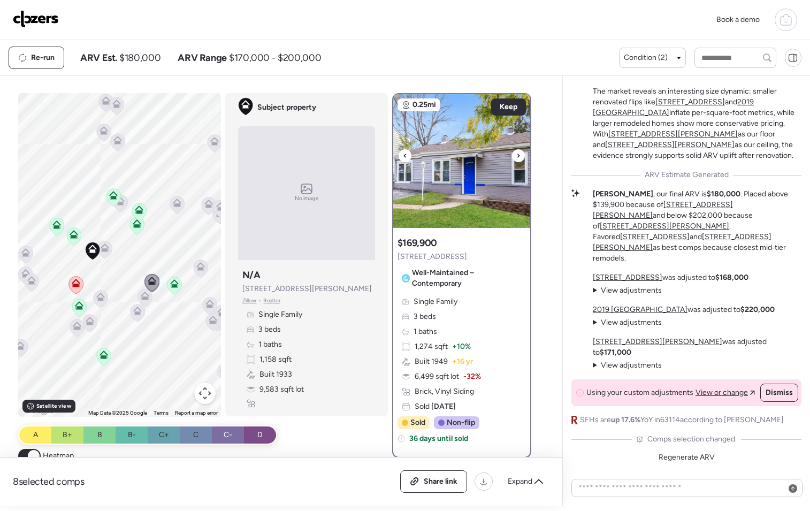
click at [517, 157] on icon at bounding box center [519, 155] width 4 height 13
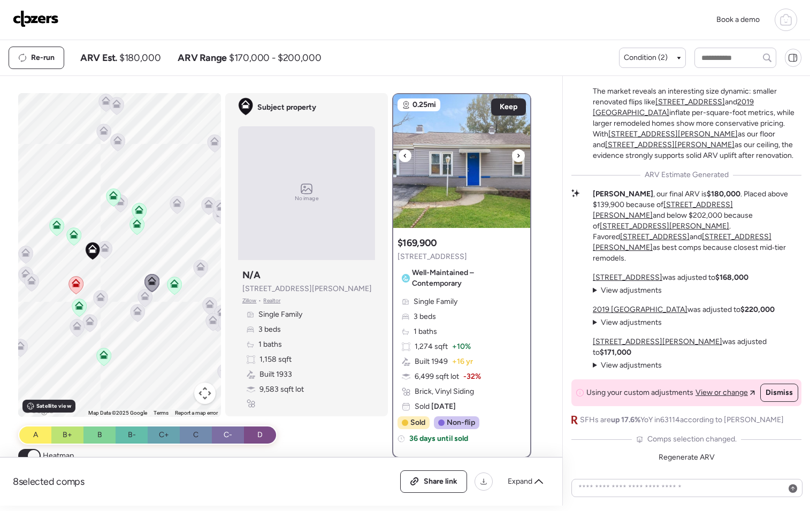
click at [517, 157] on icon at bounding box center [519, 155] width 4 height 13
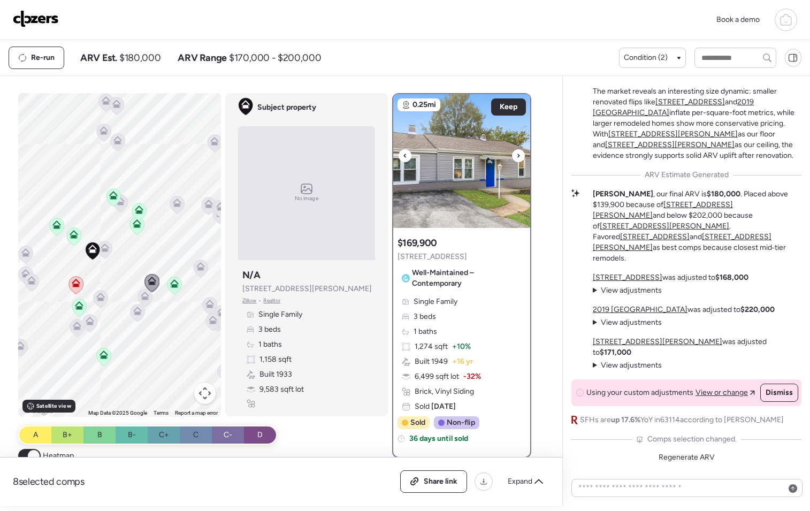
click at [517, 157] on icon at bounding box center [519, 155] width 4 height 13
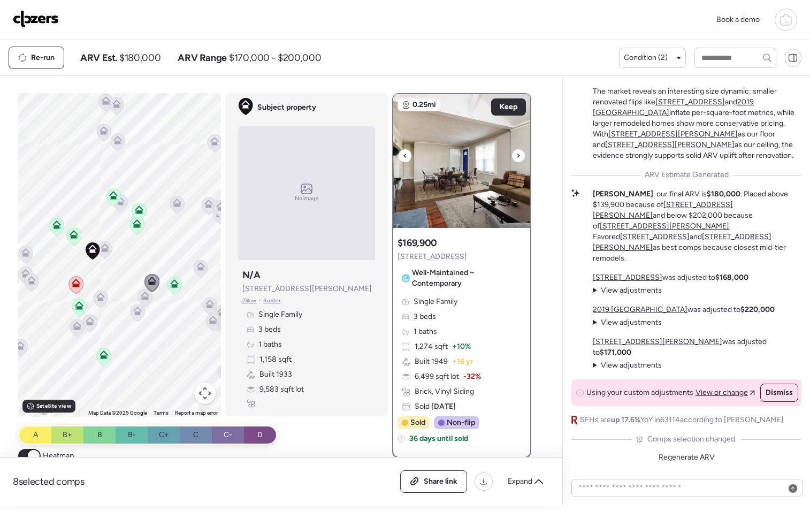
click at [517, 157] on icon at bounding box center [519, 155] width 4 height 13
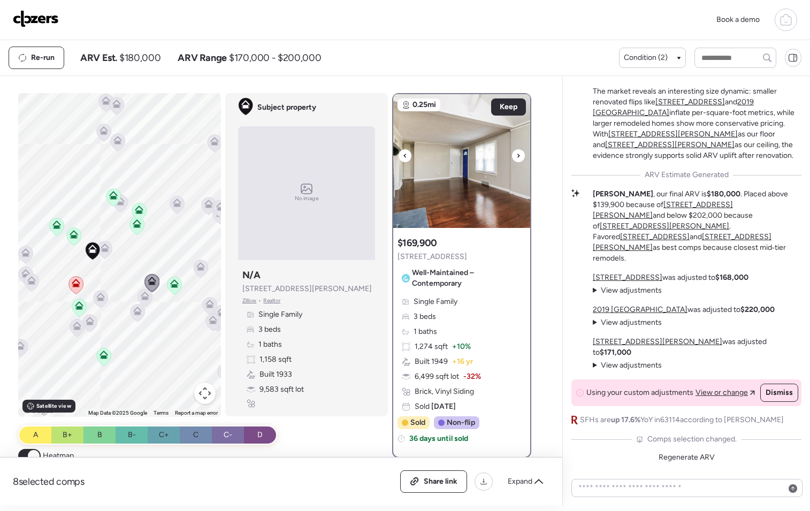
click at [517, 157] on icon at bounding box center [519, 155] width 4 height 13
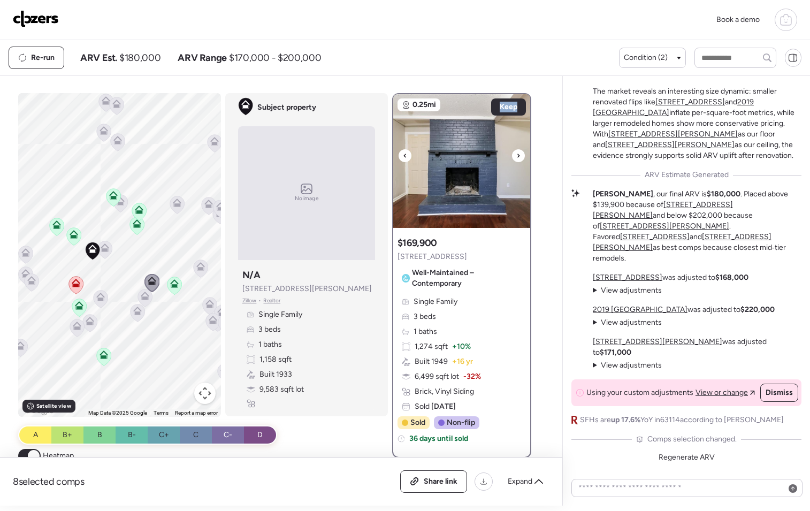
click at [517, 157] on icon at bounding box center [519, 155] width 4 height 13
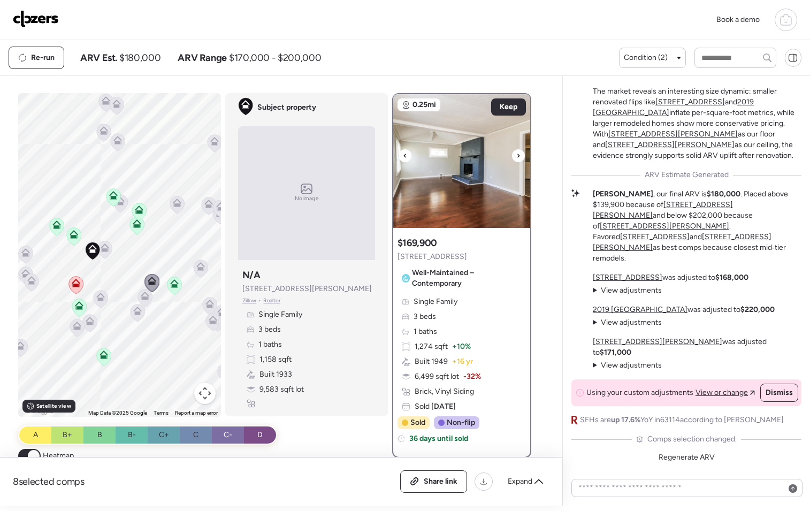
click at [517, 157] on icon at bounding box center [519, 155] width 4 height 13
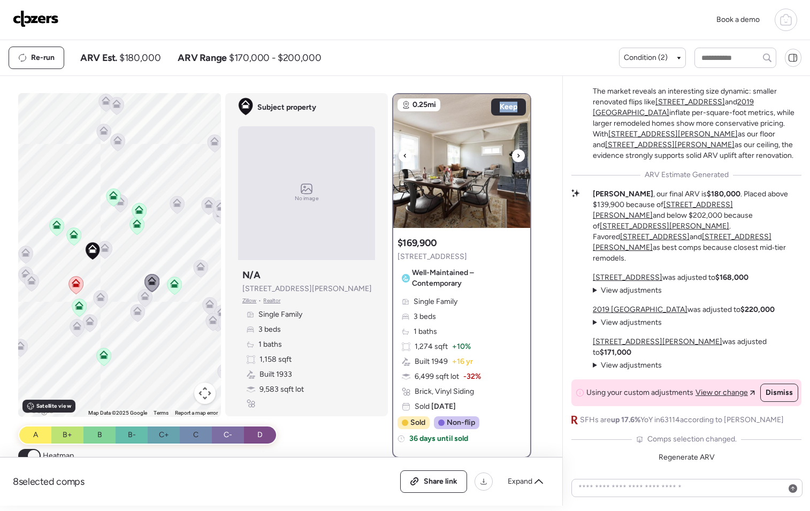
click at [517, 157] on icon at bounding box center [519, 155] width 4 height 13
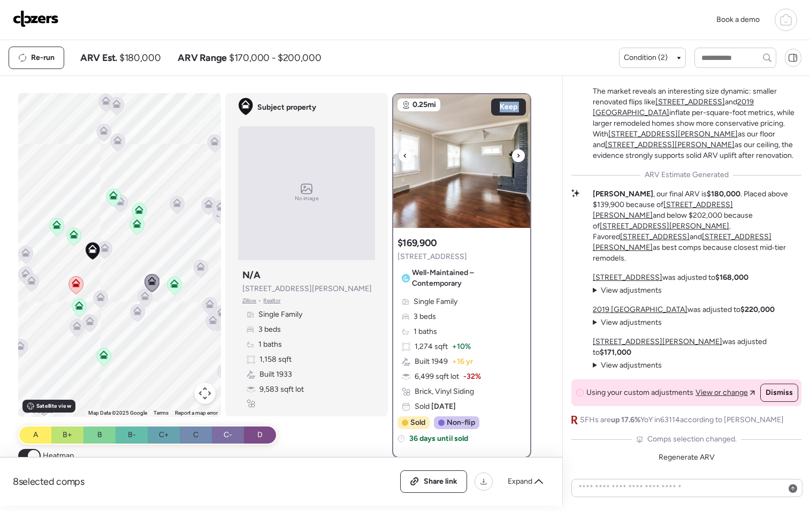
click at [517, 157] on icon at bounding box center [519, 155] width 4 height 13
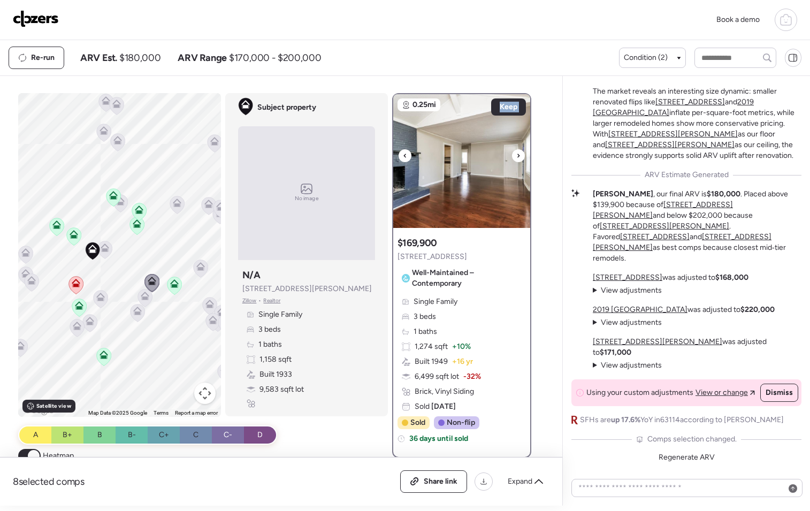
click at [517, 157] on icon at bounding box center [519, 155] width 4 height 13
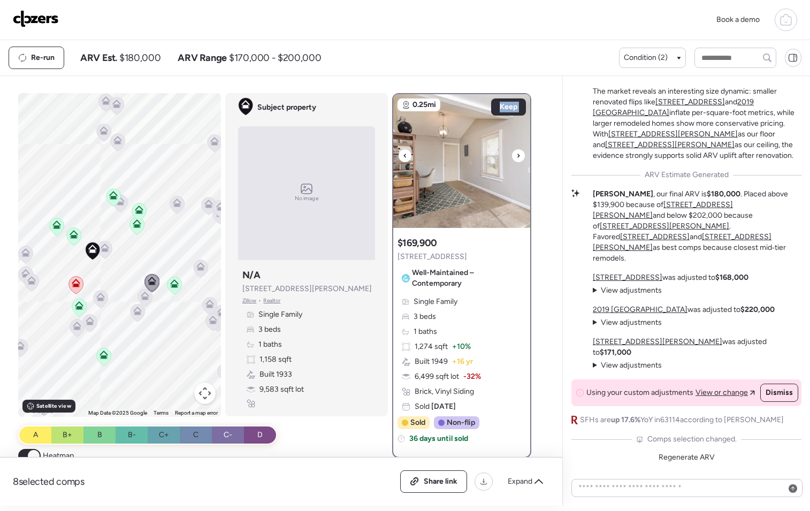
click at [517, 157] on icon at bounding box center [519, 155] width 4 height 13
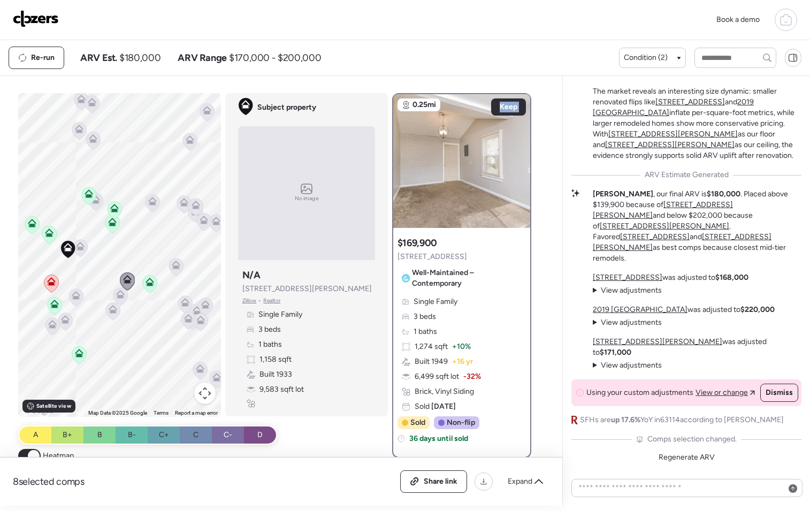
drag, startPoint x: 151, startPoint y: 314, endPoint x: 126, endPoint y: 312, distance: 25.8
click at [126, 312] on div "To activate drag with keyboard, press Alt + Enter. Once in keyboard drag state,…" at bounding box center [119, 255] width 203 height 324
click at [107, 283] on div "To activate drag with keyboard, press Alt + Enter. Once in keyboard drag state,…" at bounding box center [119, 255] width 203 height 324
click at [116, 292] on icon at bounding box center [120, 294] width 9 height 9
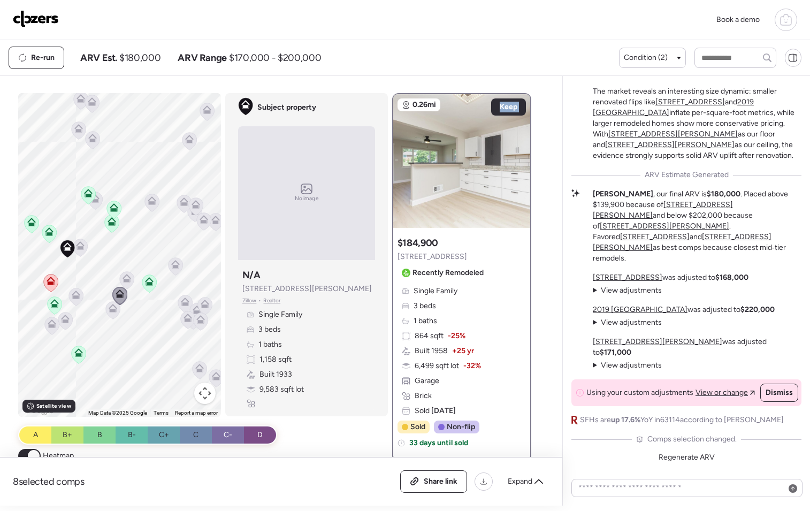
click at [109, 307] on icon at bounding box center [113, 308] width 9 height 9
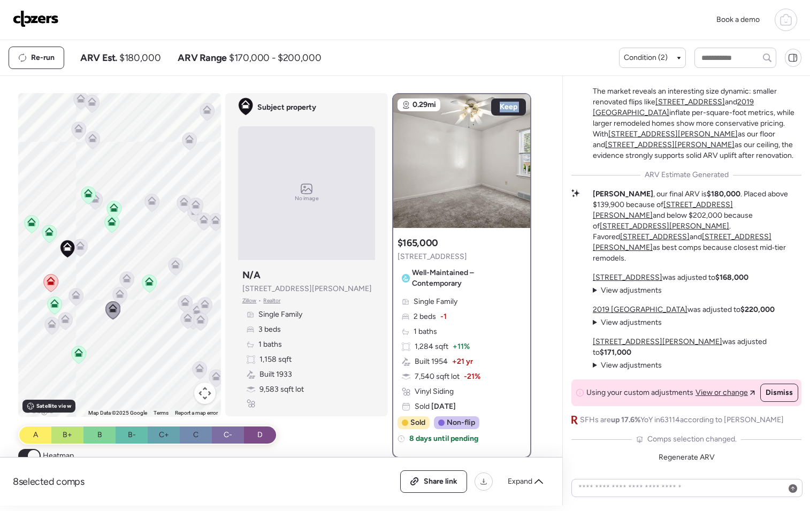
click at [171, 264] on icon at bounding box center [175, 264] width 9 height 9
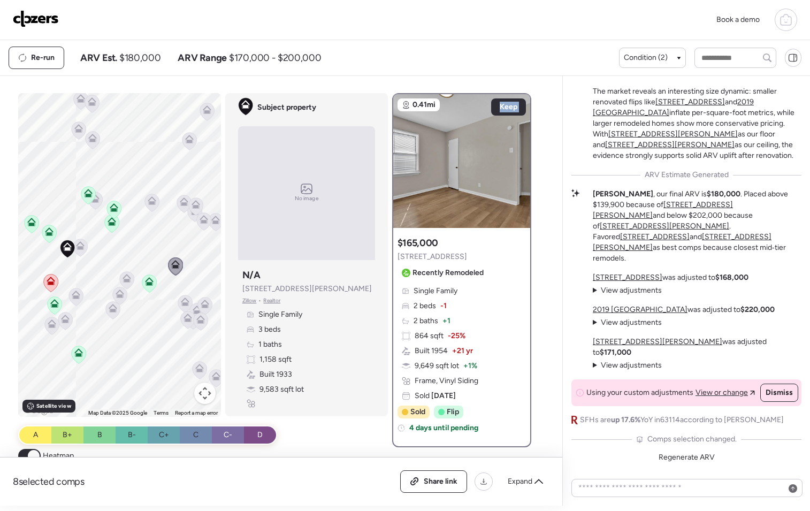
click at [180, 200] on icon at bounding box center [184, 202] width 9 height 9
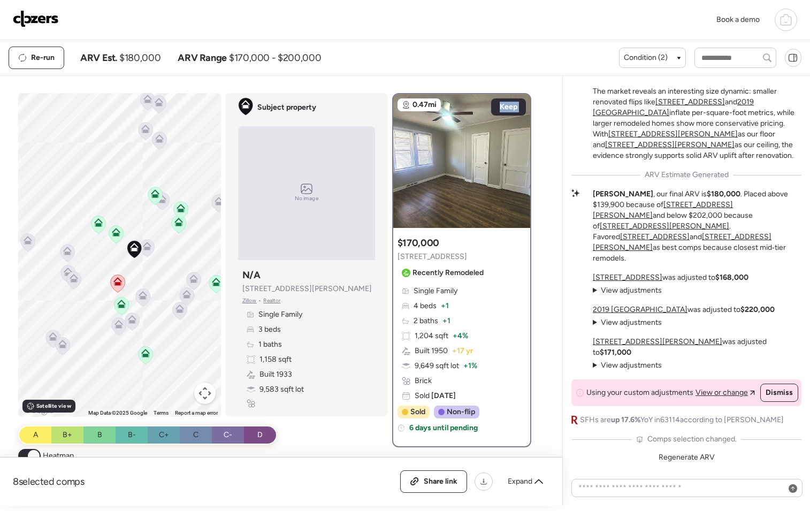
drag, startPoint x: 208, startPoint y: 310, endPoint x: 244, endPoint y: 294, distance: 39.3
click at [244, 294] on div "To activate drag with keyboard, press Alt + Enter. Once in keyboard drag state,…" at bounding box center [279, 299] width 522 height 413
drag, startPoint x: 152, startPoint y: 312, endPoint x: 184, endPoint y: 315, distance: 32.3
click at [184, 315] on div "To activate drag with keyboard, press Alt + Enter. Once in keyboard drag state,…" at bounding box center [119, 255] width 203 height 324
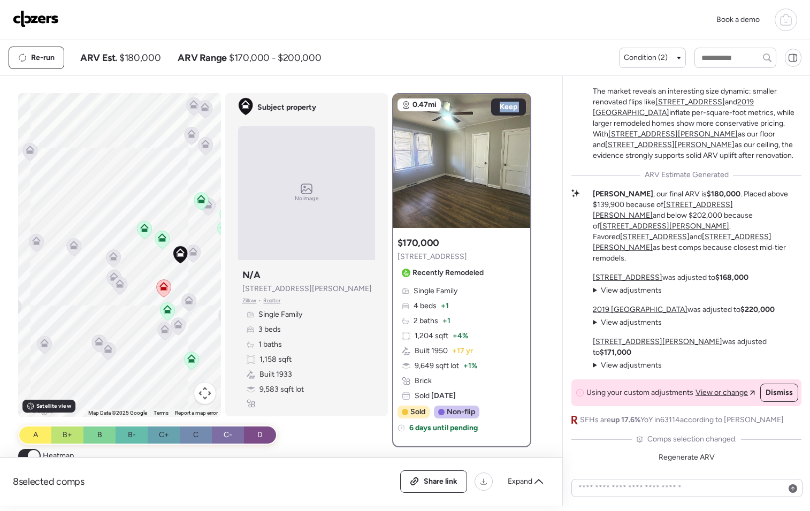
click at [72, 244] on icon at bounding box center [74, 243] width 8 height 5
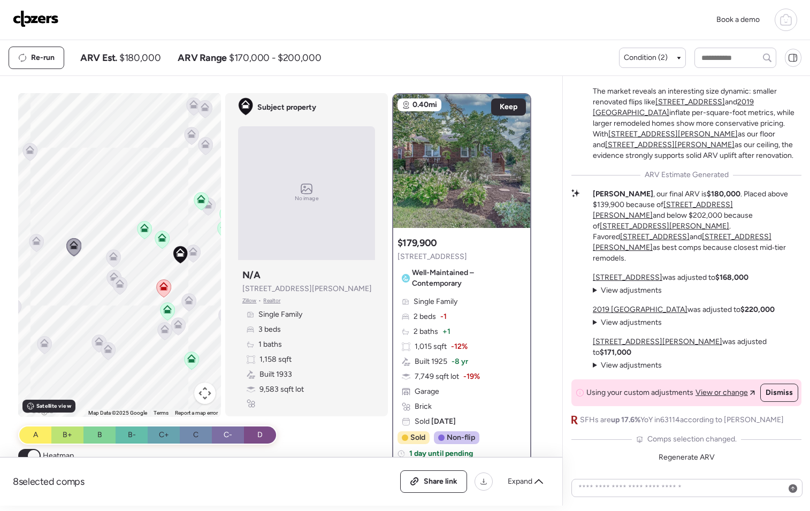
click at [514, 164] on div at bounding box center [461, 161] width 137 height 134
click at [42, 340] on icon at bounding box center [44, 343] width 9 height 9
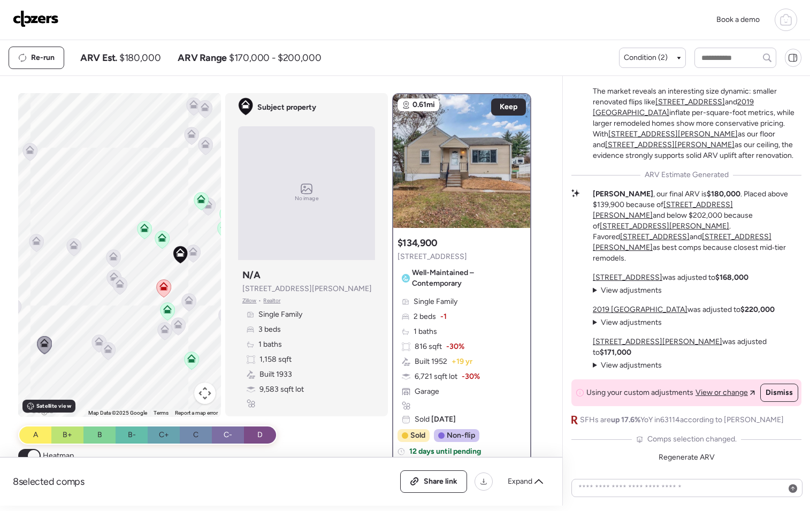
scroll to position [400, 0]
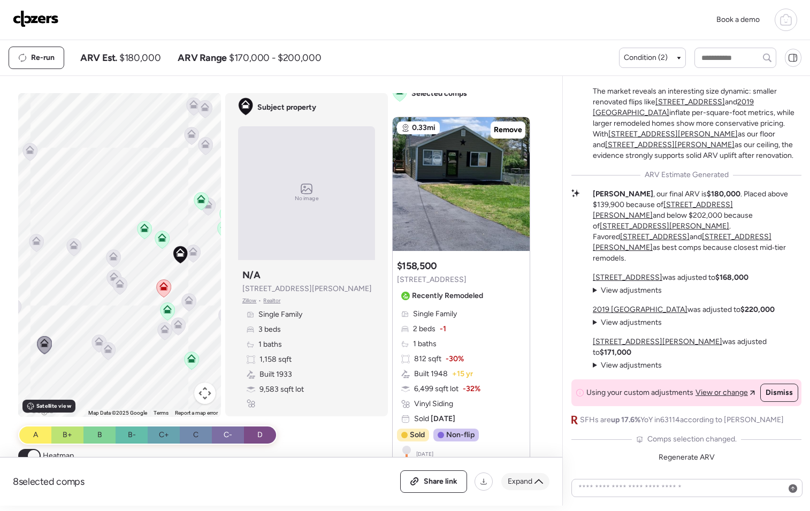
click at [513, 480] on span "Expand" at bounding box center [520, 481] width 25 height 11
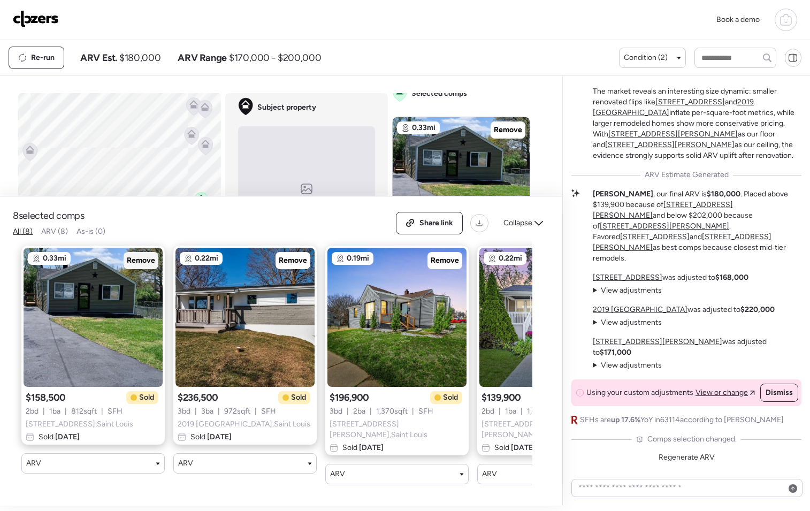
click at [154, 266] on span "Remove" at bounding box center [141, 260] width 28 height 11
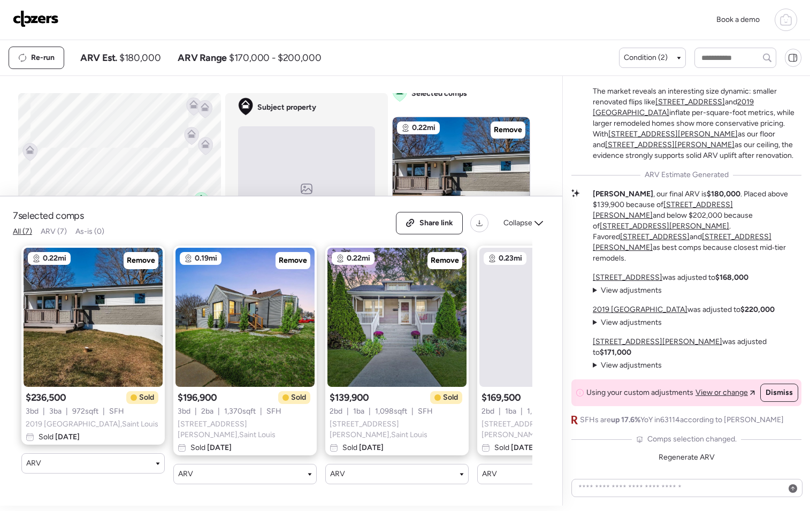
scroll to position [0, 104]
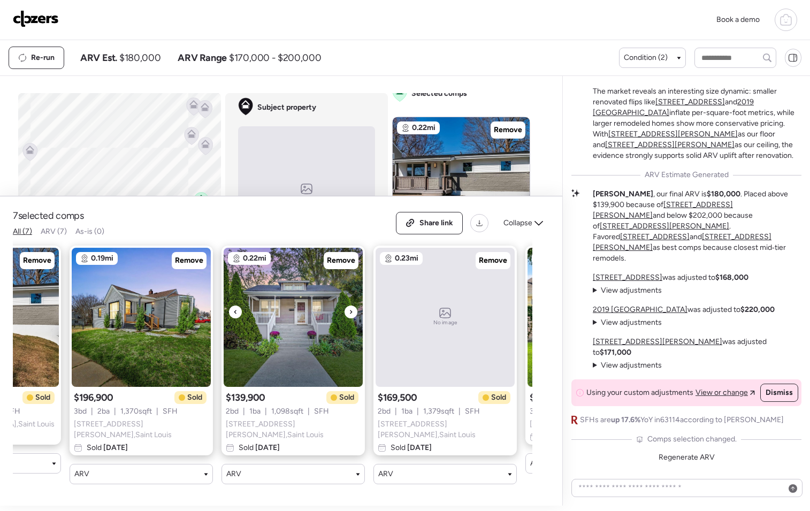
click at [355, 315] on div at bounding box center [351, 312] width 13 height 13
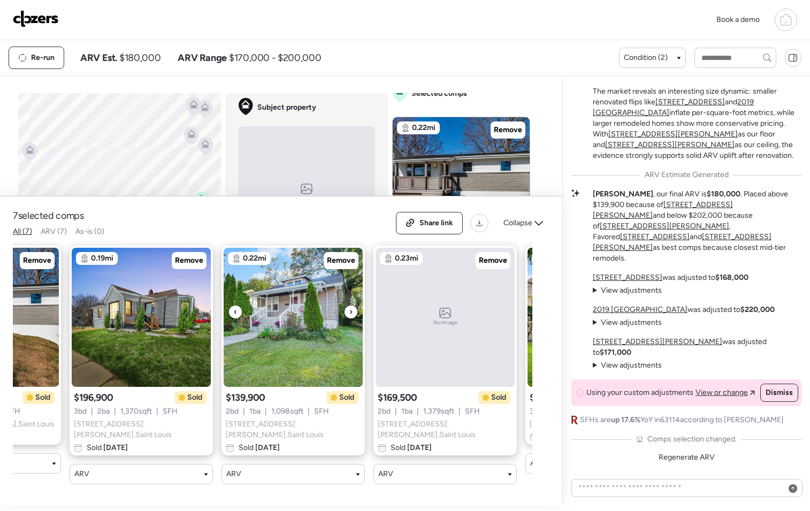
click at [355, 315] on div at bounding box center [351, 312] width 13 height 13
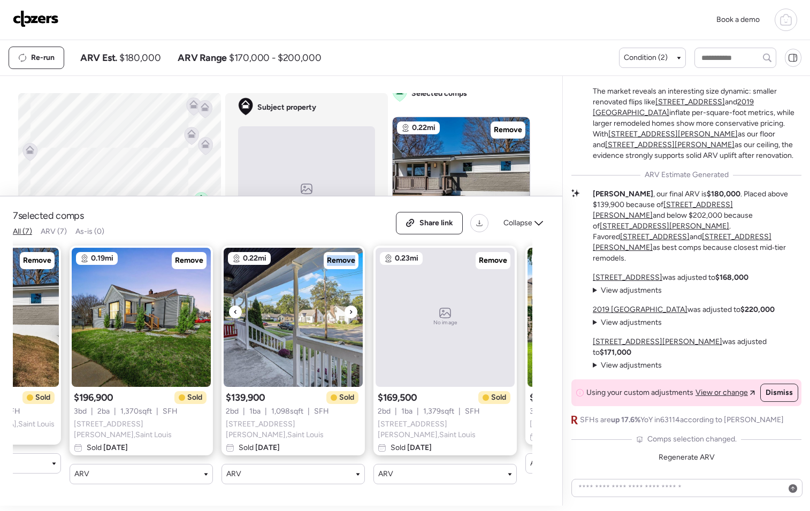
click at [355, 315] on div at bounding box center [351, 312] width 13 height 13
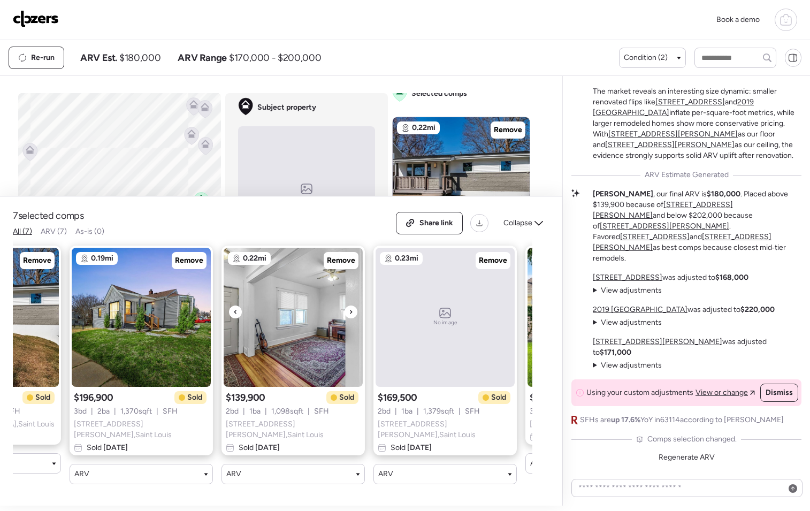
click at [355, 315] on div at bounding box center [351, 312] width 13 height 13
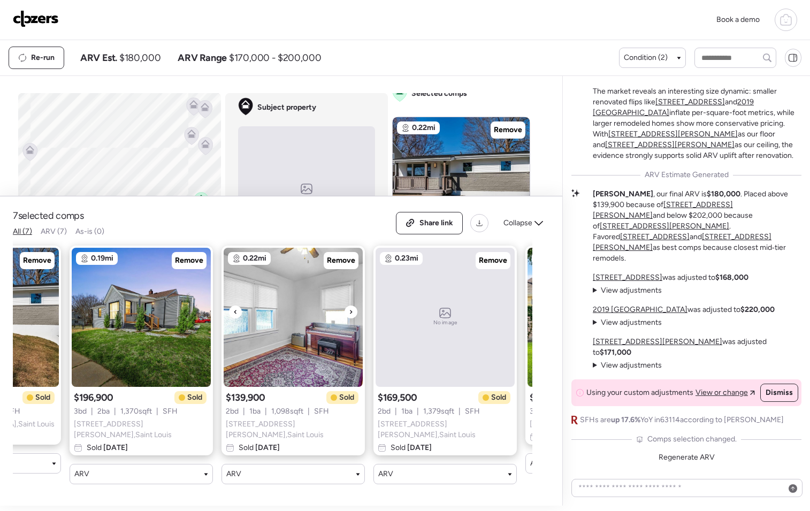
click at [355, 315] on div at bounding box center [351, 312] width 13 height 13
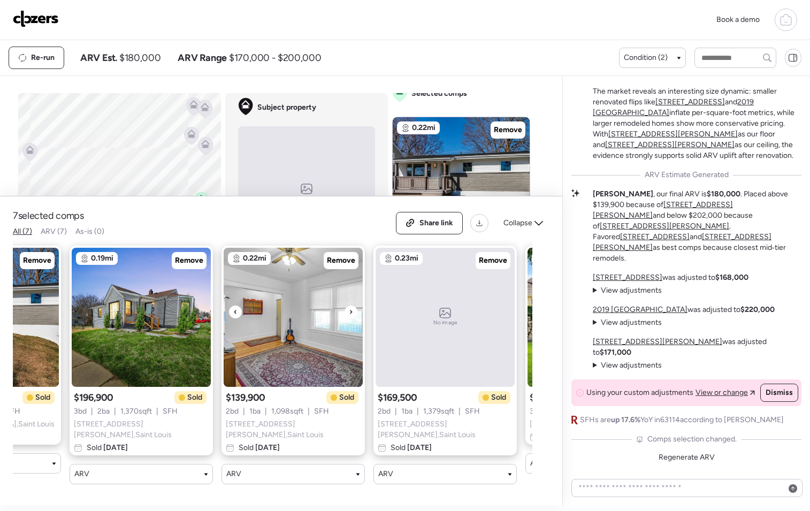
click at [355, 315] on div at bounding box center [351, 312] width 13 height 13
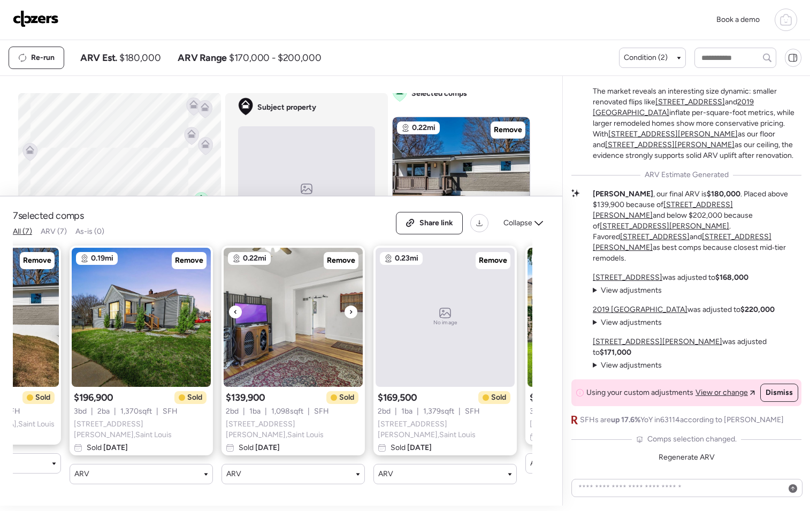
click at [355, 315] on div at bounding box center [351, 312] width 13 height 13
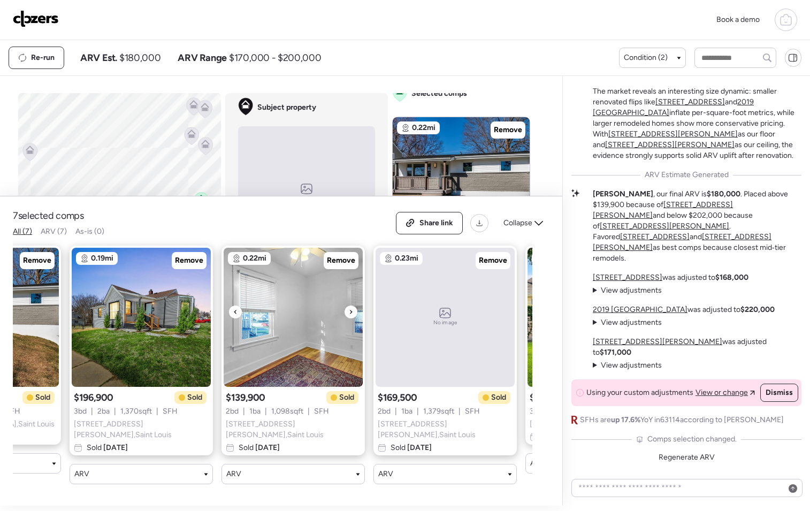
click at [355, 315] on div at bounding box center [351, 312] width 13 height 13
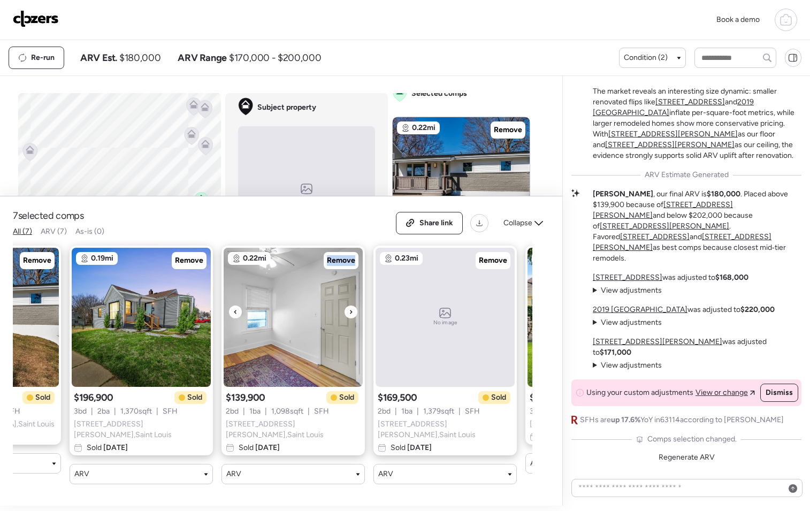
click at [355, 315] on div at bounding box center [351, 312] width 13 height 13
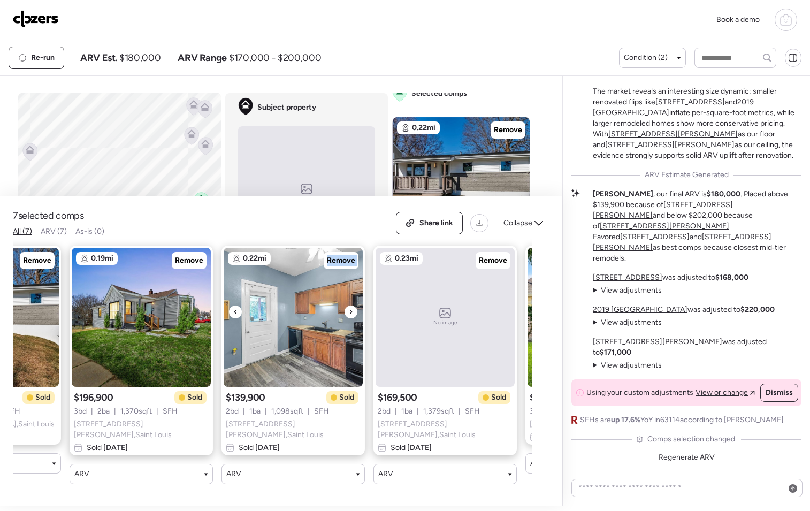
click at [355, 315] on div at bounding box center [351, 312] width 13 height 13
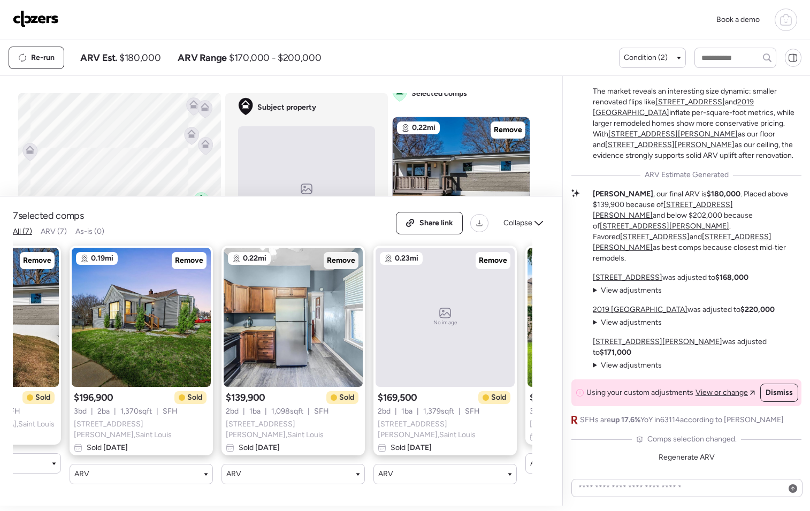
click at [347, 266] on span "Remove" at bounding box center [341, 260] width 28 height 11
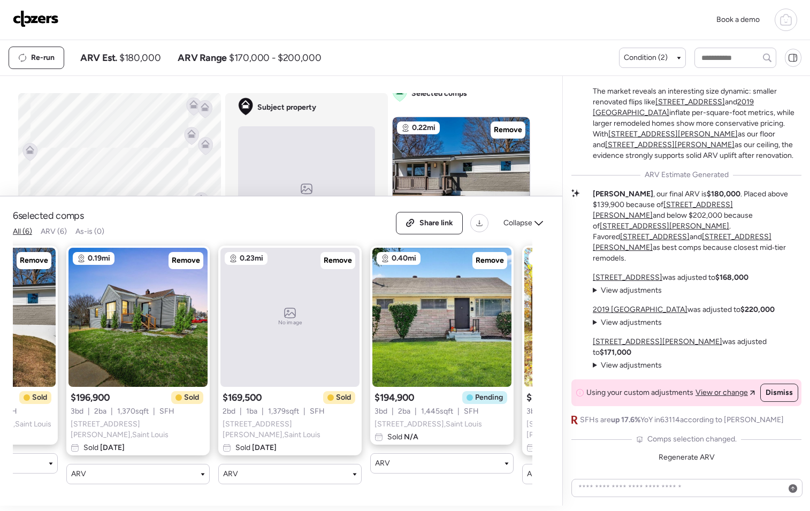
scroll to position [0, 113]
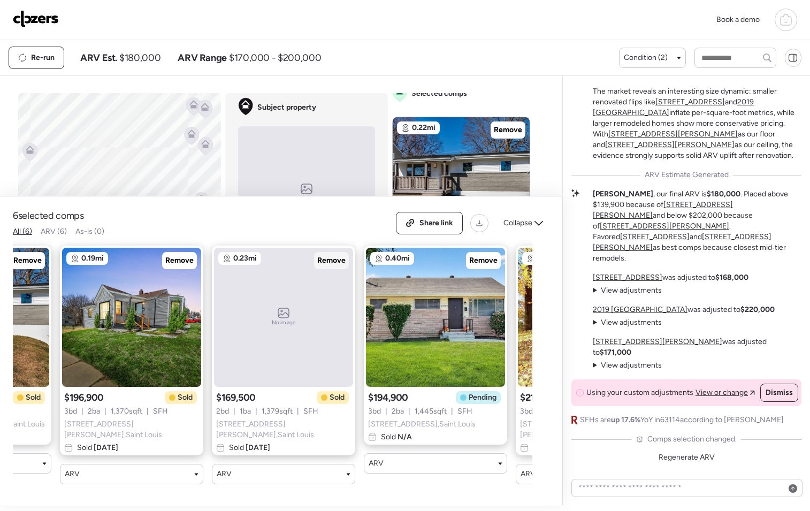
click at [331, 262] on span "Remove" at bounding box center [331, 260] width 28 height 11
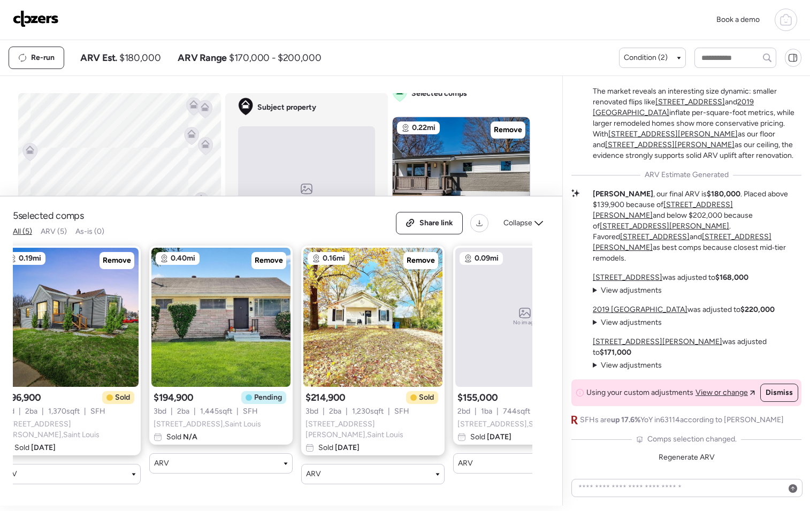
scroll to position [0, 249]
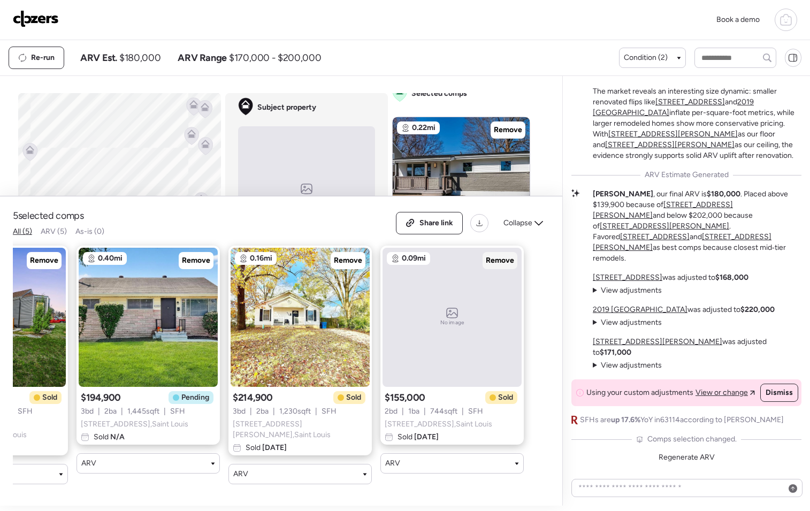
click at [503, 262] on span "Remove" at bounding box center [500, 260] width 28 height 11
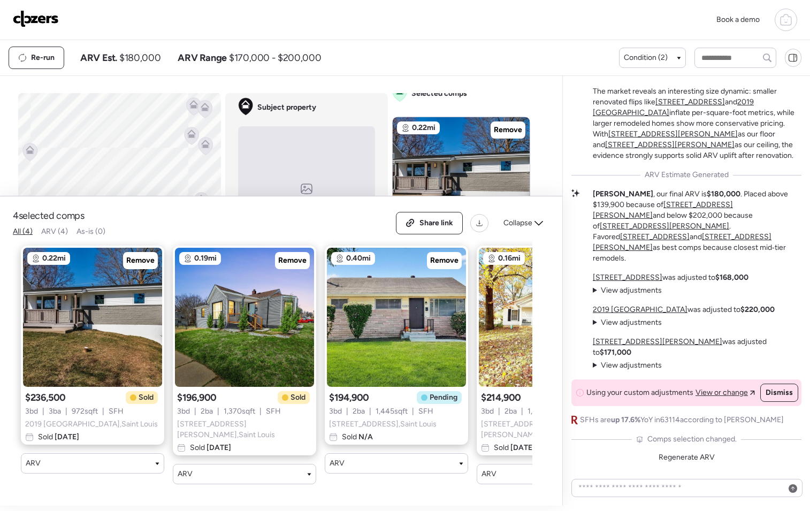
scroll to position [0, 0]
click at [685, 458] on span "Regenerate ARV" at bounding box center [687, 457] width 56 height 9
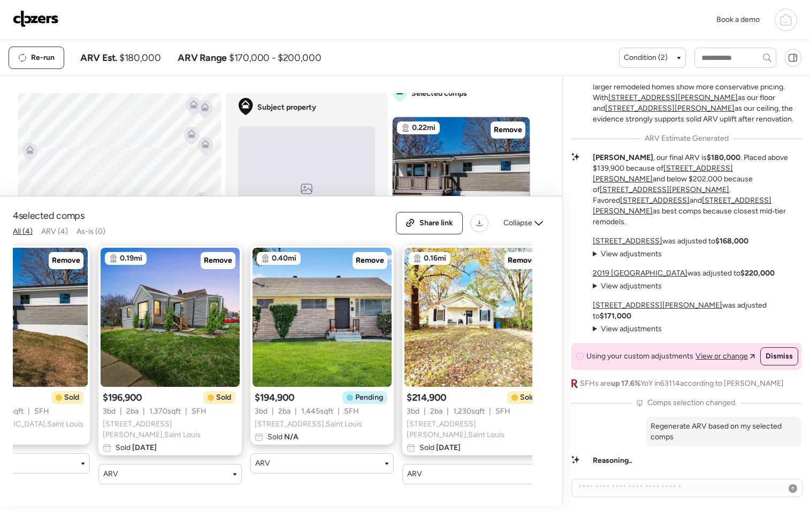
scroll to position [0, 97]
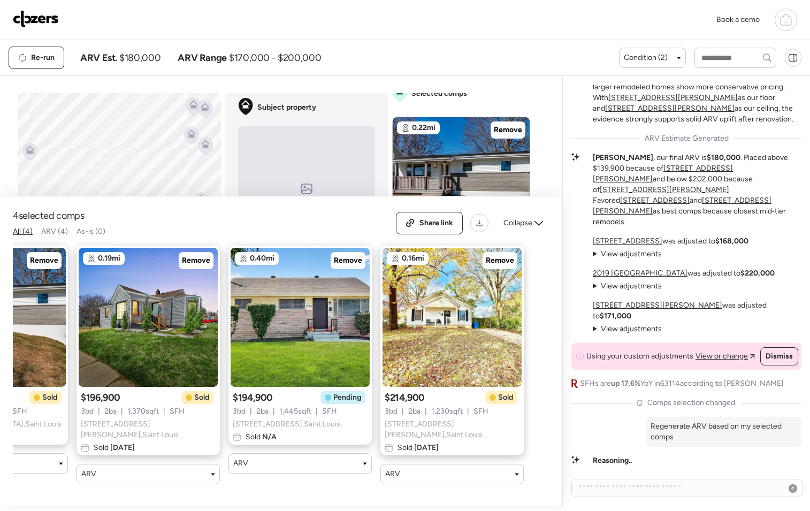
click at [463, 414] on span "1,230 sqft" at bounding box center [447, 411] width 32 height 11
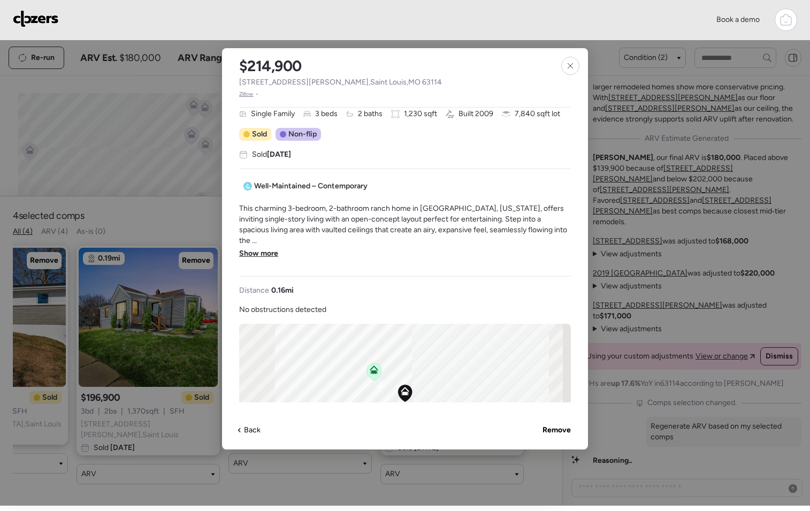
scroll to position [148, 0]
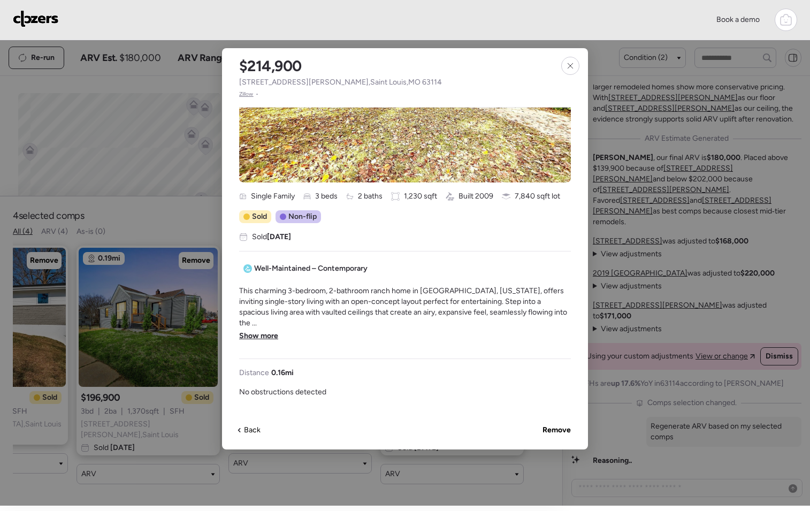
click at [272, 331] on span "Show more" at bounding box center [258, 336] width 39 height 11
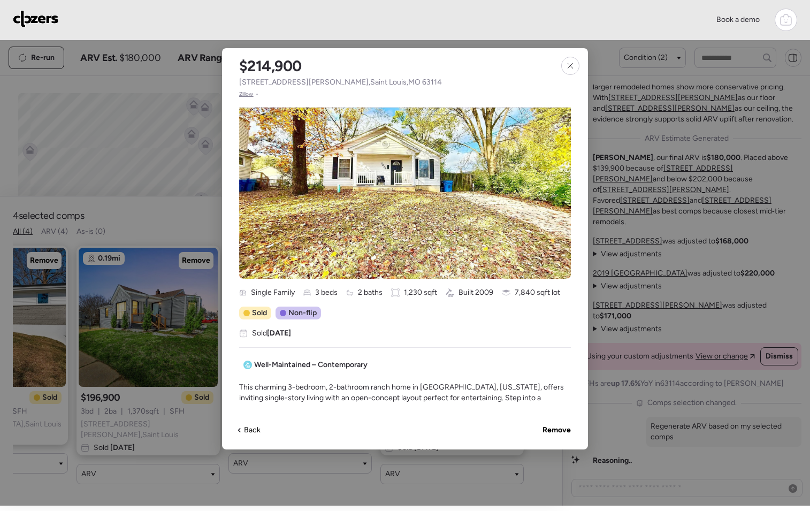
scroll to position [0, 0]
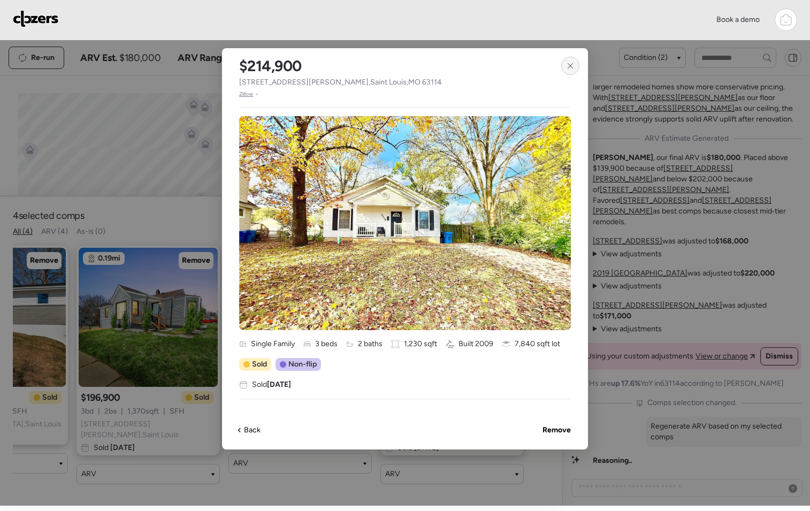
click at [572, 67] on icon at bounding box center [570, 66] width 9 height 9
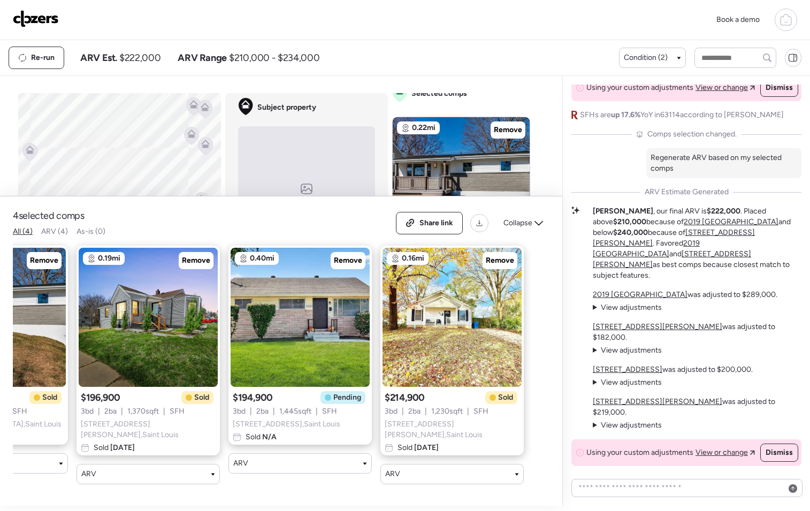
scroll to position [400, 0]
